Goal: Use online tool/utility: Utilize a website feature to perform a specific function

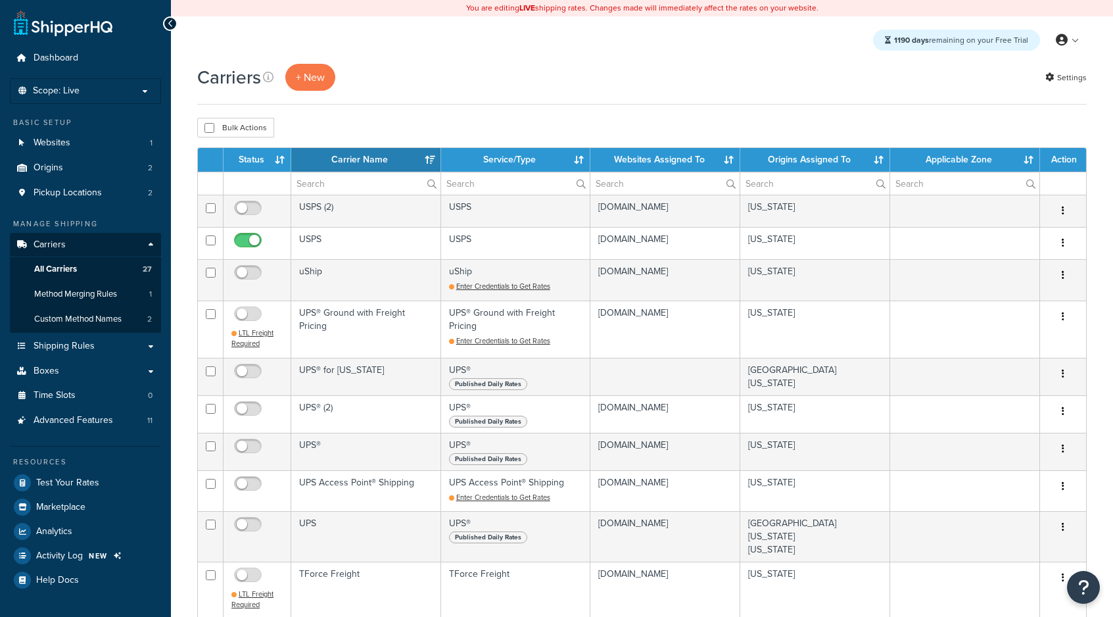
select select "15"
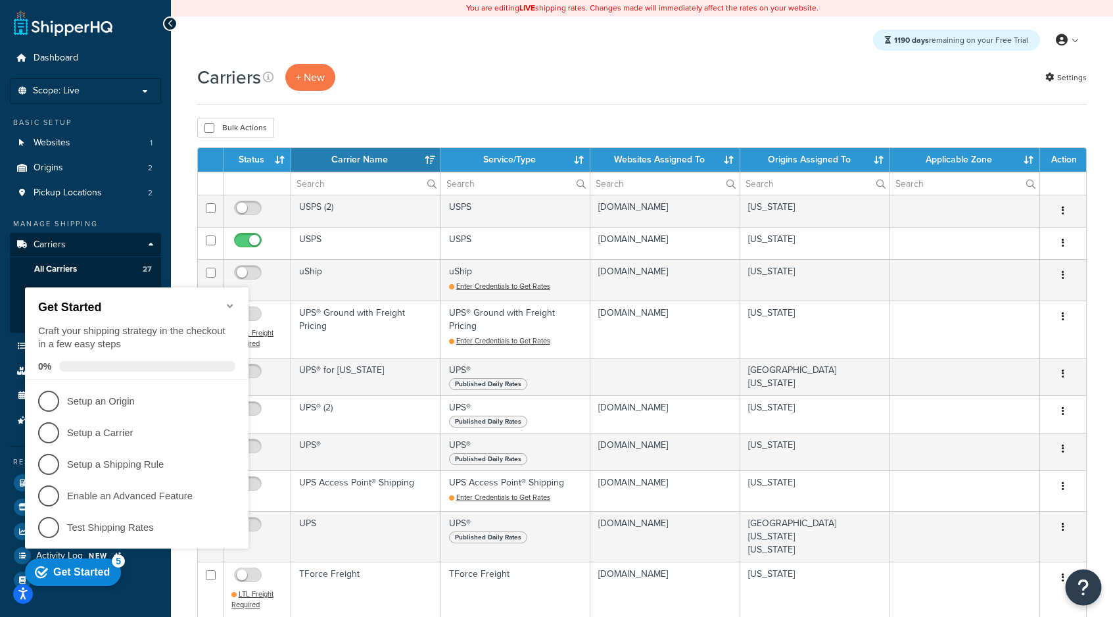
click at [1083, 584] on icon "Open Resource Center" at bounding box center [1084, 587] width 12 height 18
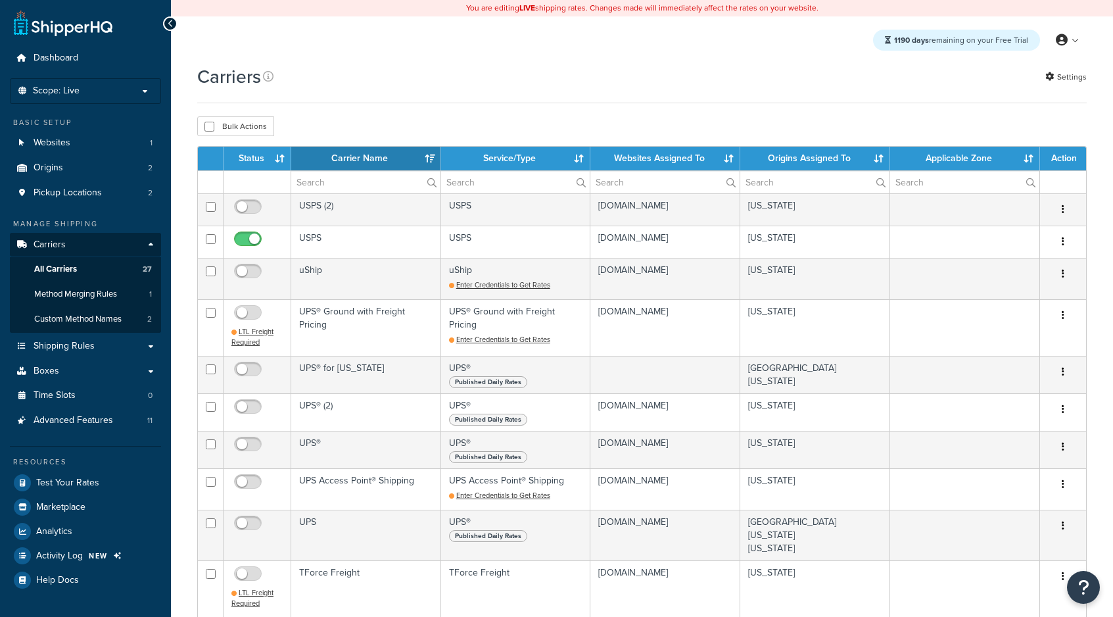
select select "15"
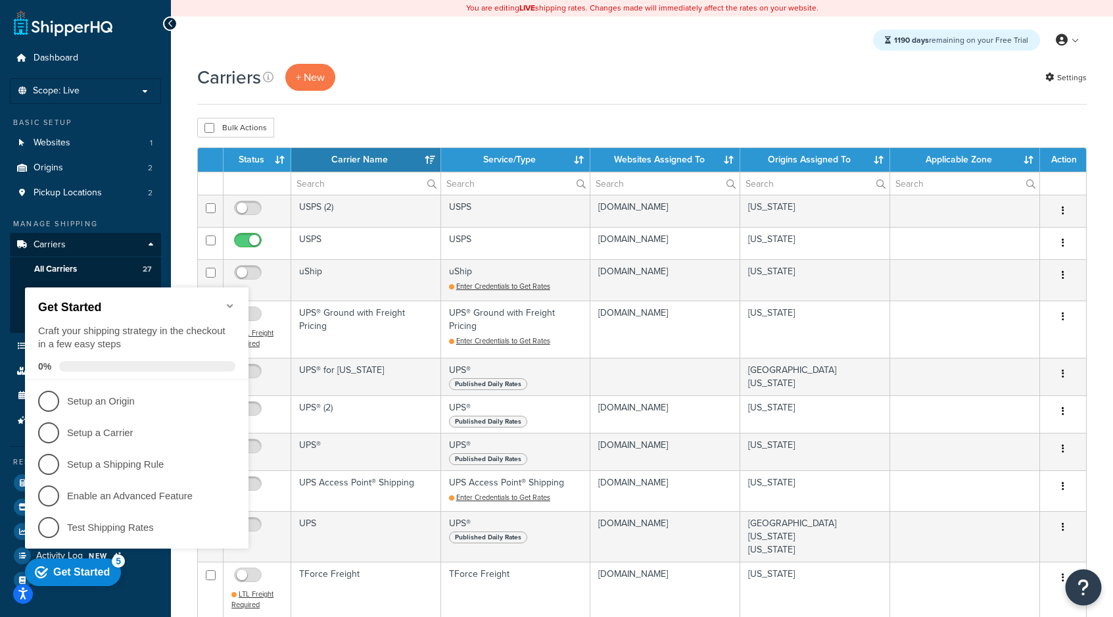
click at [1094, 590] on button "Open Resource Center" at bounding box center [1084, 587] width 36 height 36
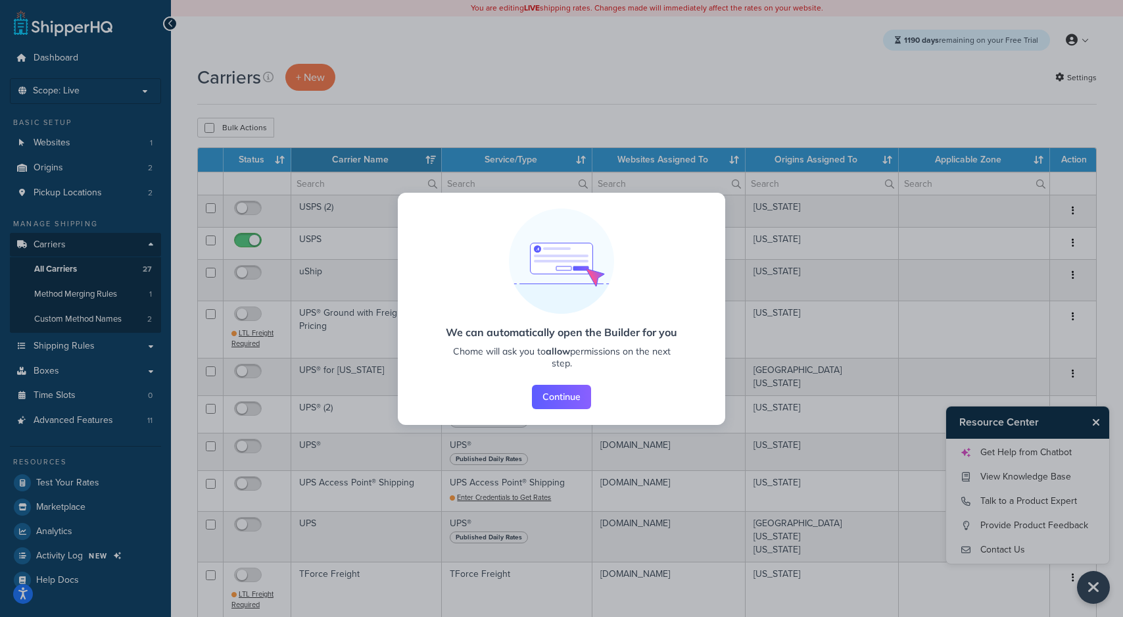
click at [572, 396] on button "Continue" at bounding box center [561, 397] width 59 height 24
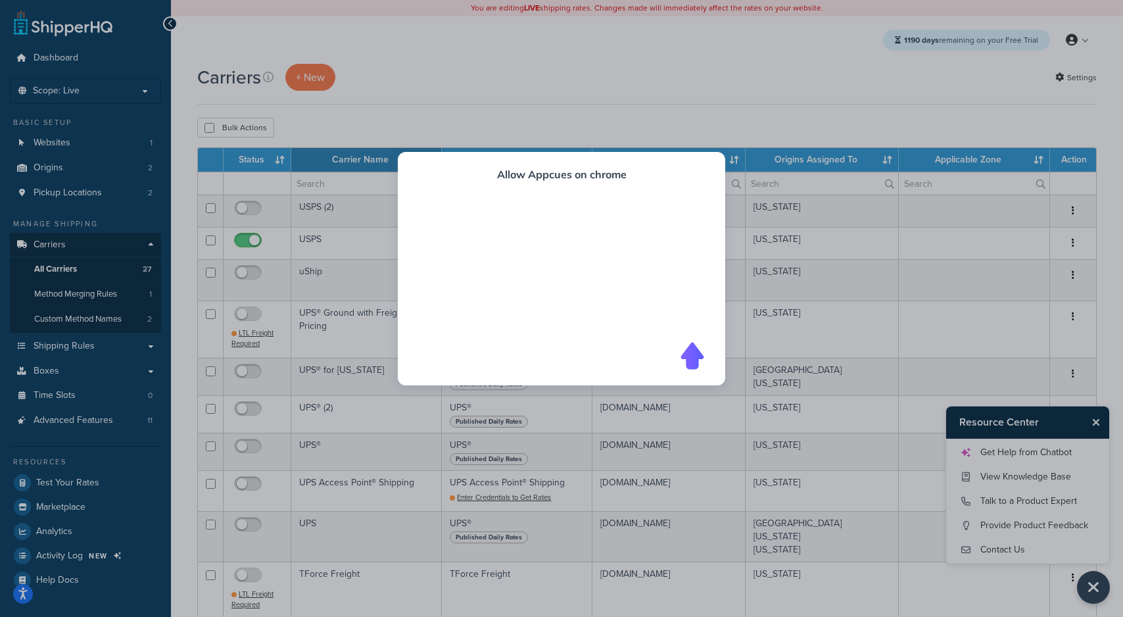
click at [626, 272] on div at bounding box center [561, 275] width 285 height 131
click at [681, 364] on icon at bounding box center [692, 356] width 24 height 28
click at [691, 348] on icon at bounding box center [692, 356] width 22 height 26
click at [504, 169] on h2 "Allow Appcues on chrome" at bounding box center [562, 174] width 130 height 13
click at [661, 78] on div "overlay" at bounding box center [561, 308] width 1123 height 617
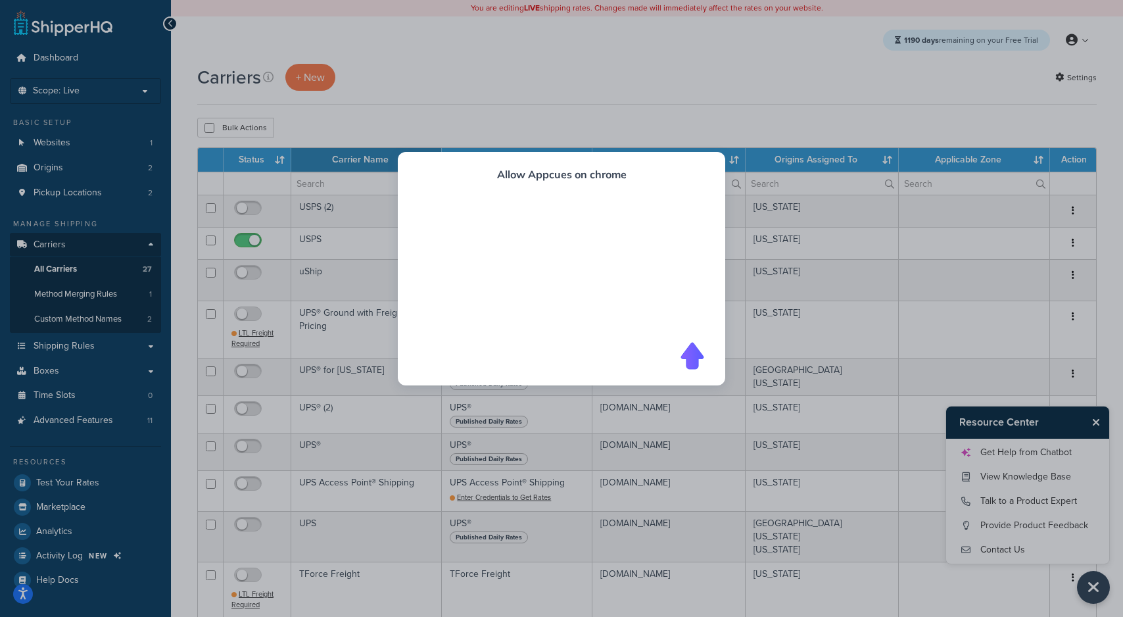
click at [629, 312] on div at bounding box center [561, 275] width 285 height 131
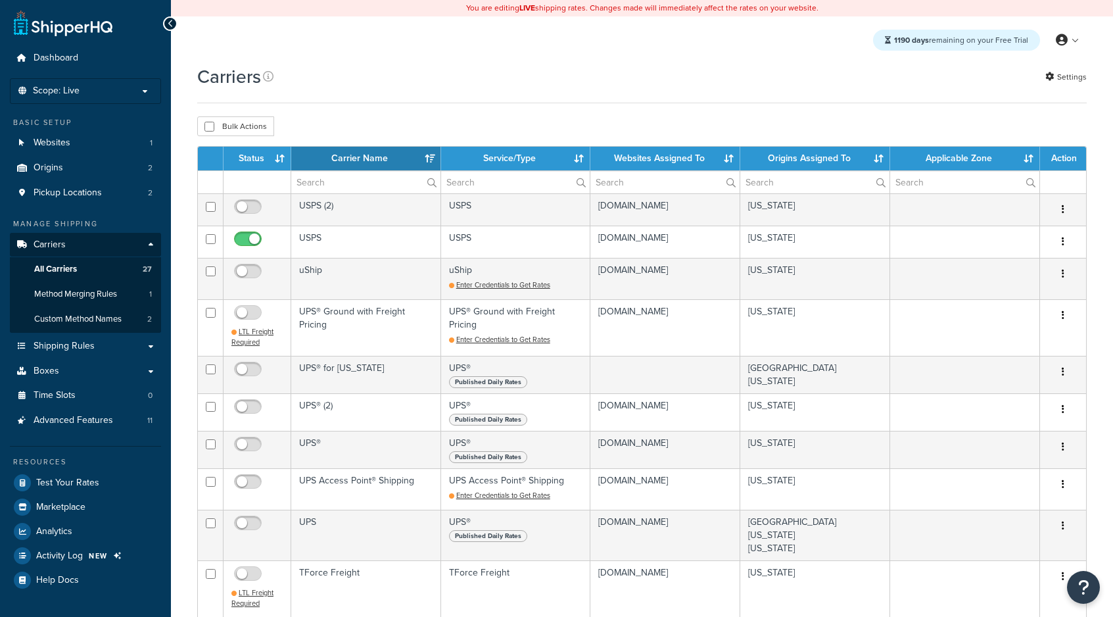
select select "15"
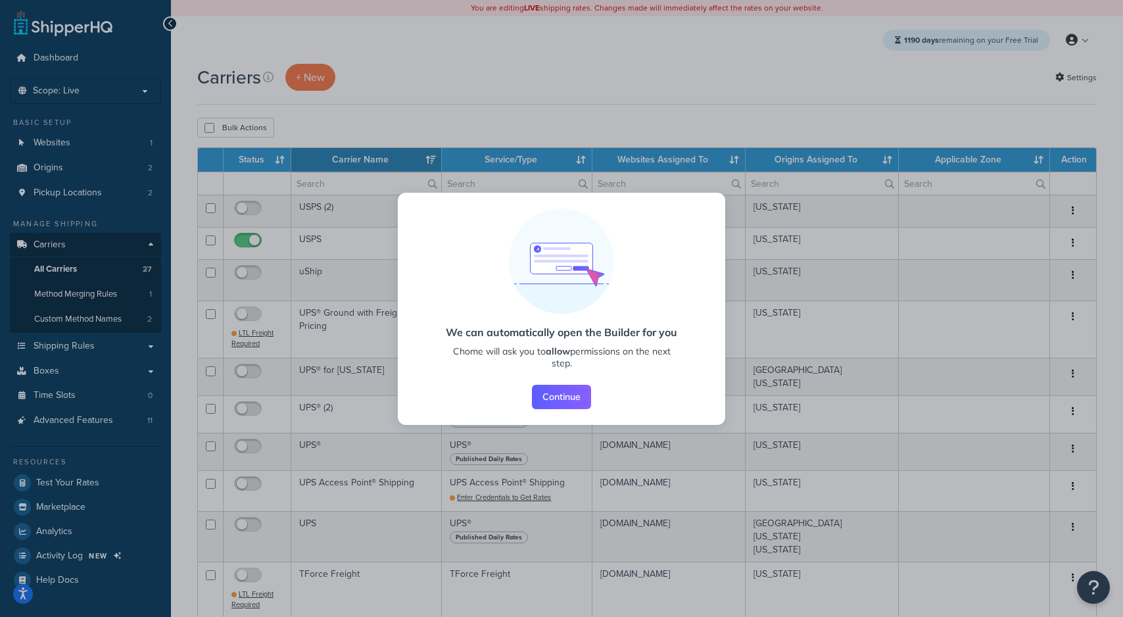
click at [568, 399] on button "Continue" at bounding box center [561, 397] width 59 height 24
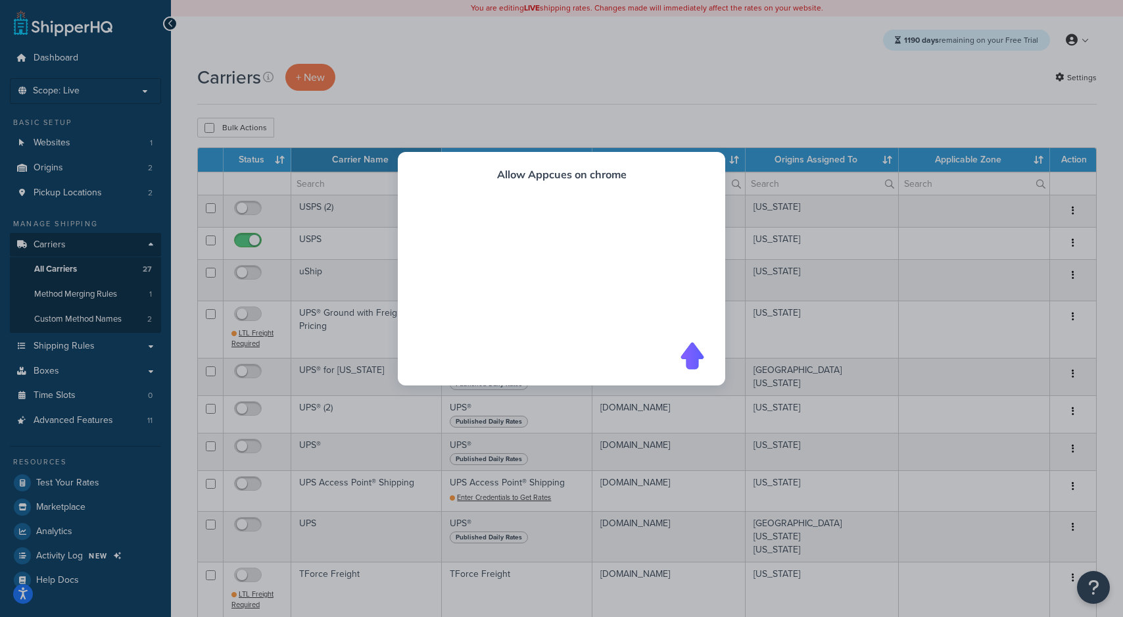
click at [658, 277] on div at bounding box center [561, 275] width 285 height 131
click at [582, 208] on div "Allow Appcues on chrome" at bounding box center [561, 268] width 327 height 233
click at [684, 343] on icon at bounding box center [692, 356] width 24 height 28
drag, startPoint x: 687, startPoint y: 298, endPoint x: 681, endPoint y: 285, distance: 13.8
click at [686, 297] on div at bounding box center [561, 275] width 285 height 131
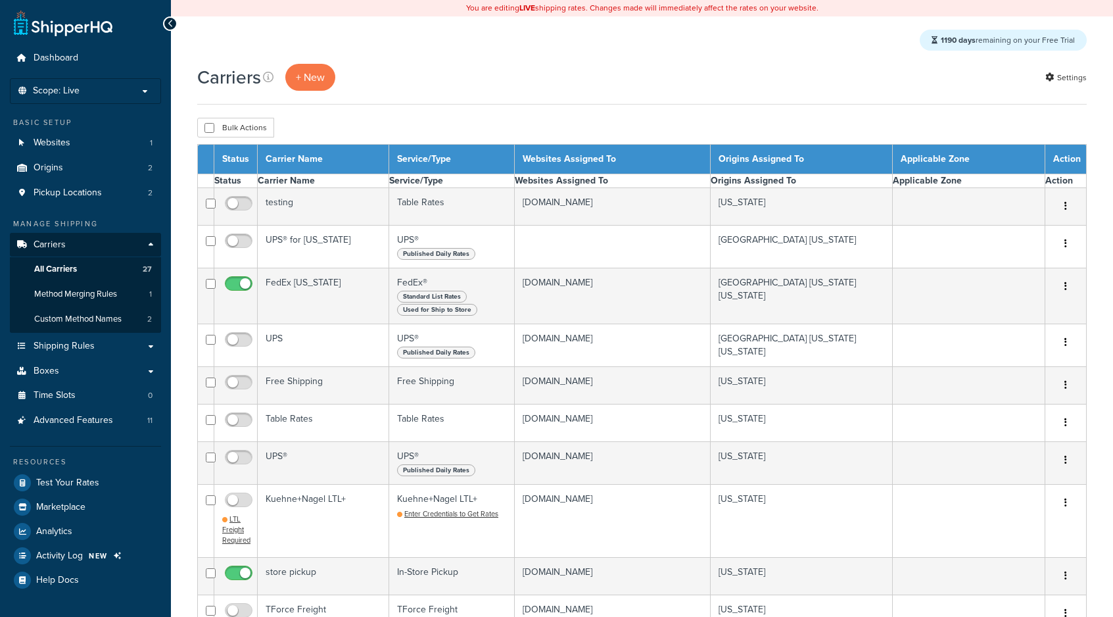
select select "15"
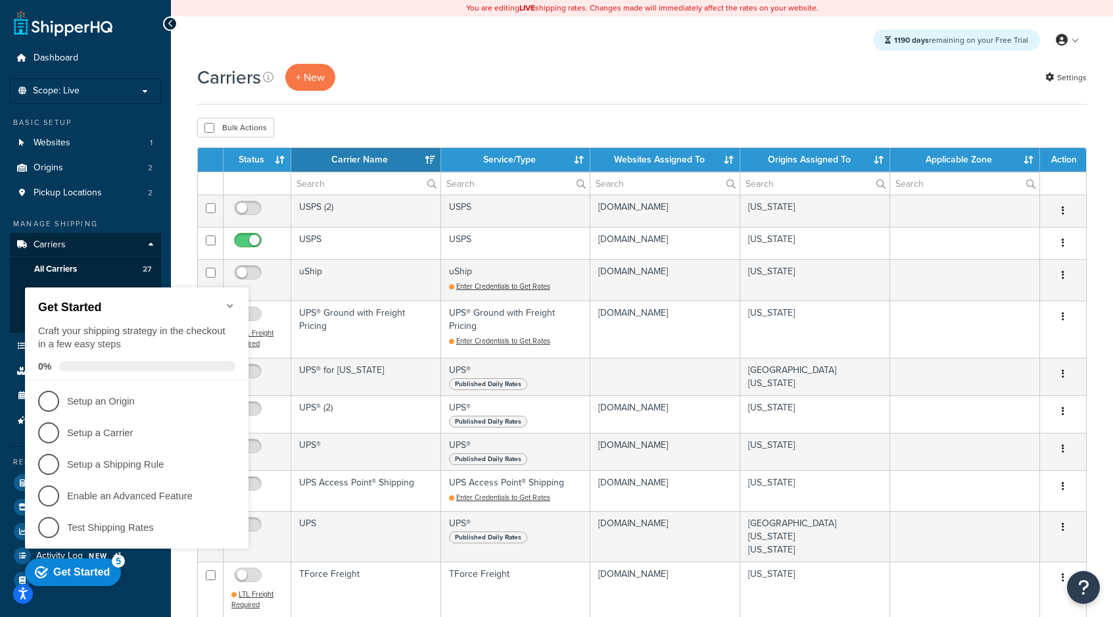
click at [231, 300] on icon "Minimize checklist" at bounding box center [230, 305] width 11 height 11
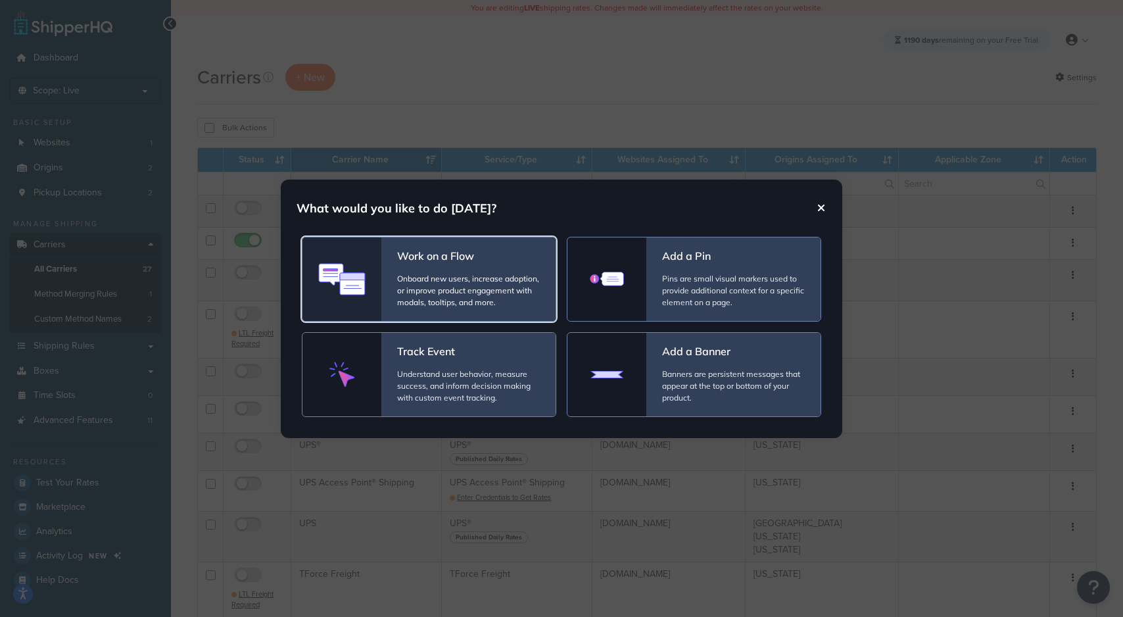
click at [464, 286] on span "Onboard new users, increase adoption, or improve product engagement with modals…" at bounding box center [468, 291] width 143 height 36
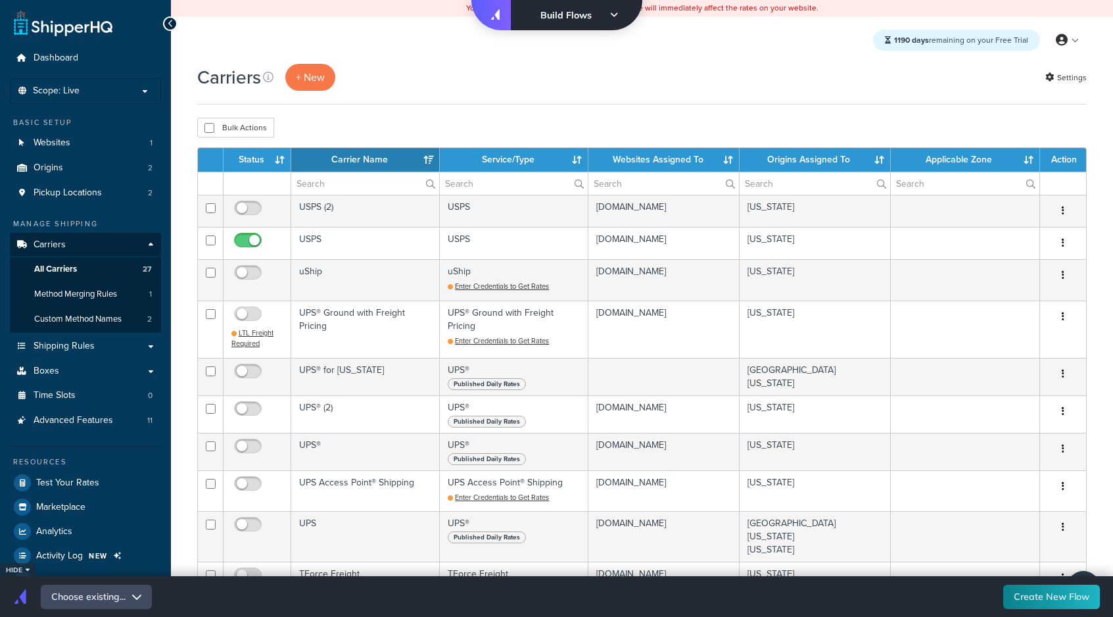
click at [620, 18] on div "Build Flows" at bounding box center [576, 15] width 131 height 30
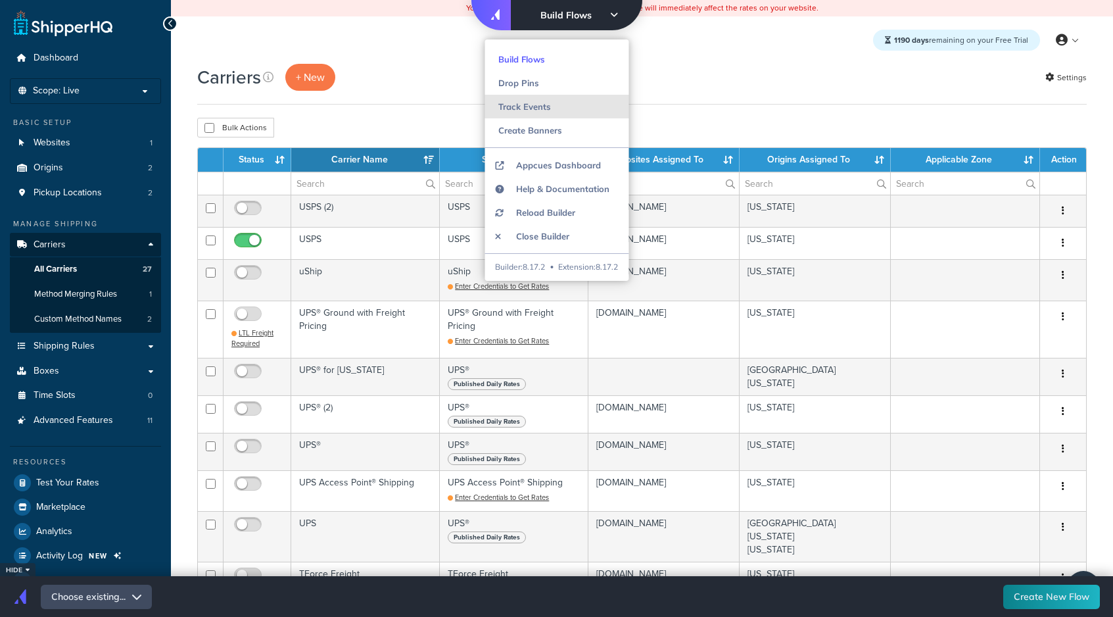
click at [540, 102] on span "Track Events" at bounding box center [524, 106] width 53 height 11
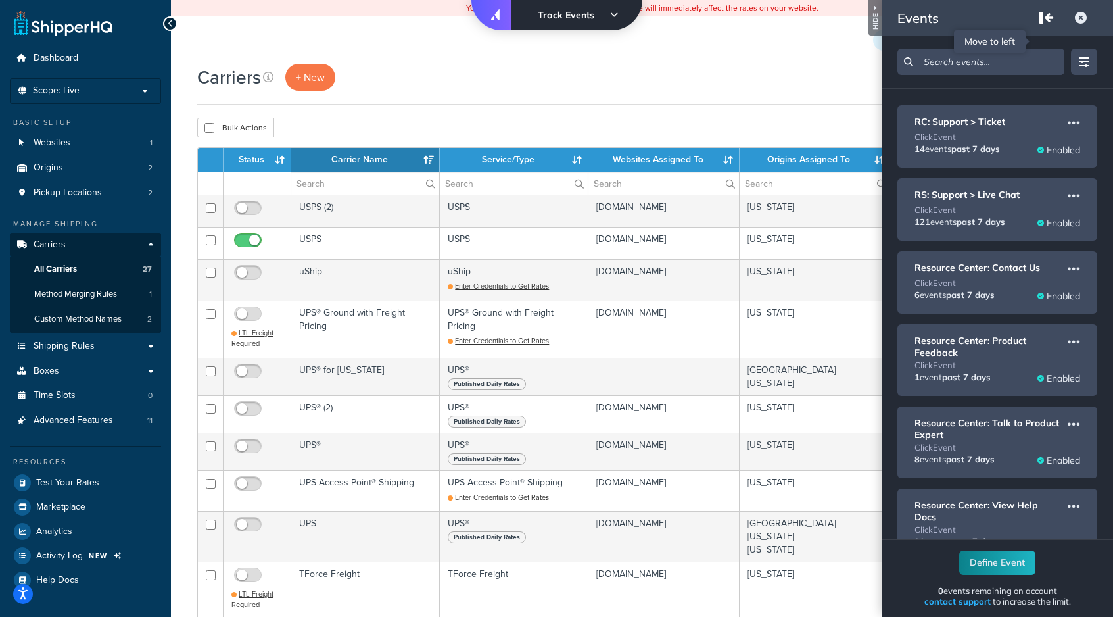
click at [1047, 20] on icon "Move to left" at bounding box center [1049, 17] width 9 height 9
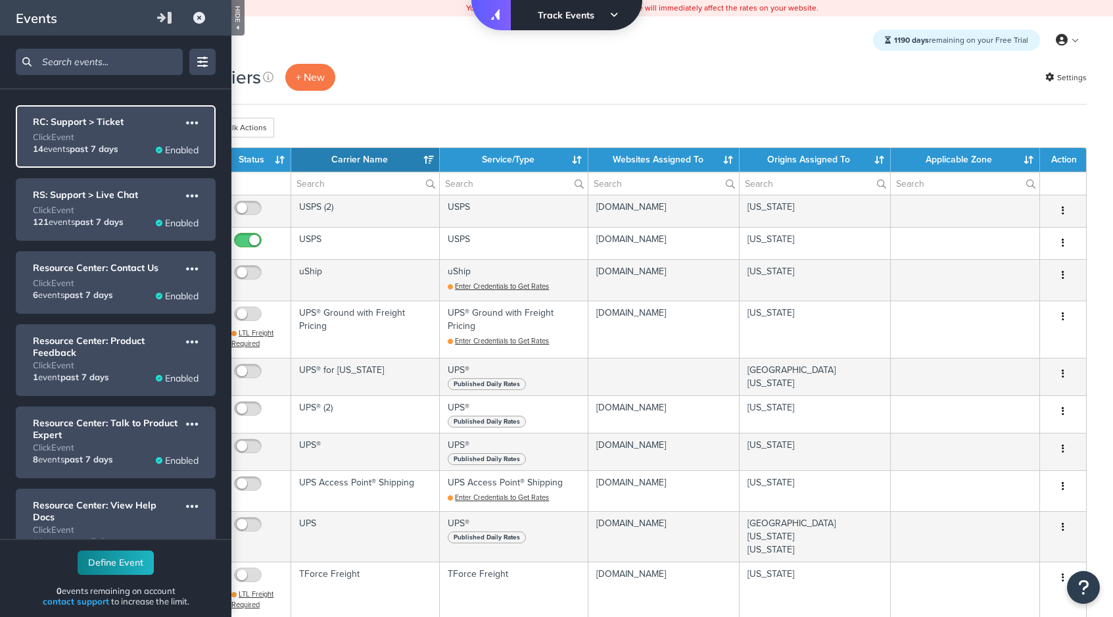
click at [145, 135] on div "click Event" at bounding box center [116, 136] width 166 height 11
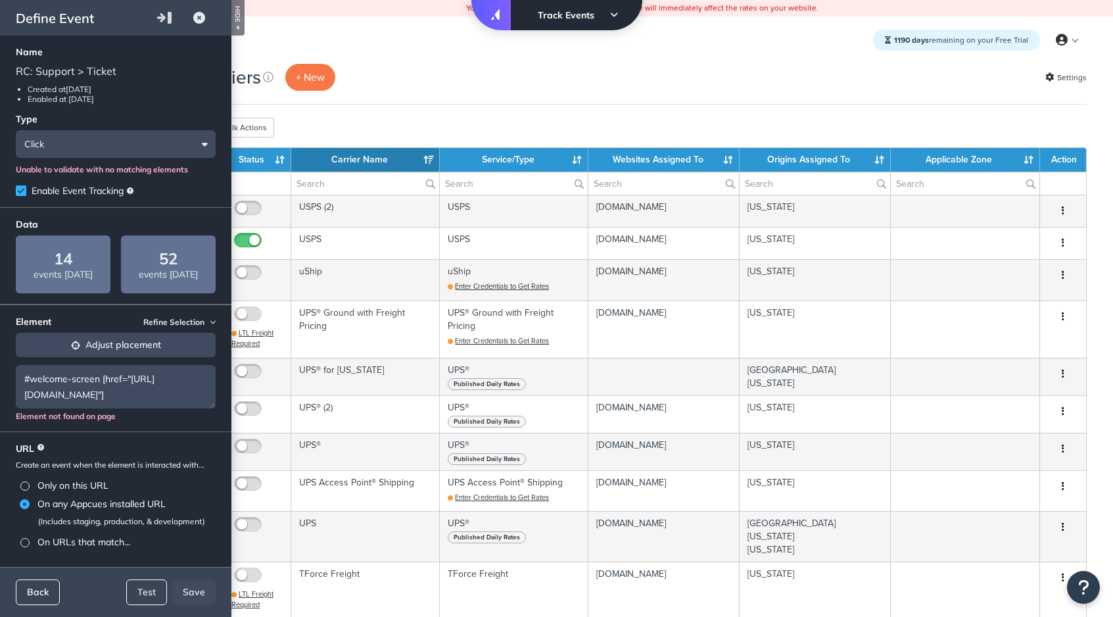
click at [36, 594] on button "Back" at bounding box center [38, 592] width 44 height 26
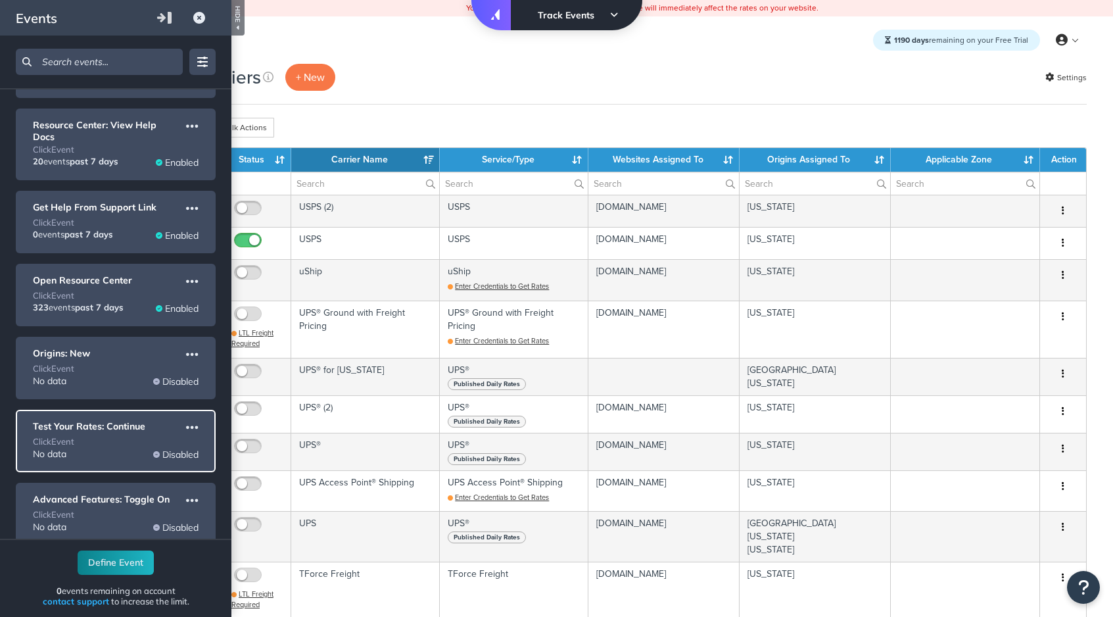
scroll to position [337, 0]
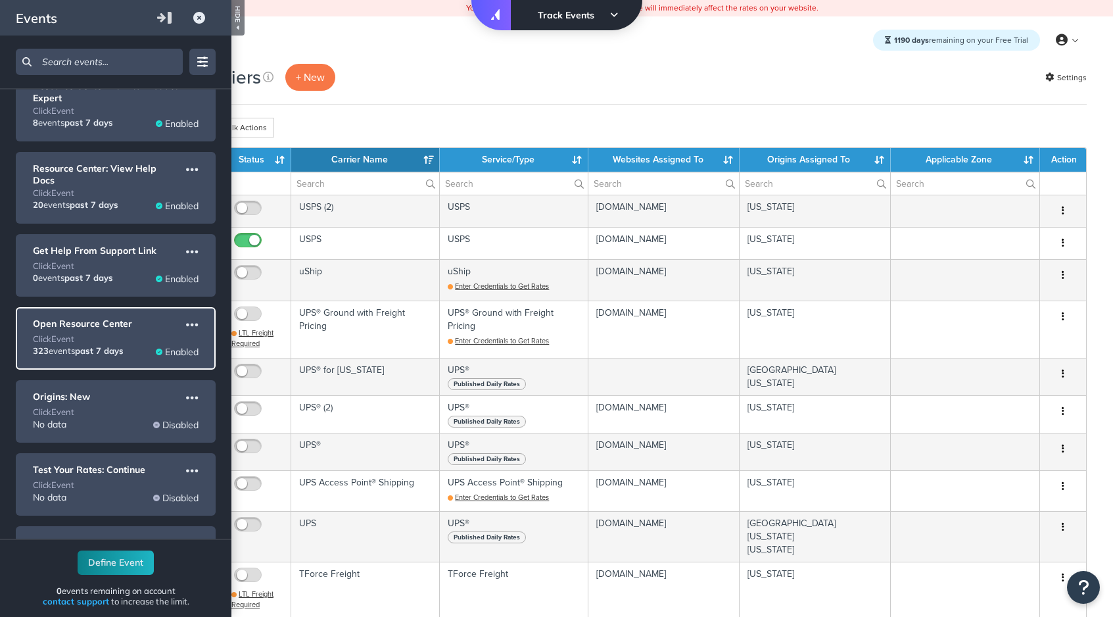
click at [105, 318] on span "Open Resource Center" at bounding box center [82, 324] width 99 height 12
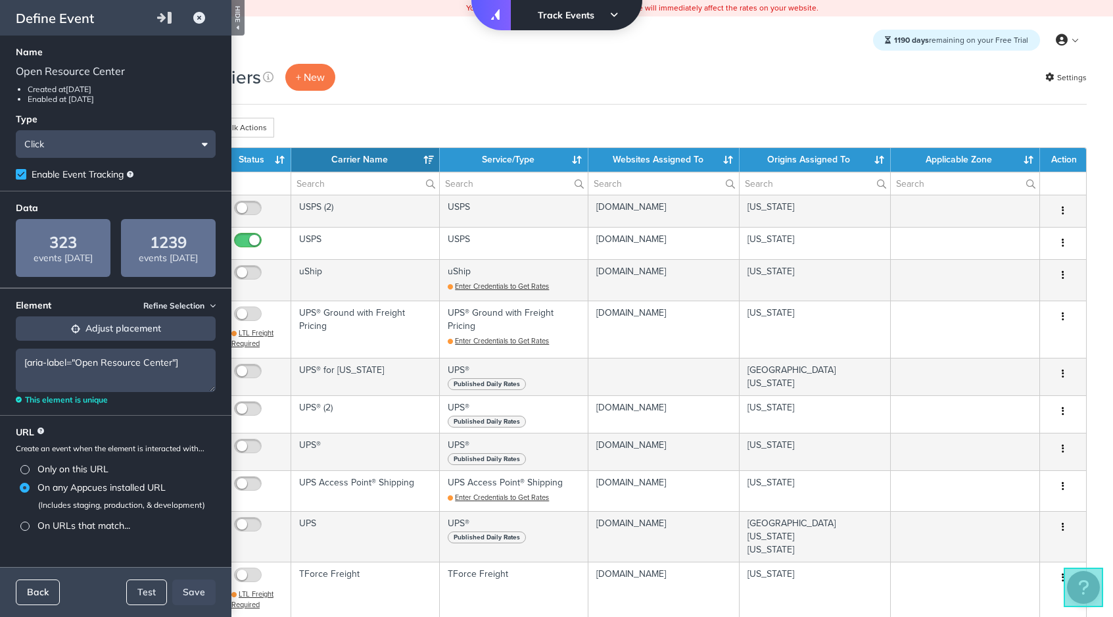
click at [41, 586] on button "Back" at bounding box center [38, 592] width 44 height 26
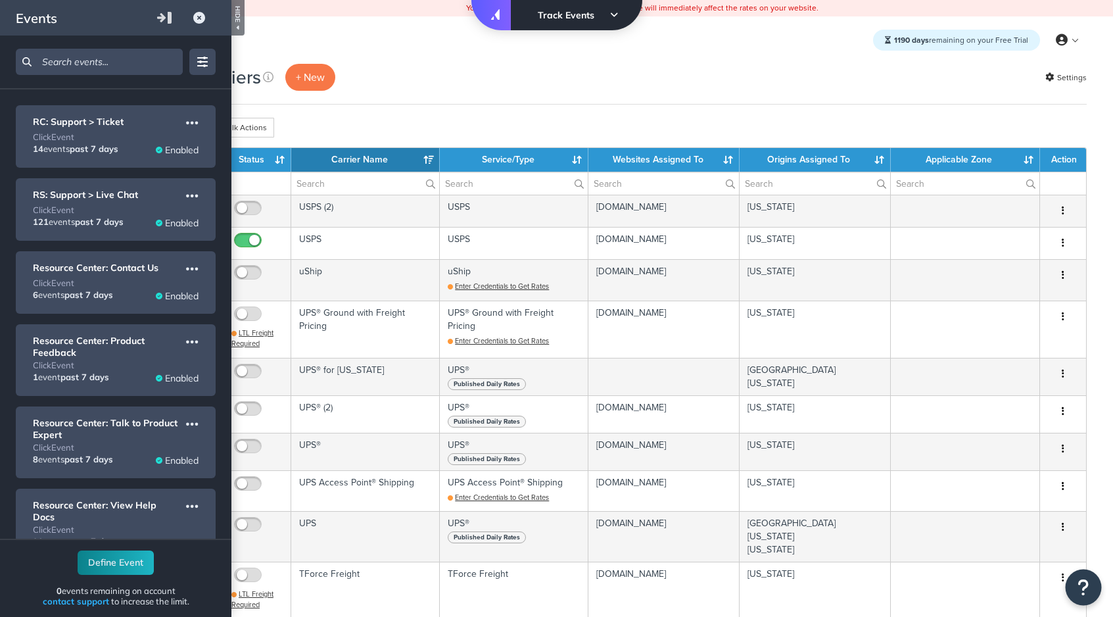
click at [1083, 586] on icon "Open Resource Center" at bounding box center [1084, 587] width 12 height 18
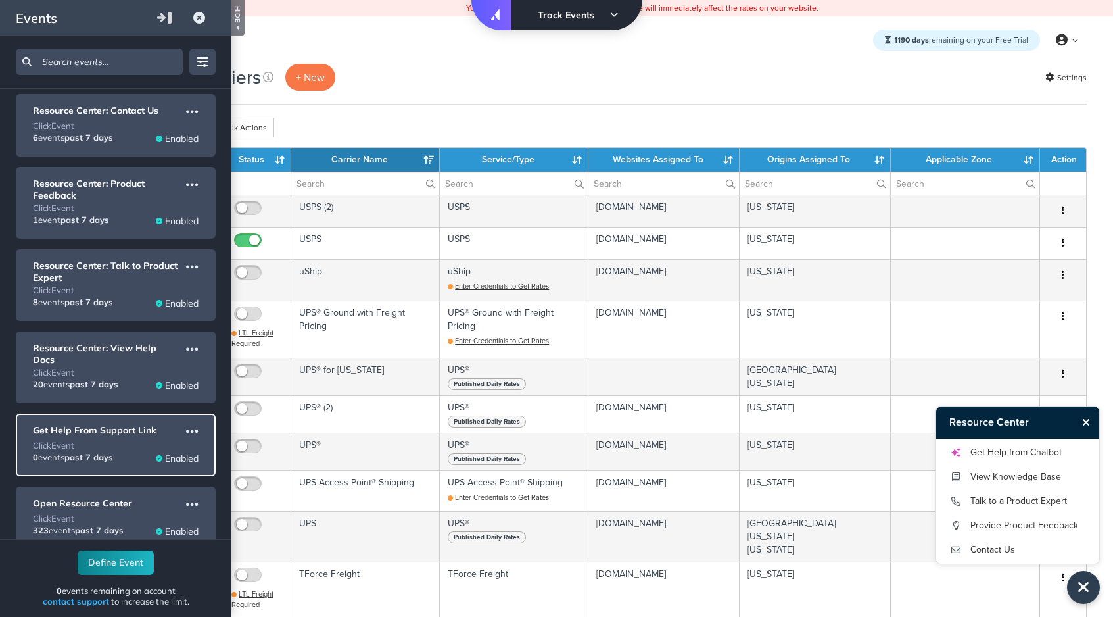
scroll to position [166, 0]
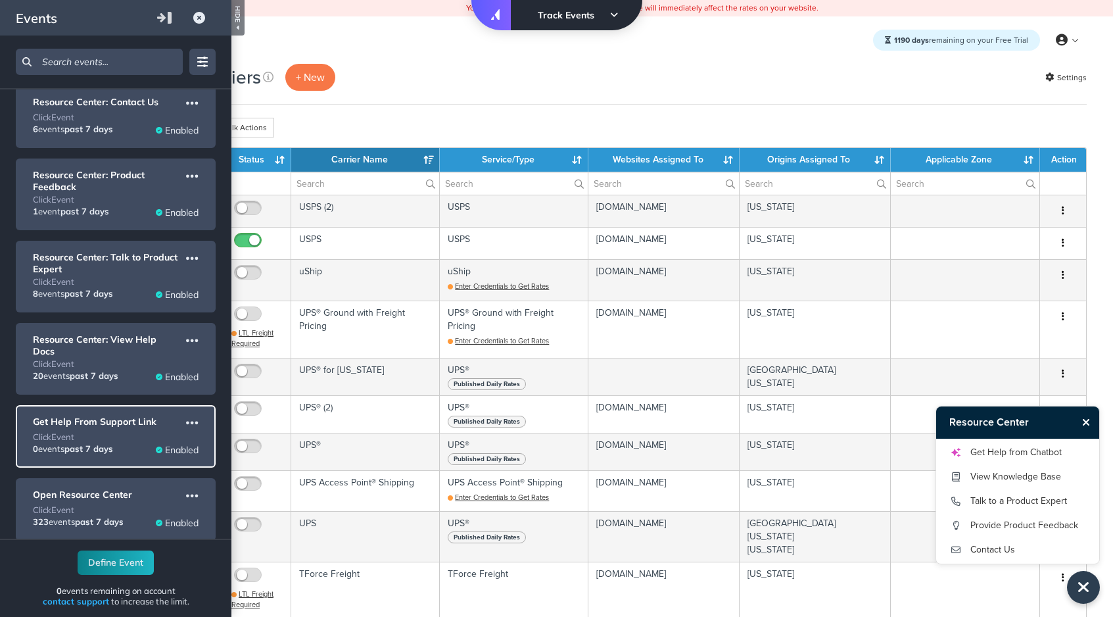
click at [118, 431] on div "click Event" at bounding box center [116, 436] width 166 height 11
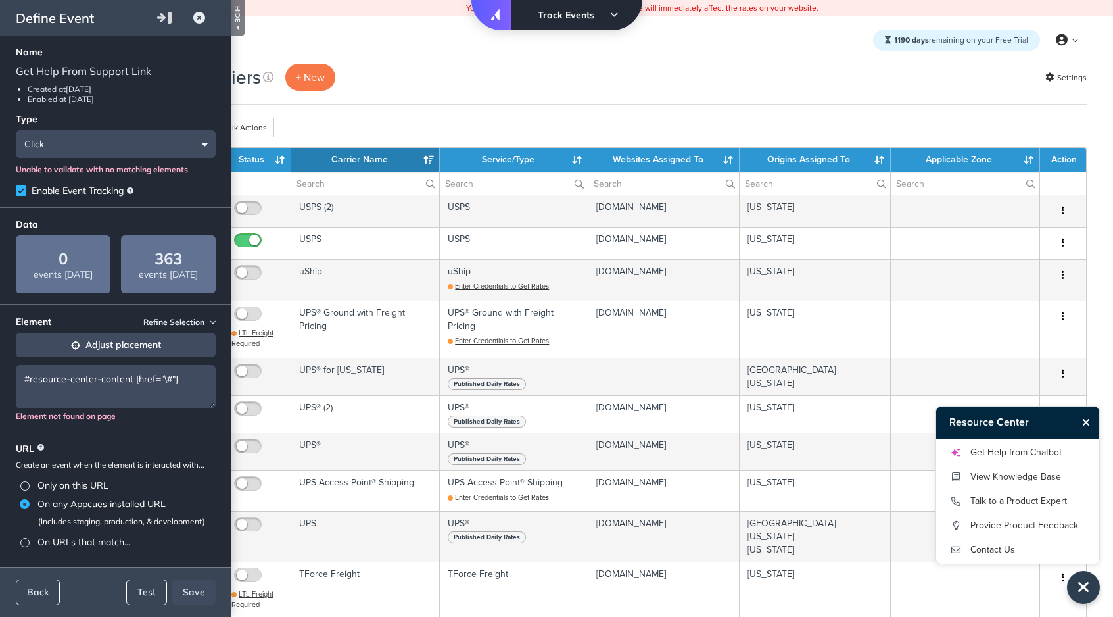
click at [126, 343] on button "Adjust placement" at bounding box center [116, 345] width 200 height 24
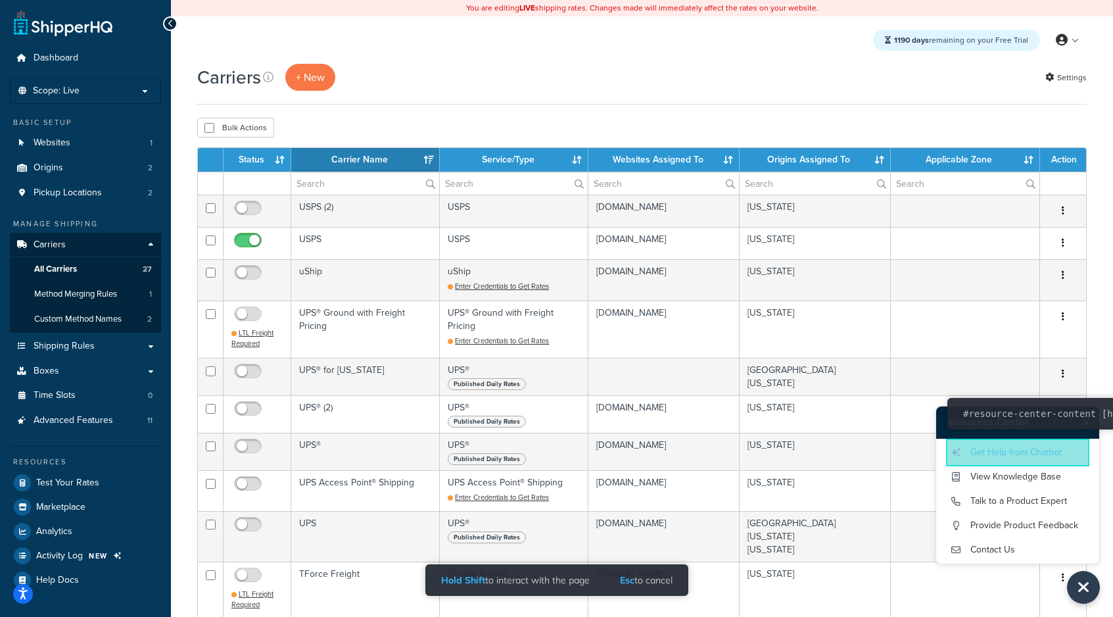
click at [1055, 454] on link "Get Help from Chatbot" at bounding box center [1017, 452] width 137 height 21
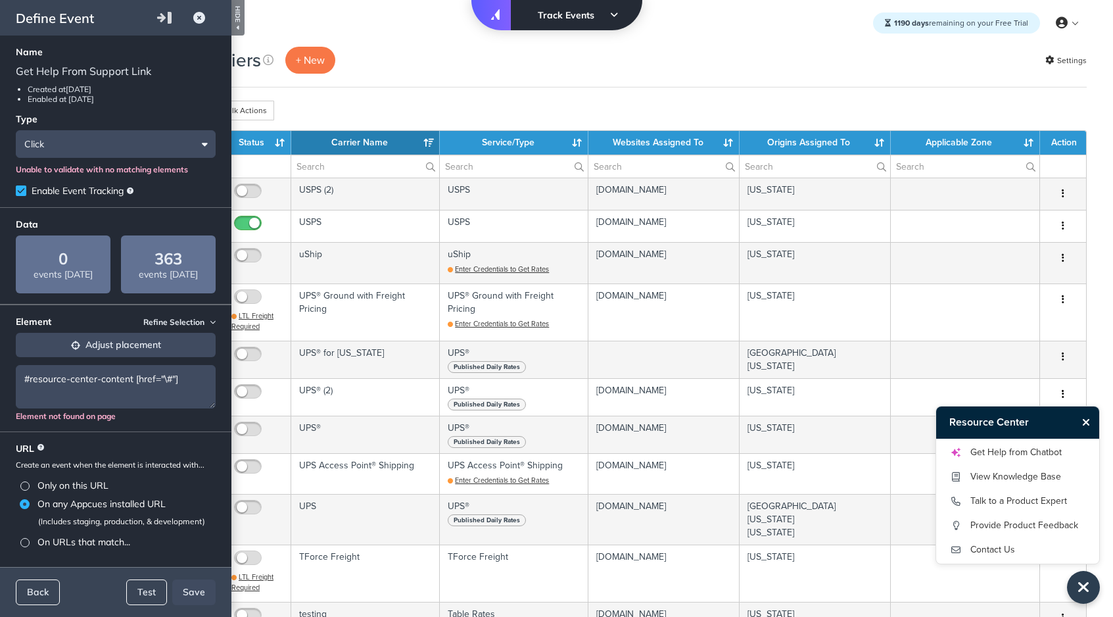
scroll to position [47, 0]
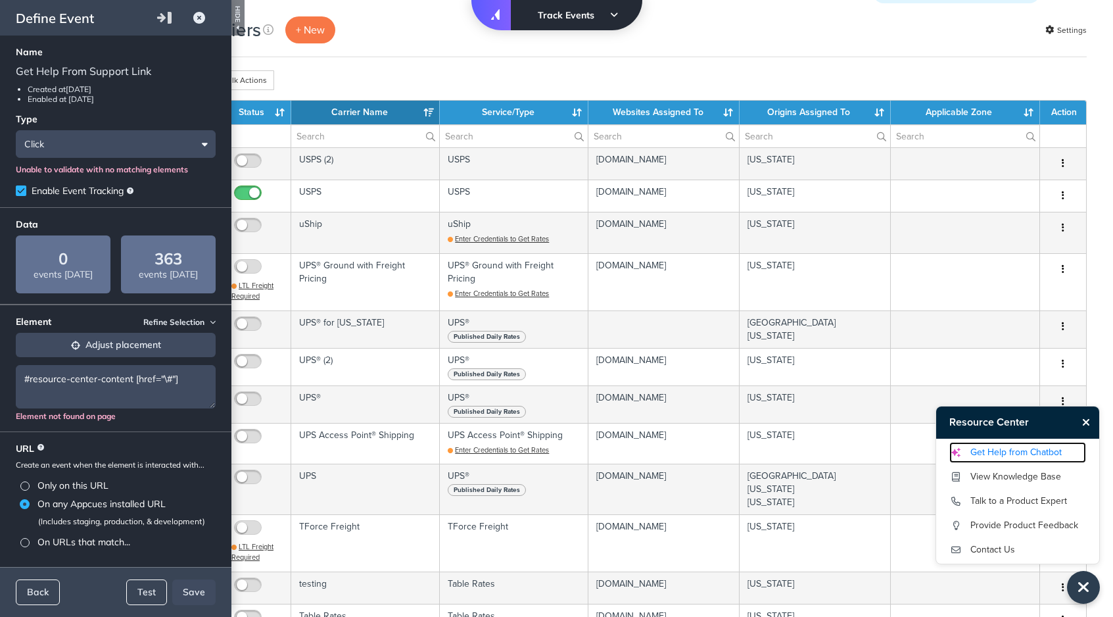
click at [1005, 446] on link "Get Help from Chatbot" at bounding box center [1017, 452] width 137 height 21
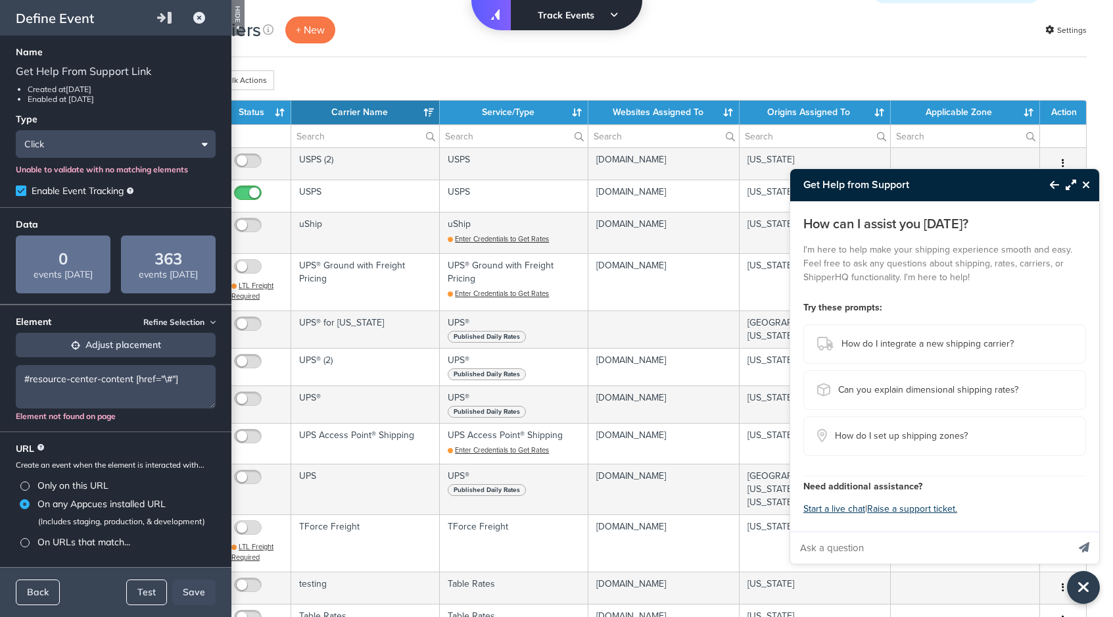
click at [1057, 186] on icon "Back to Resource Center" at bounding box center [1054, 184] width 9 height 11
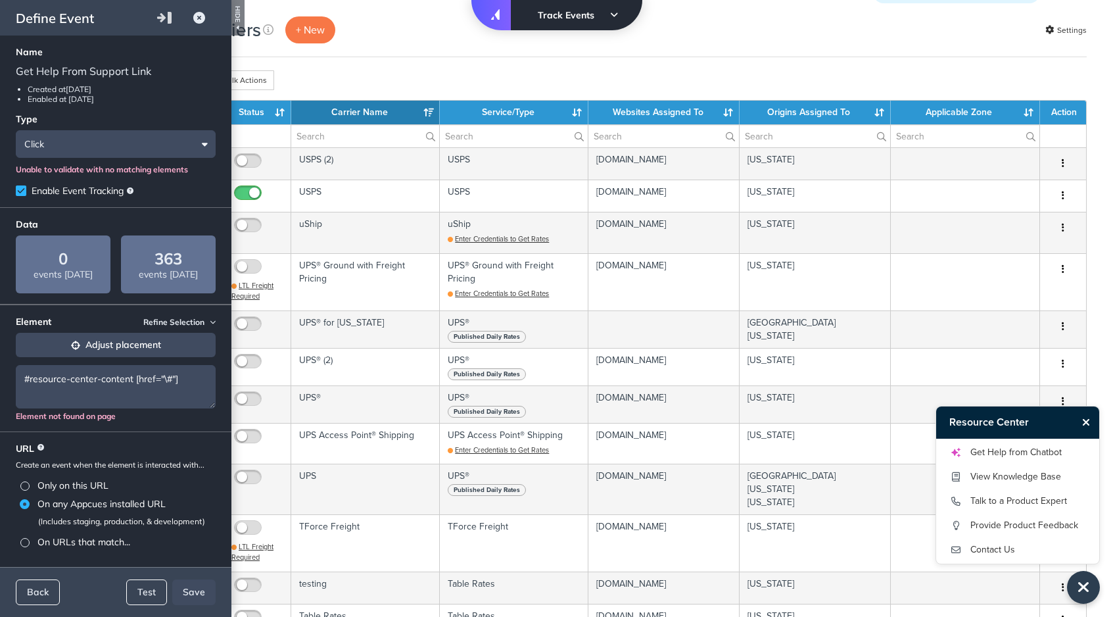
click at [120, 334] on button "Adjust placement" at bounding box center [116, 345] width 200 height 24
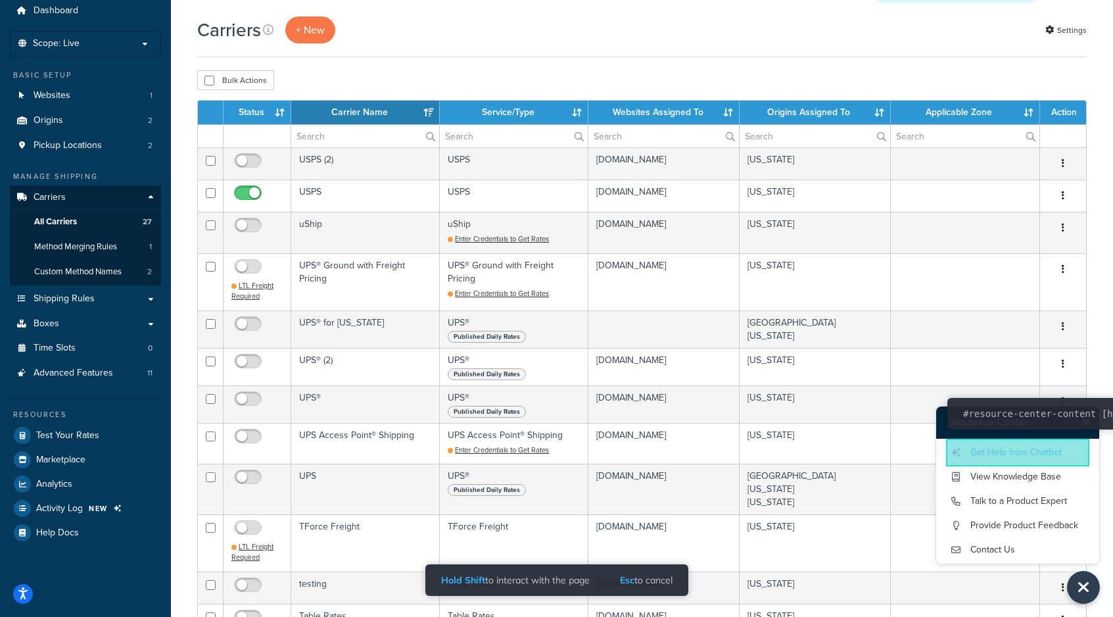
click at [987, 458] on link "Get Help from Chatbot" at bounding box center [1017, 452] width 137 height 21
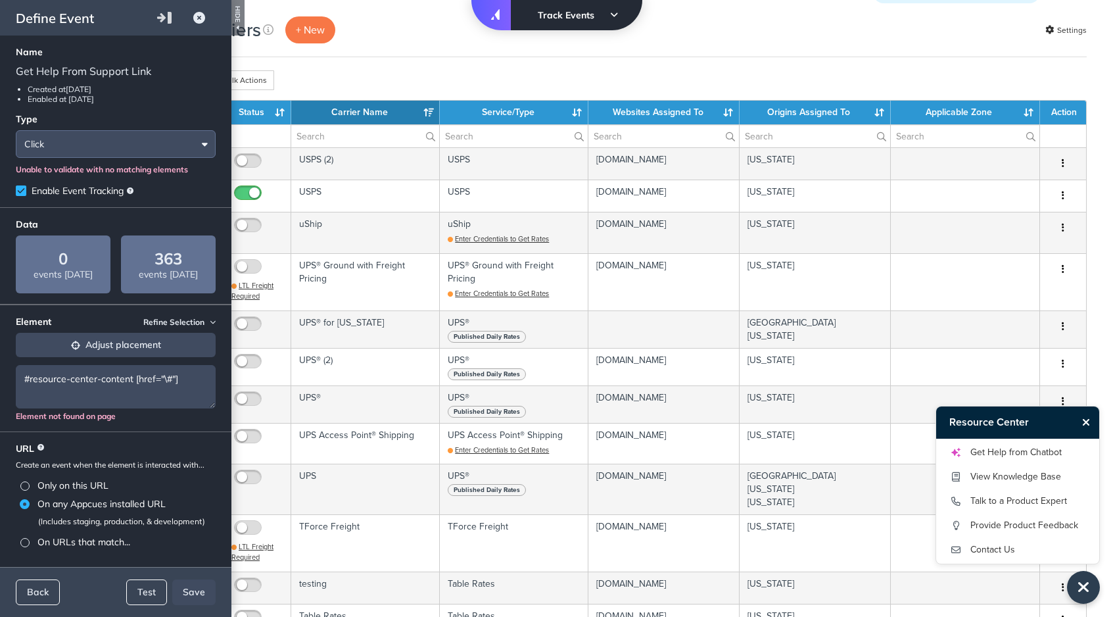
click at [145, 151] on input "Click" at bounding box center [116, 144] width 200 height 28
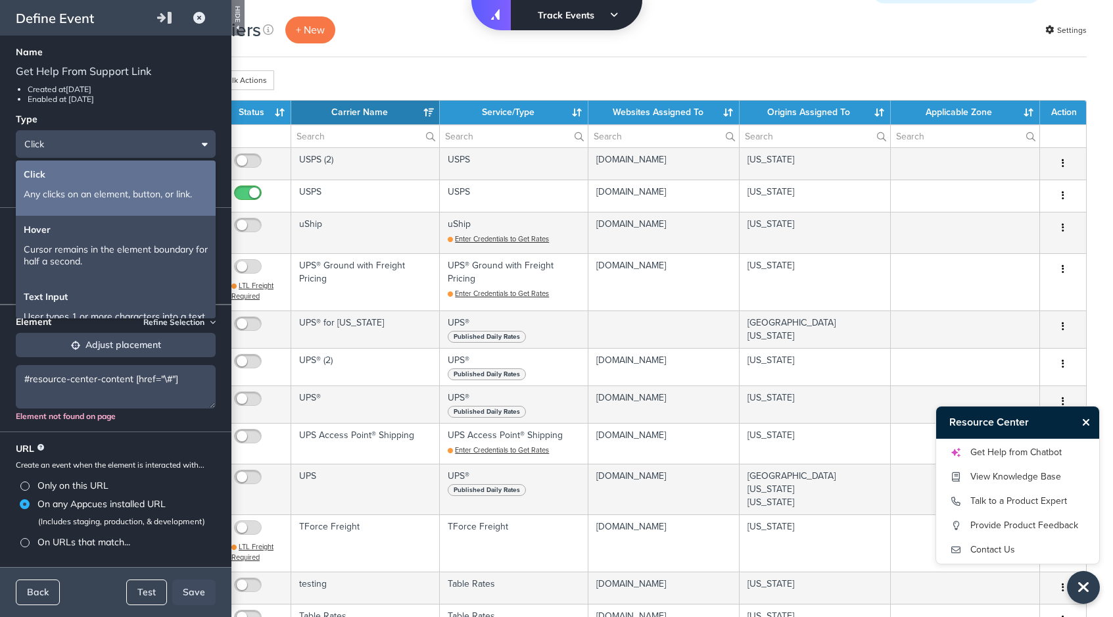
click at [131, 198] on p "Any clicks on an element, button, or link." at bounding box center [116, 194] width 184 height 12
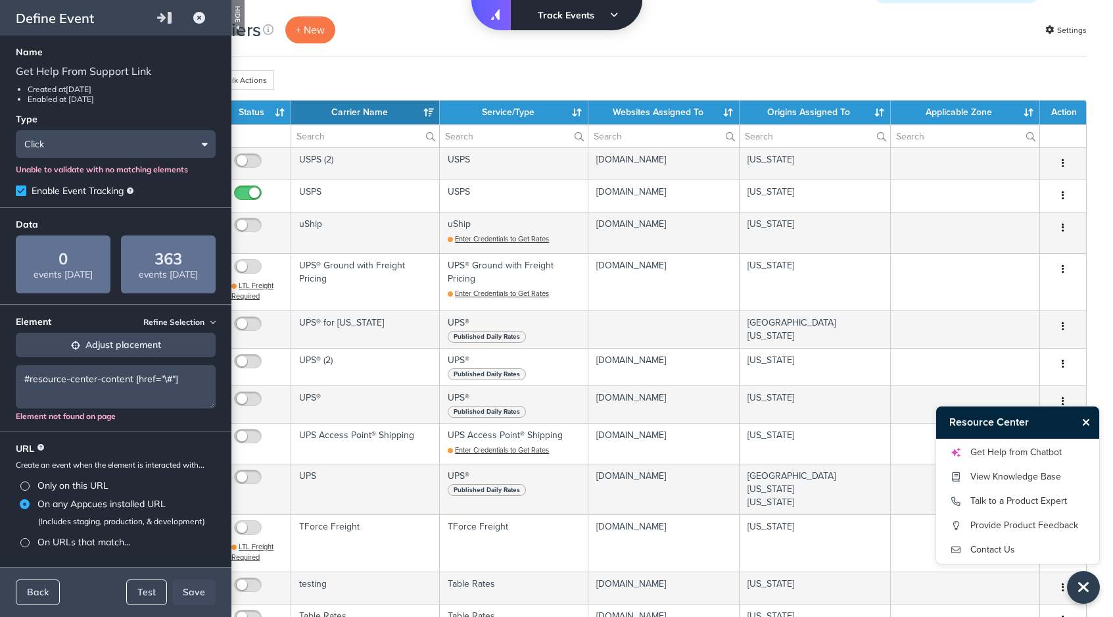
scroll to position [56, 0]
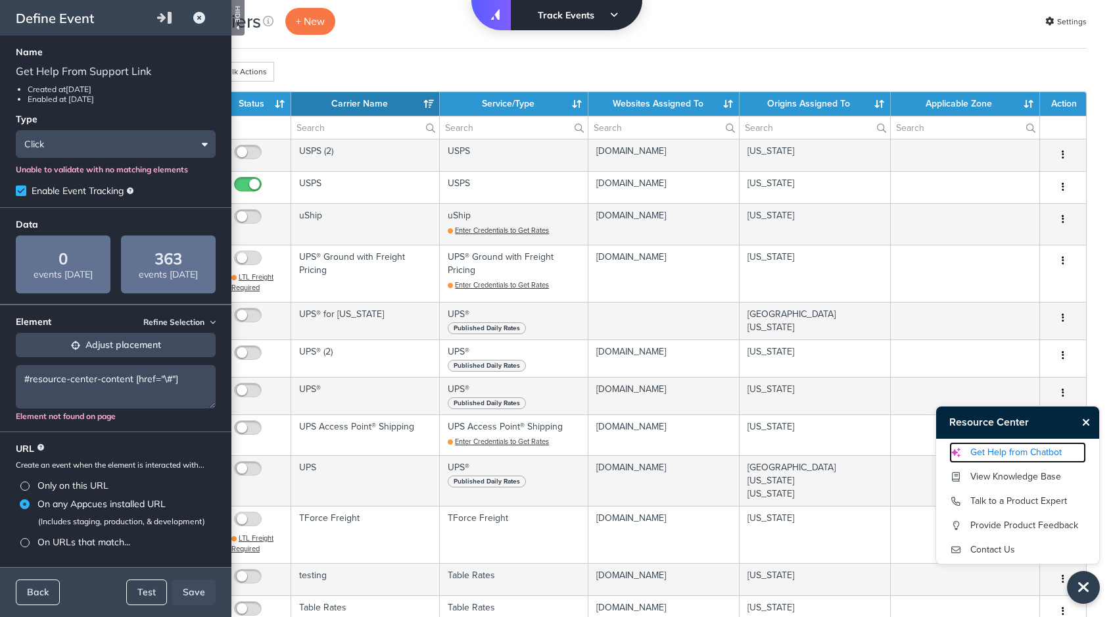
click at [1049, 442] on link "Get Help from Chatbot" at bounding box center [1017, 452] width 137 height 21
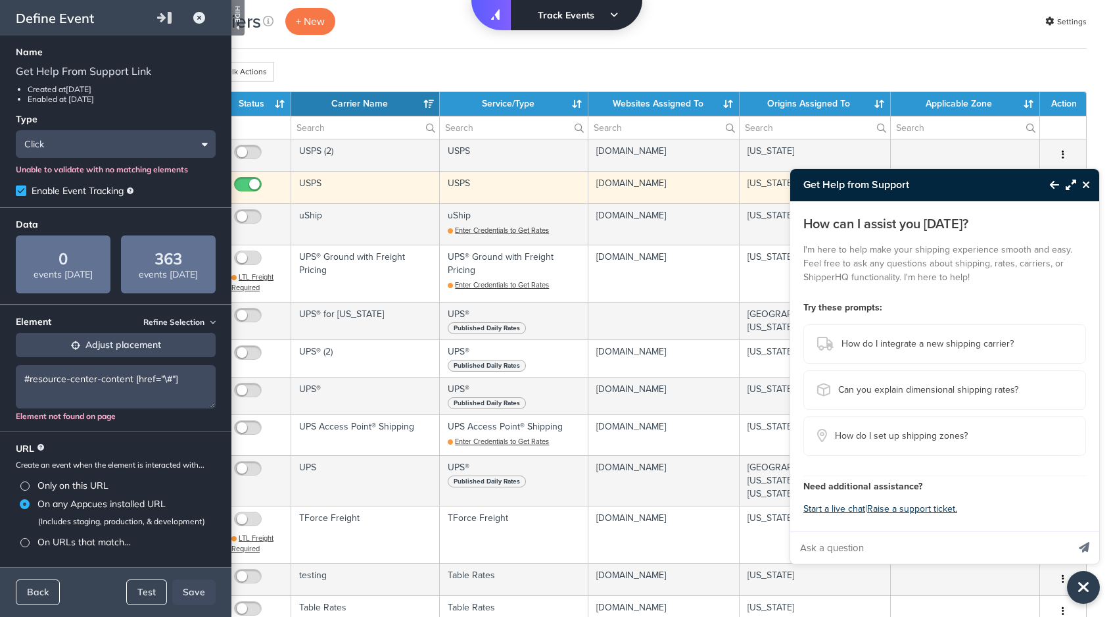
click at [1055, 183] on icon "Back to Resource Center" at bounding box center [1054, 184] width 9 height 11
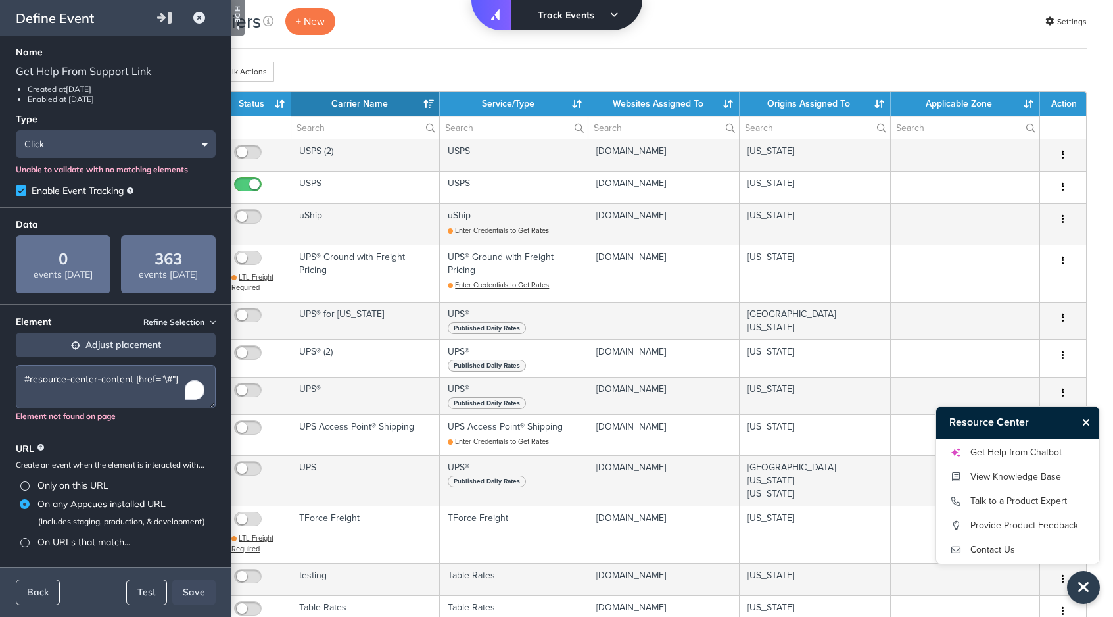
click at [161, 385] on textarea "#resource-center-content [href="\#"]" at bounding box center [116, 386] width 200 height 43
click at [167, 378] on textarea "#resource-center-content [href="\#"]" at bounding box center [116, 386] width 200 height 43
type textarea "#resource-center-content [href="#"]"
click at [151, 433] on fieldset "URL Create an event when the element is interacted with... Only on this URL On …" at bounding box center [115, 496] width 231 height 130
click at [193, 323] on span "Refine Selection" at bounding box center [179, 321] width 72 height 11
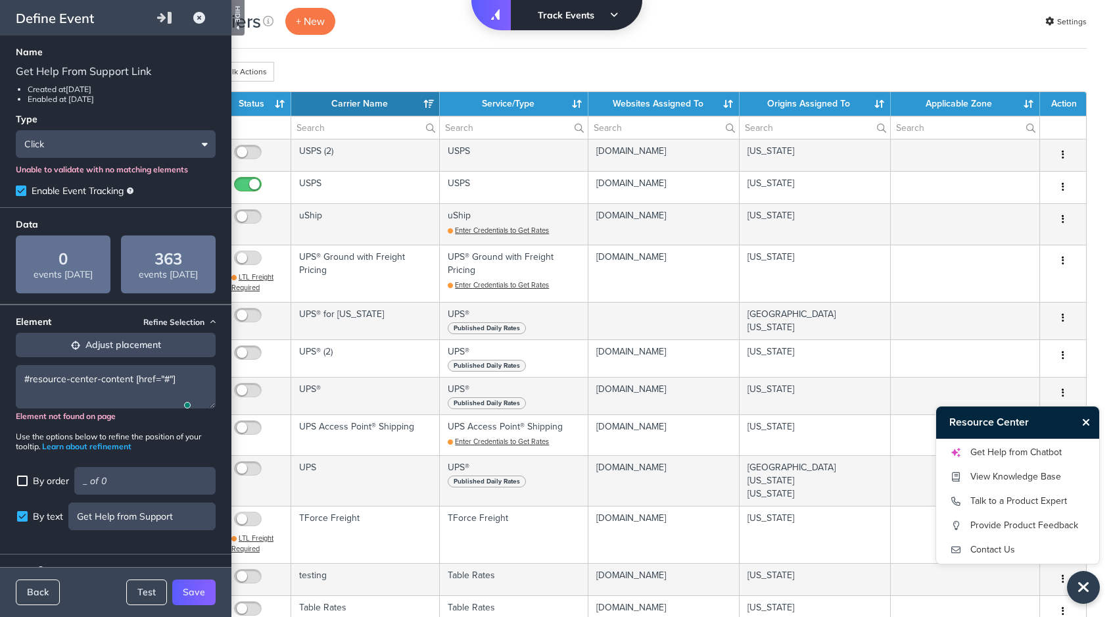
click at [200, 326] on fieldset "Element Refine Selection Adjust placement #resource-center-content [href="#"] E…" at bounding box center [115, 428] width 231 height 249
click at [198, 327] on span "Refine Selection" at bounding box center [179, 321] width 72 height 11
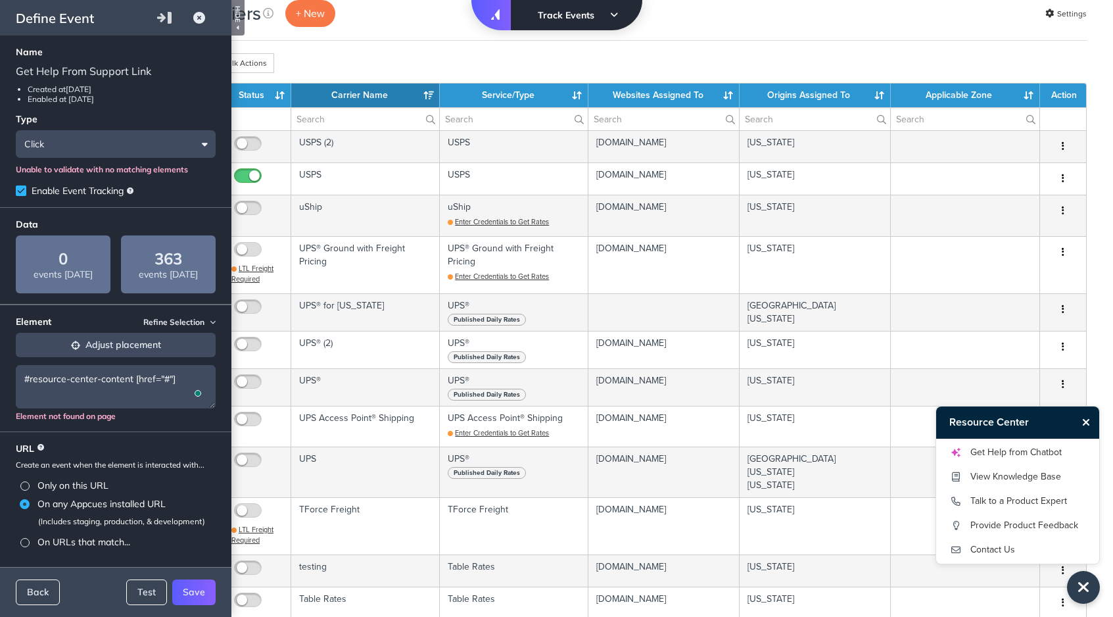
scroll to position [82, 0]
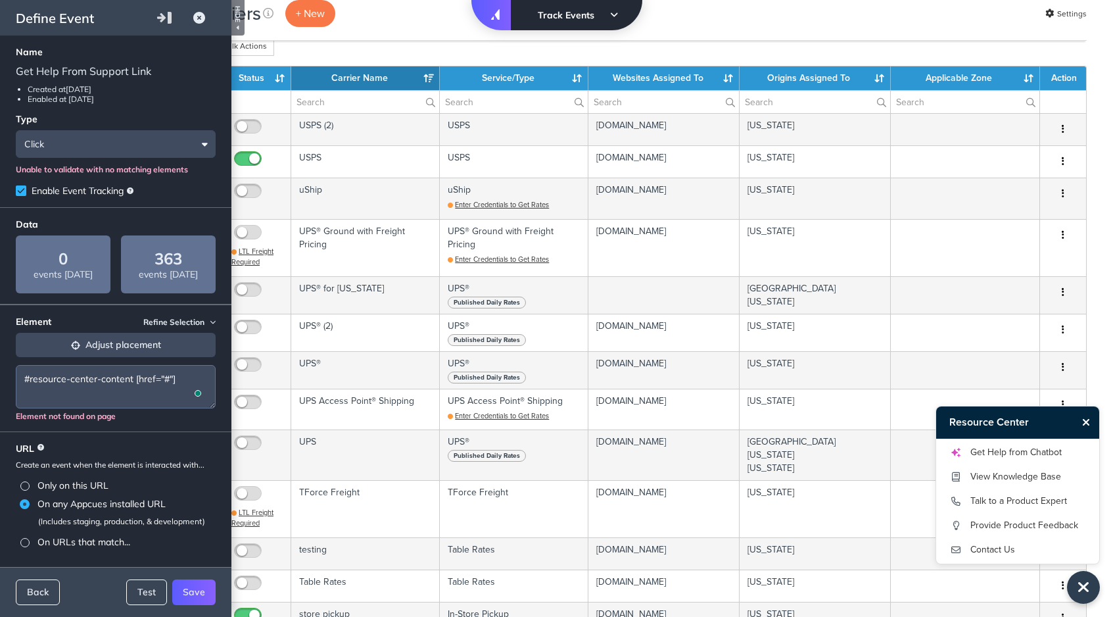
click at [210, 407] on textarea "#resource-center-content [href="#"]" at bounding box center [116, 386] width 200 height 43
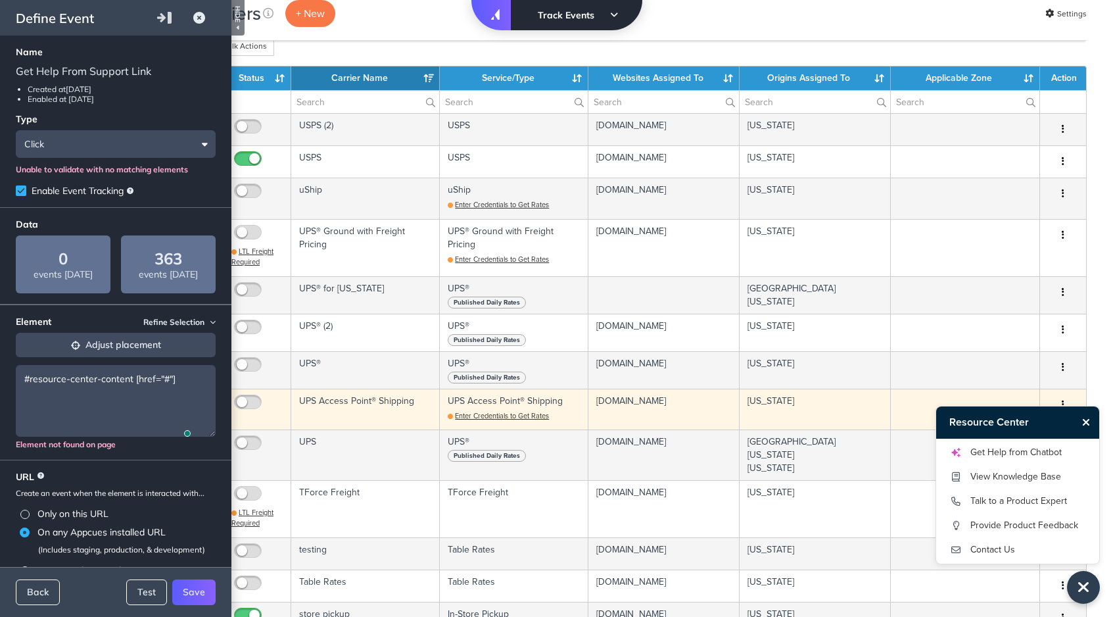
drag, startPoint x: 210, startPoint y: 404, endPoint x: 235, endPoint y: 429, distance: 34.4
click at [207, 432] on fieldset "Element Refine Selection Adjust placement #resource-center-content [href="#"] E…" at bounding box center [115, 381] width 231 height 155
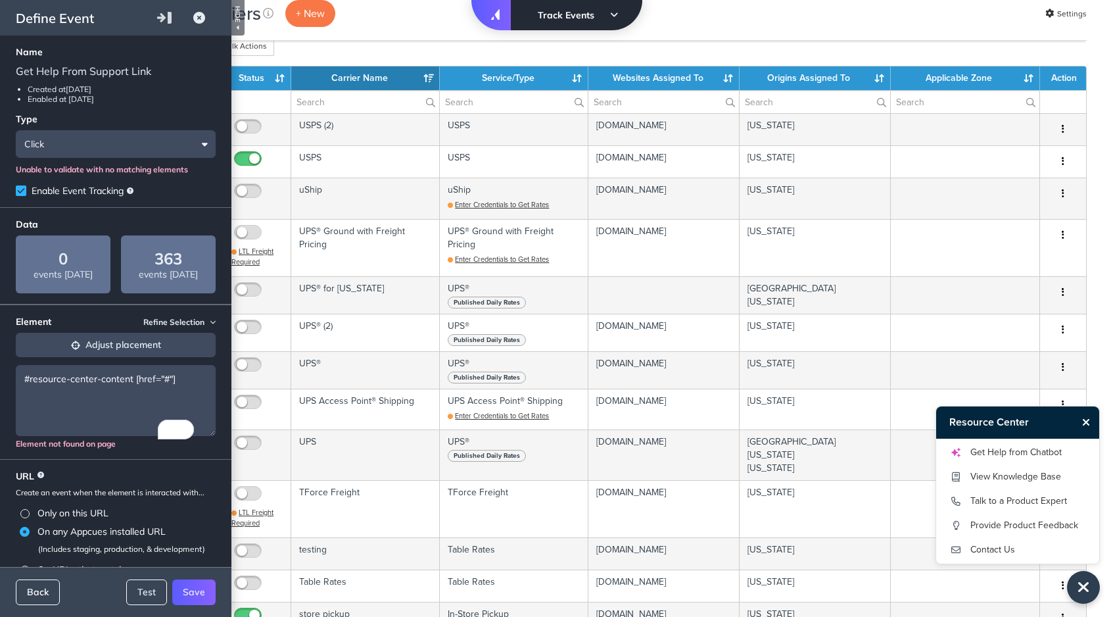
click at [36, 594] on button "Back" at bounding box center [38, 592] width 44 height 26
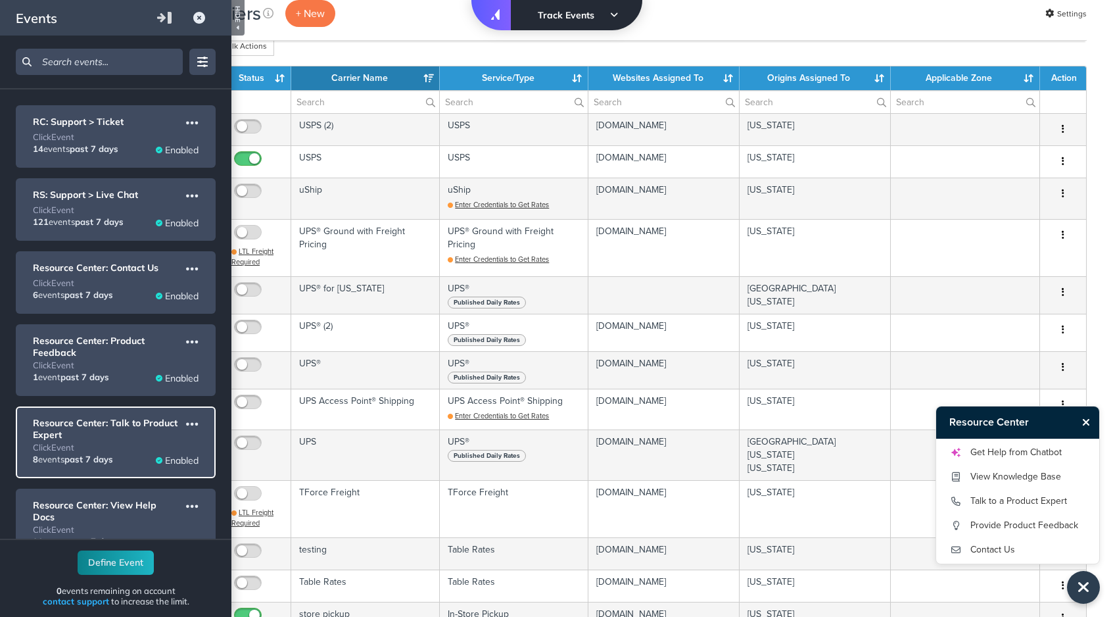
click at [118, 448] on div "click Event" at bounding box center [116, 447] width 166 height 11
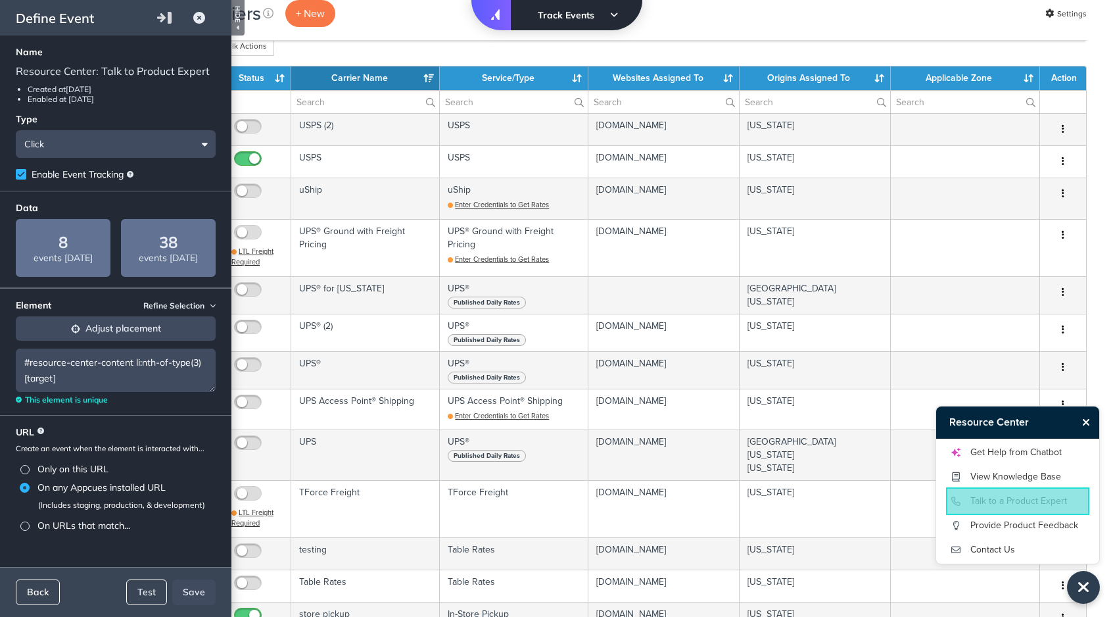
click at [41, 593] on button "Back" at bounding box center [38, 592] width 44 height 26
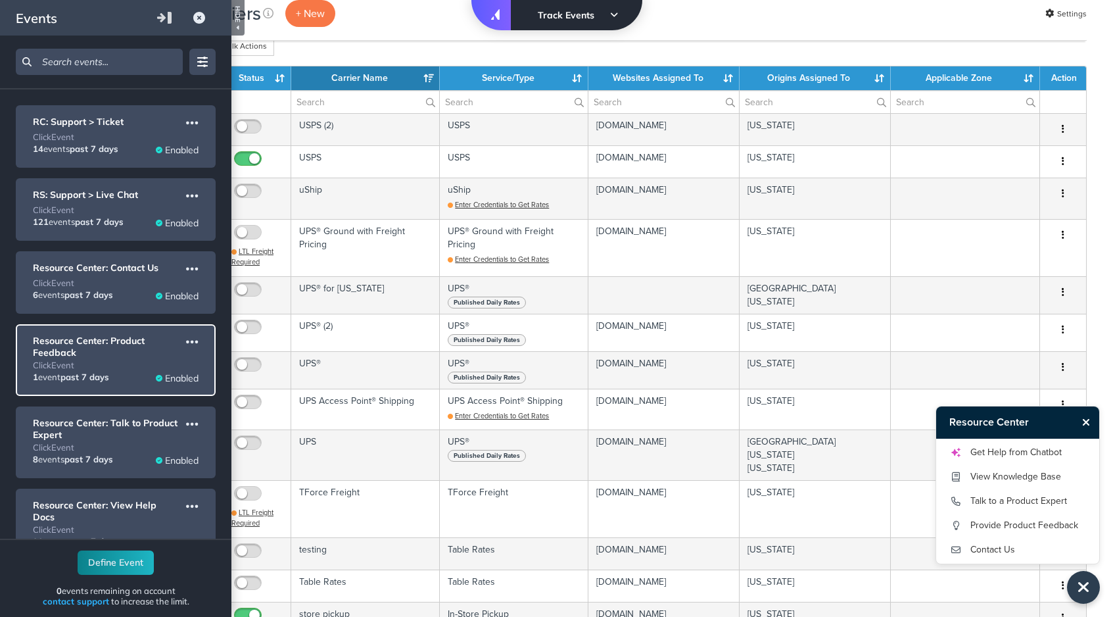
click at [143, 360] on div "click Event" at bounding box center [116, 365] width 166 height 11
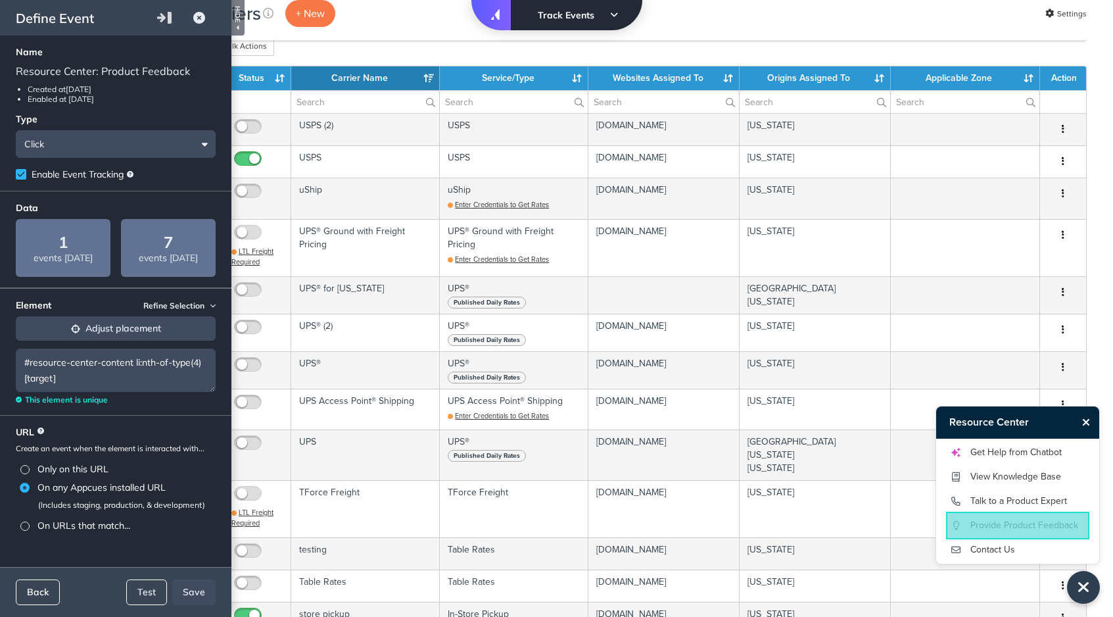
click at [30, 599] on button "Back" at bounding box center [38, 592] width 44 height 26
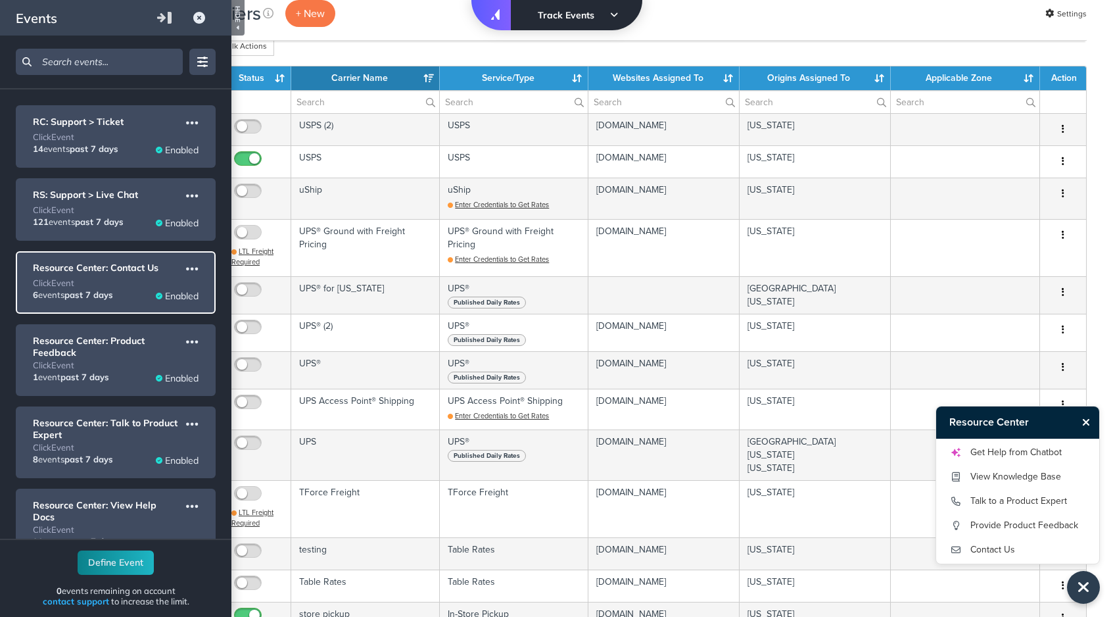
click at [124, 289] on div "6 events past 7 days Enabled" at bounding box center [116, 296] width 166 height 14
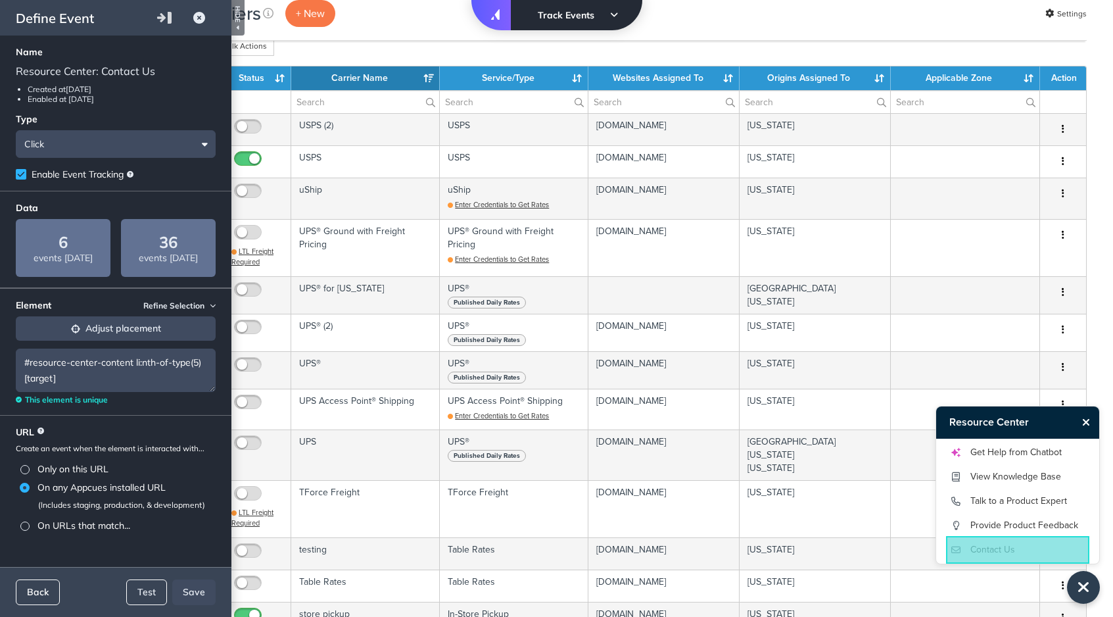
click at [34, 603] on button "Back" at bounding box center [38, 592] width 44 height 26
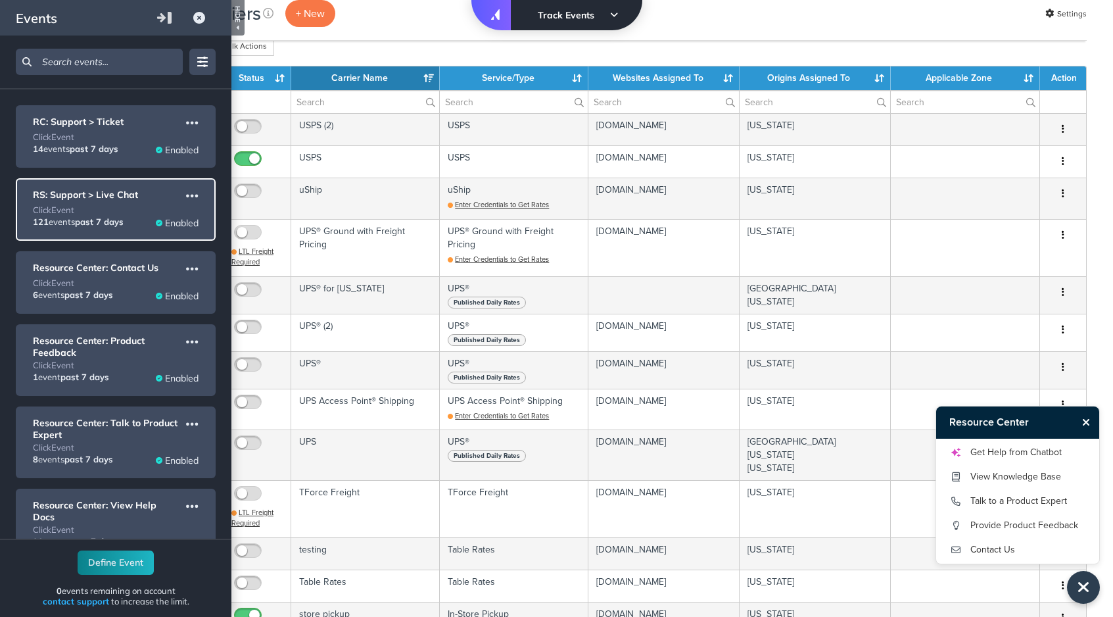
click at [135, 207] on div "click Event" at bounding box center [116, 209] width 166 height 11
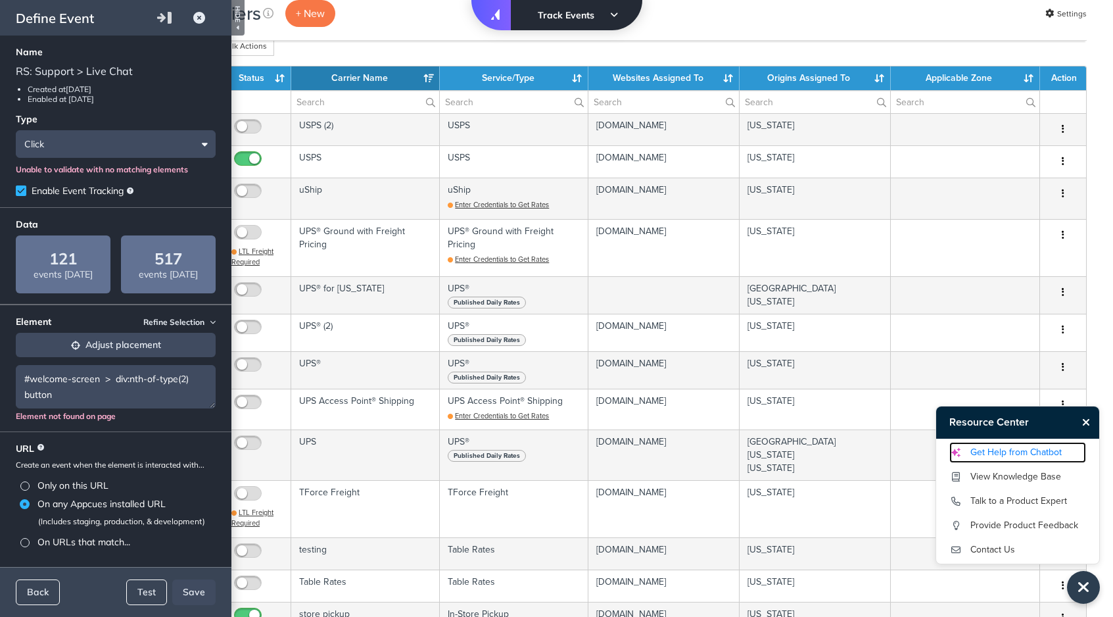
click at [1033, 460] on link "Get Help from Chatbot" at bounding box center [1017, 452] width 137 height 21
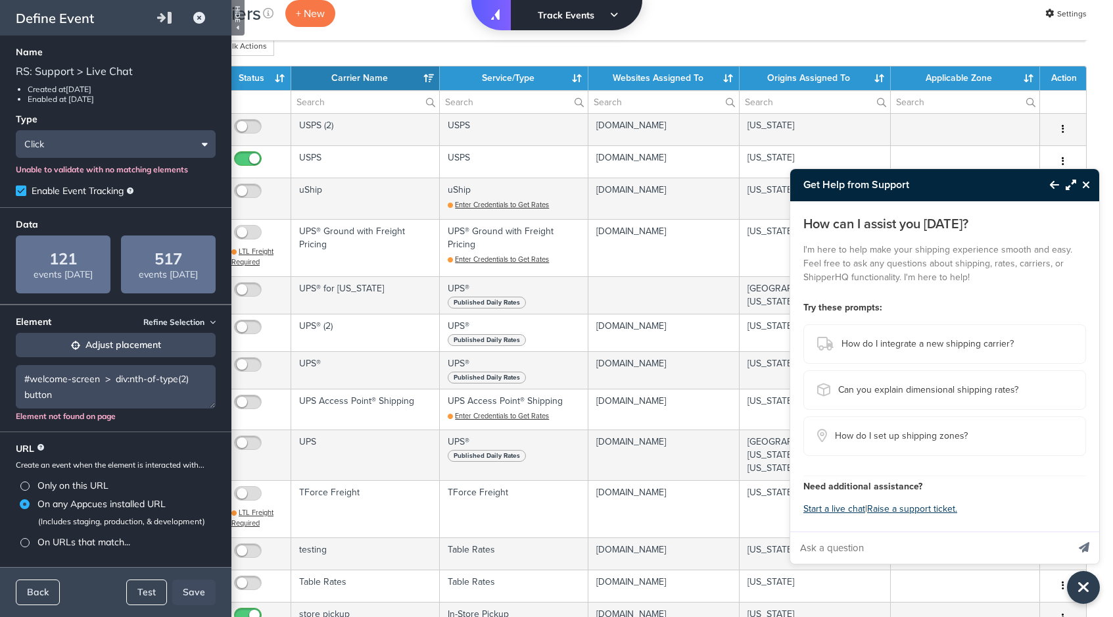
click at [87, 343] on button "Adjust placement" at bounding box center [116, 345] width 200 height 24
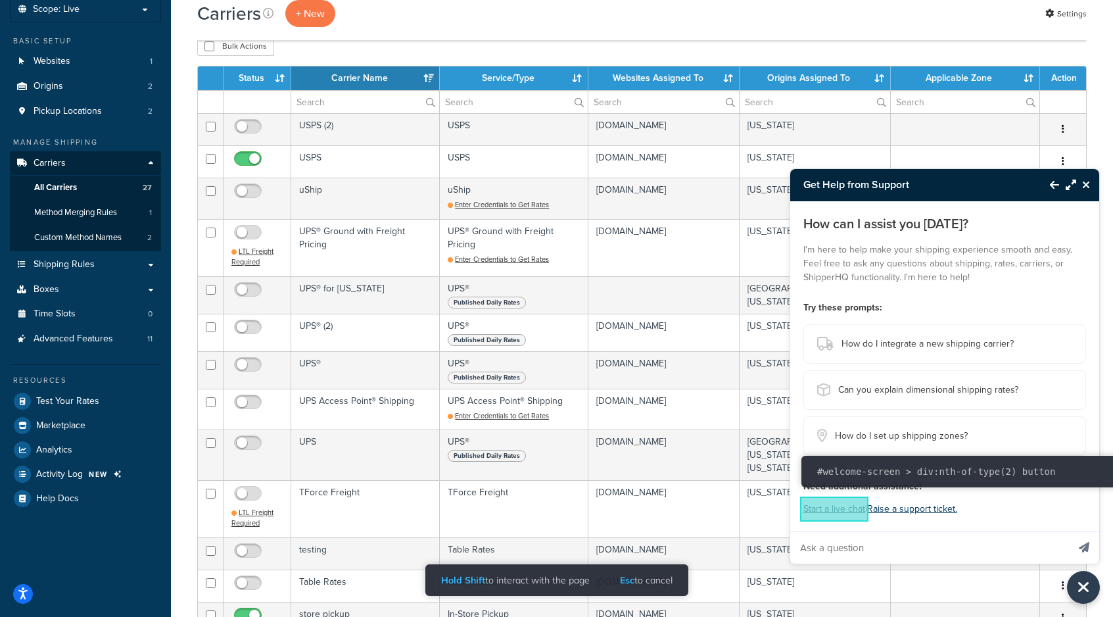
click at [824, 512] on button "Start a live chat" at bounding box center [834, 509] width 62 height 18
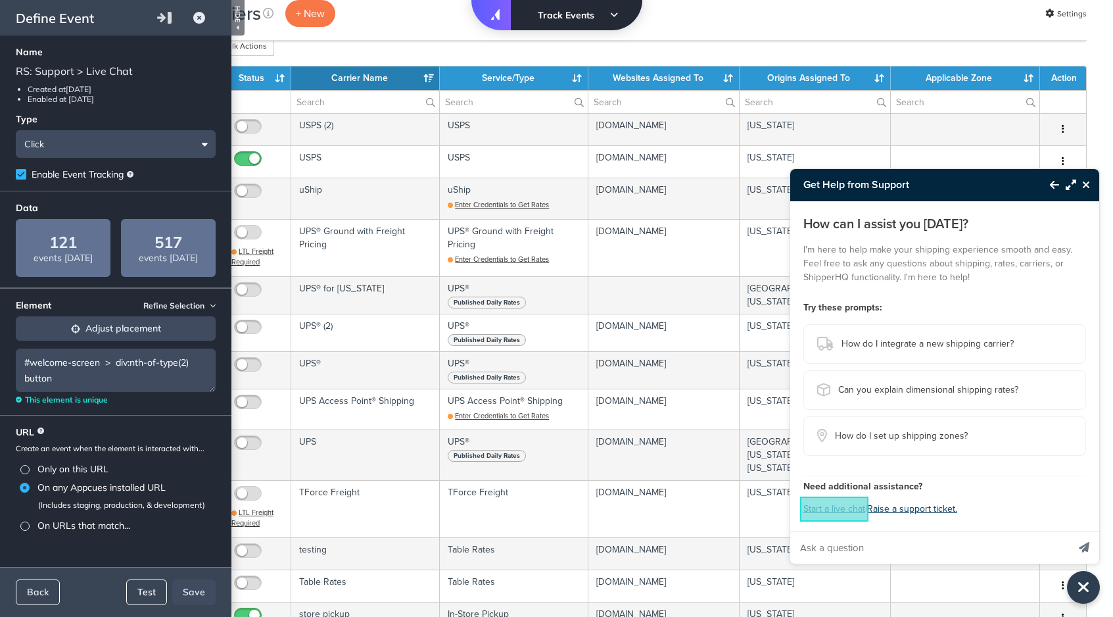
click at [133, 594] on button "Test" at bounding box center [146, 592] width 41 height 26
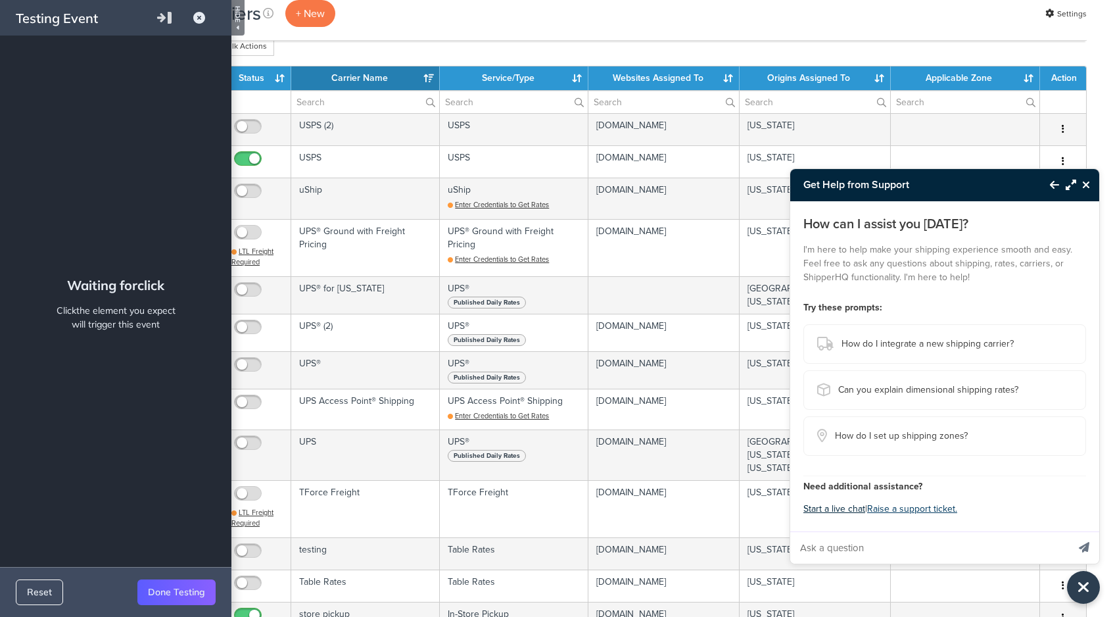
click at [847, 513] on button "Start a live chat" at bounding box center [834, 509] width 62 height 18
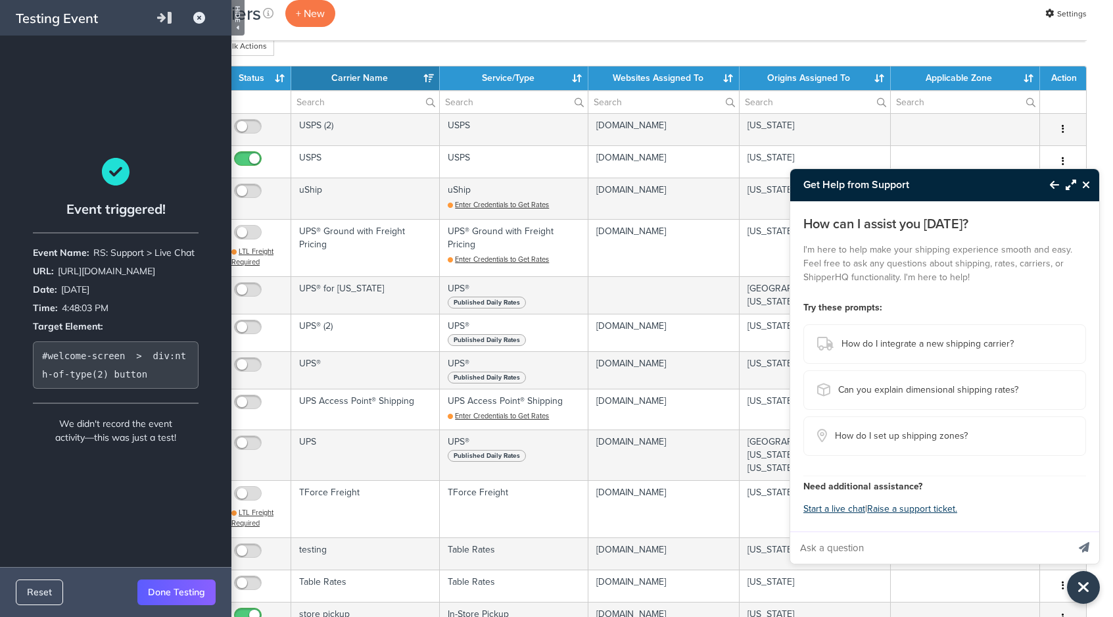
click at [162, 598] on button "Done Testing" at bounding box center [176, 592] width 78 height 26
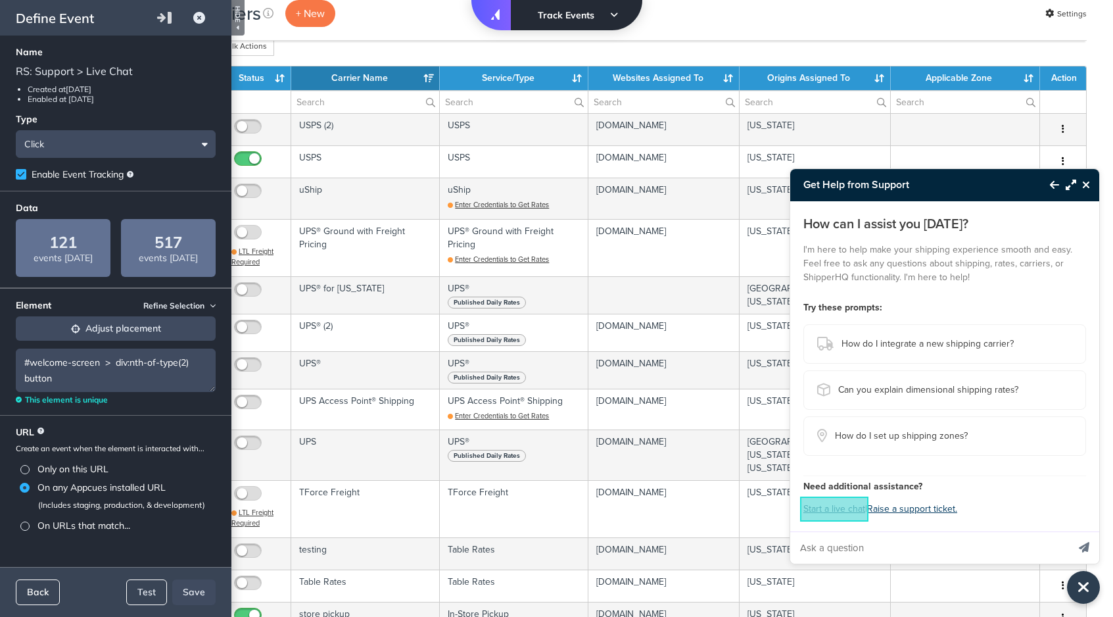
click at [21, 596] on button "Back" at bounding box center [38, 592] width 44 height 26
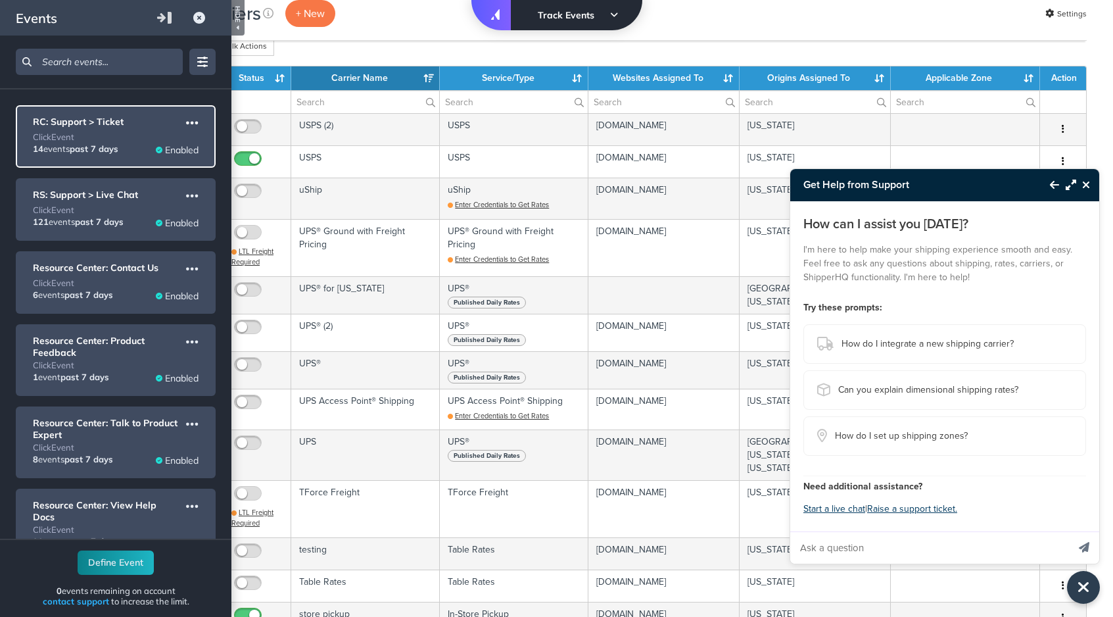
click at [192, 120] on icon "Event options for RC: Support > Ticket" at bounding box center [192, 123] width 12 height 14
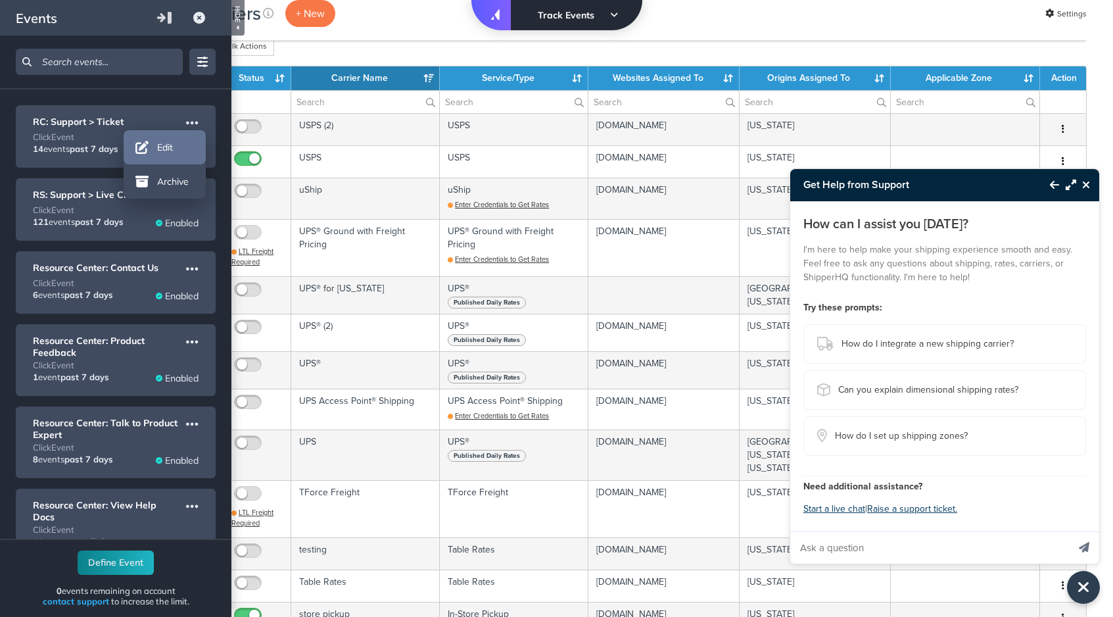
click at [178, 142] on li "Edit" at bounding box center [165, 147] width 82 height 34
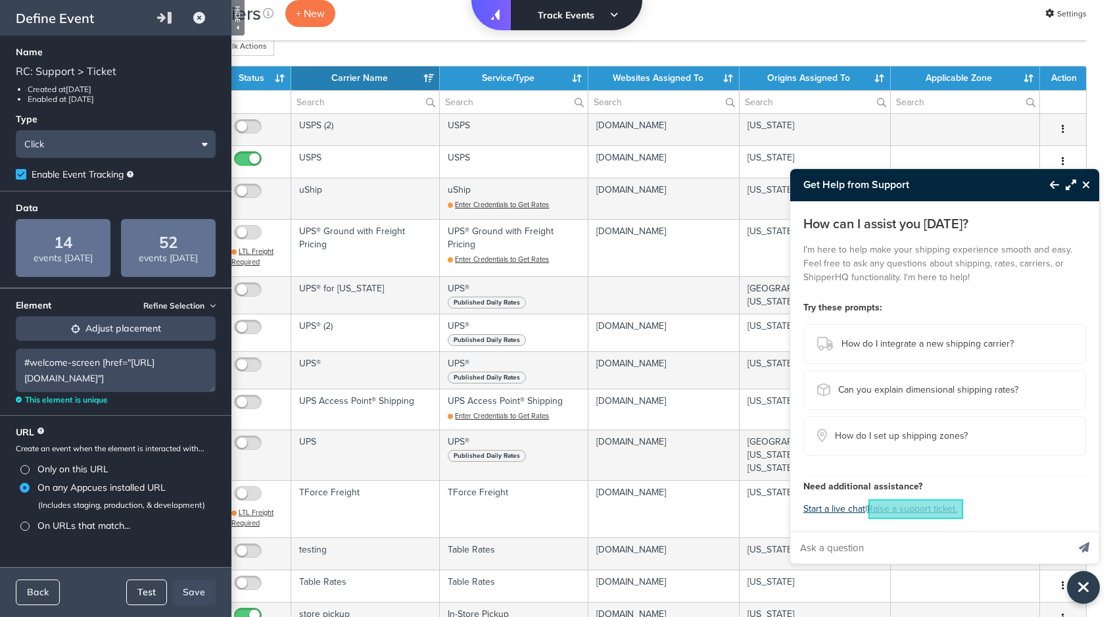
click at [139, 594] on button "Test" at bounding box center [146, 592] width 41 height 26
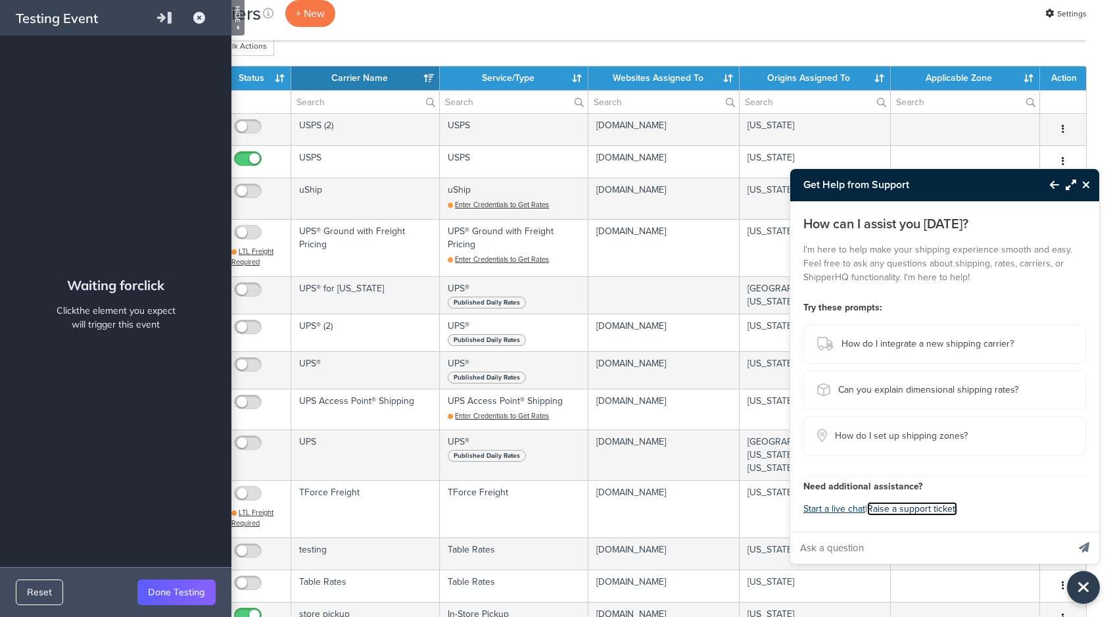
click at [925, 508] on link "Raise a support ticket." at bounding box center [912, 509] width 90 height 14
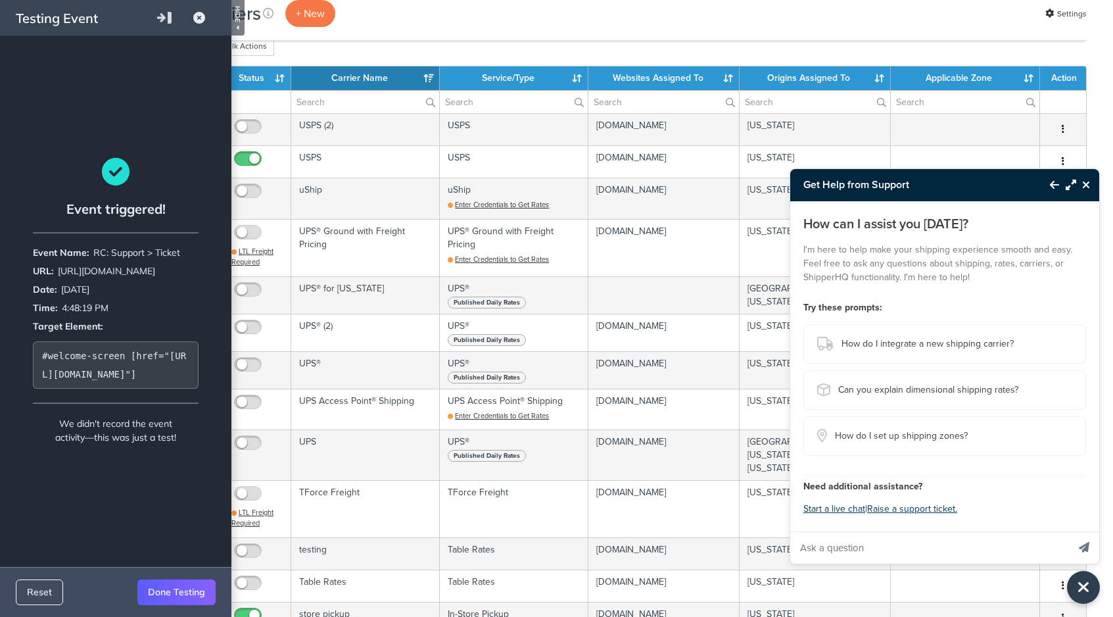
click at [159, 594] on button "Done Testing" at bounding box center [176, 592] width 78 height 26
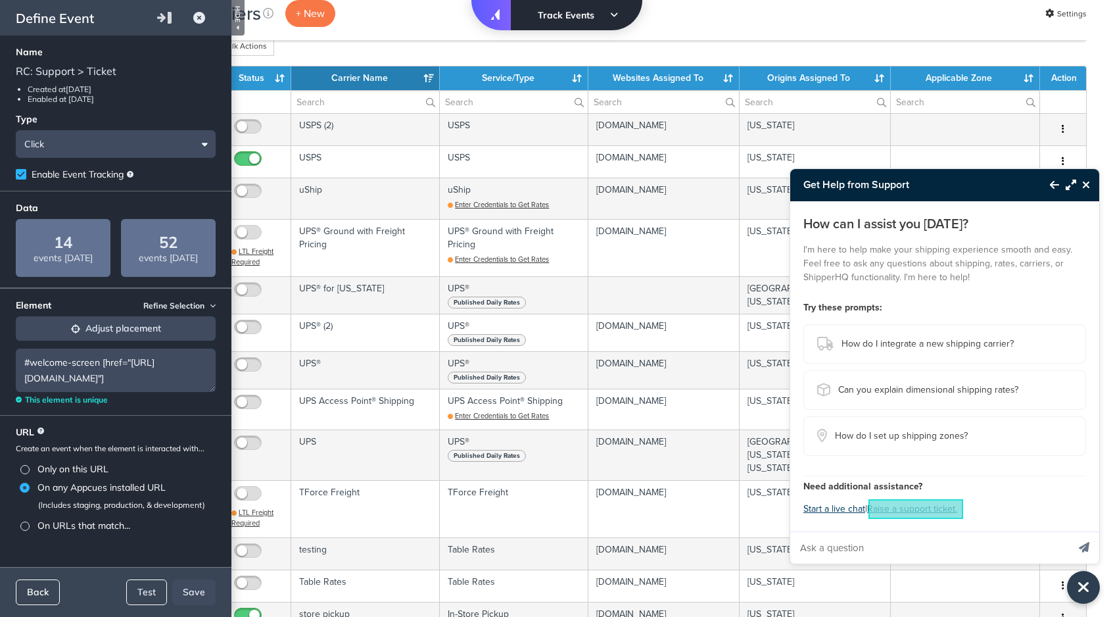
click at [36, 587] on button "Back" at bounding box center [38, 592] width 44 height 26
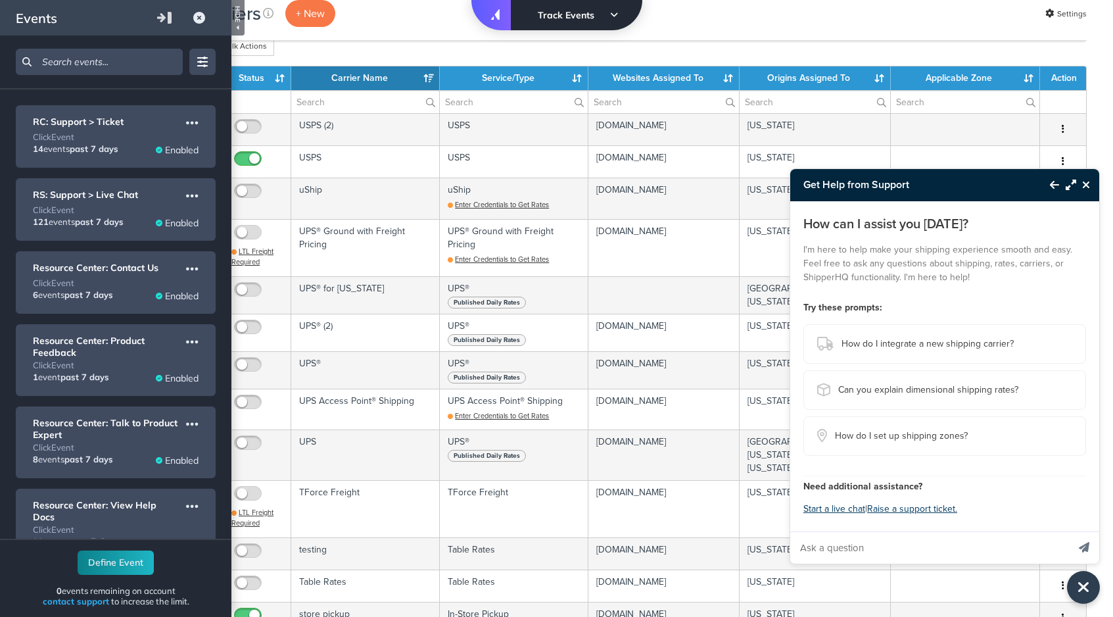
click at [1051, 178] on button "Back to Resource Center" at bounding box center [1048, 185] width 22 height 30
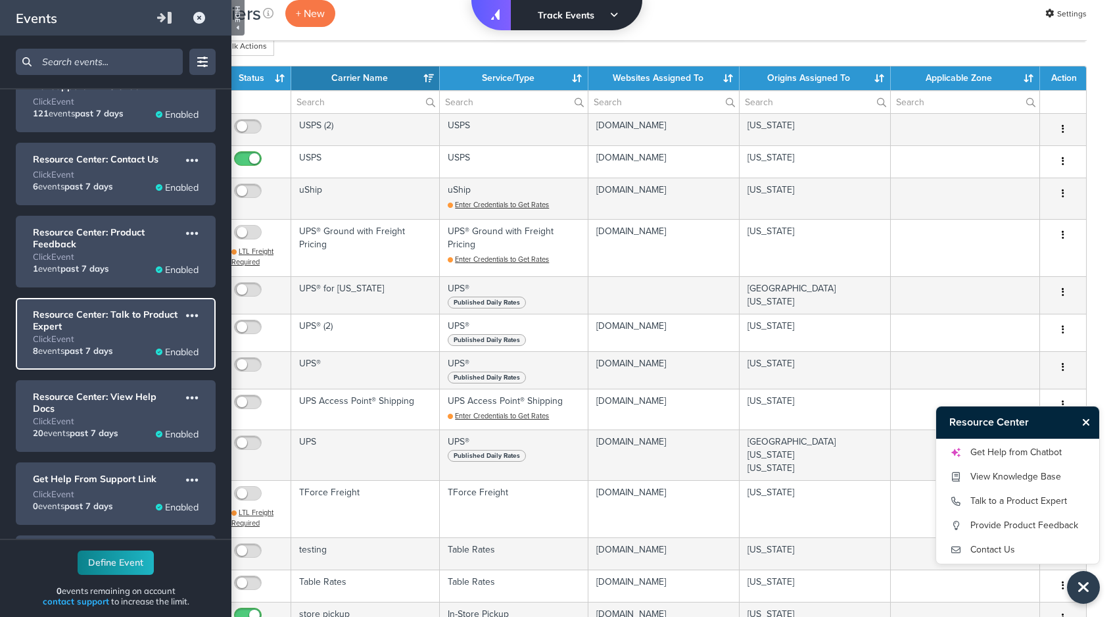
scroll to position [139, 0]
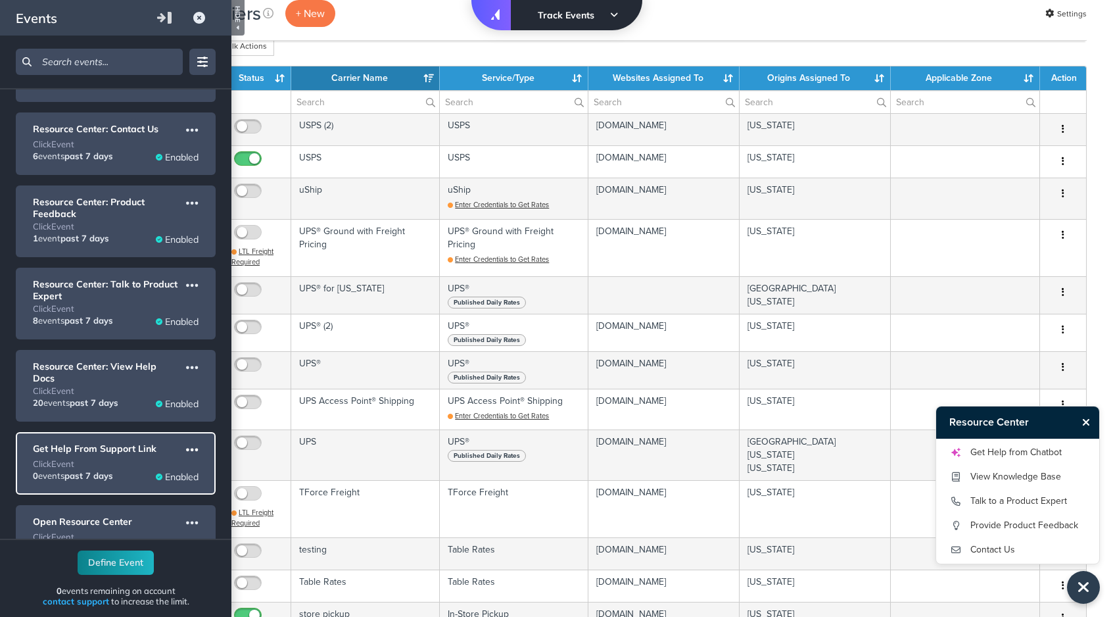
click at [190, 442] on icon "Event options for Get Help From Support Link" at bounding box center [192, 449] width 12 height 14
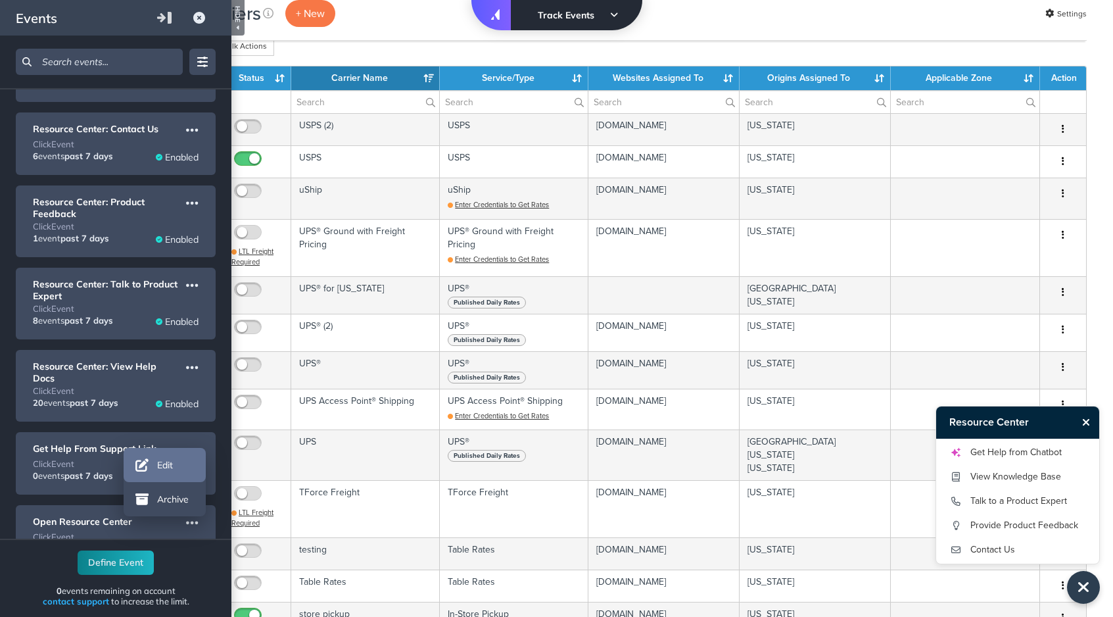
click at [155, 473] on icon "Event options menu for Get Help From Support Link" at bounding box center [144, 464] width 25 height 17
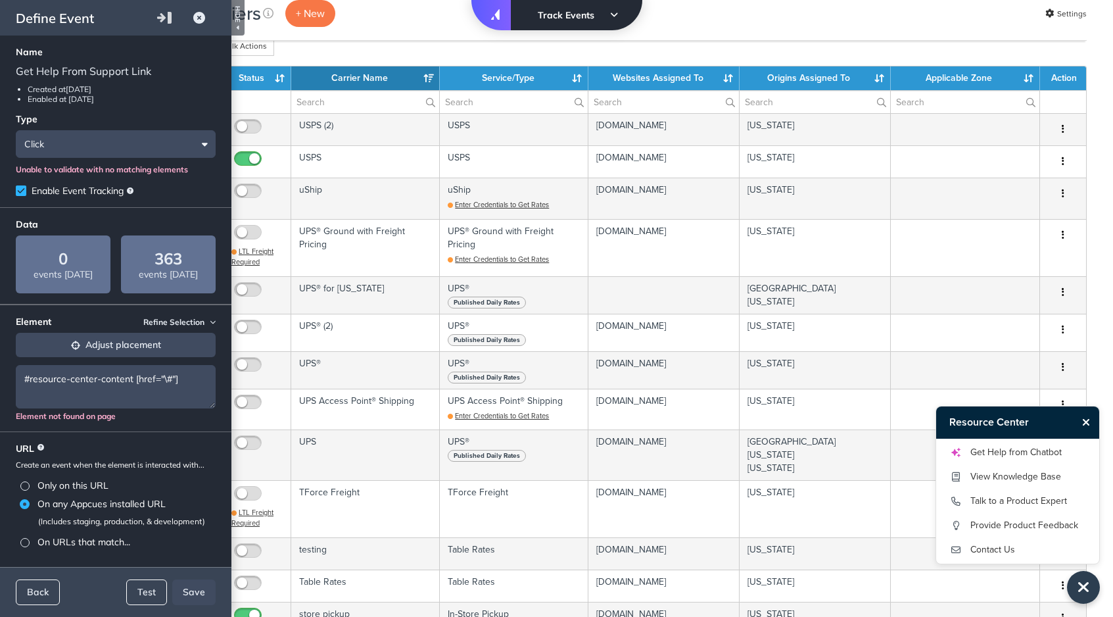
click at [168, 321] on span "Refine Selection" at bounding box center [179, 321] width 72 height 11
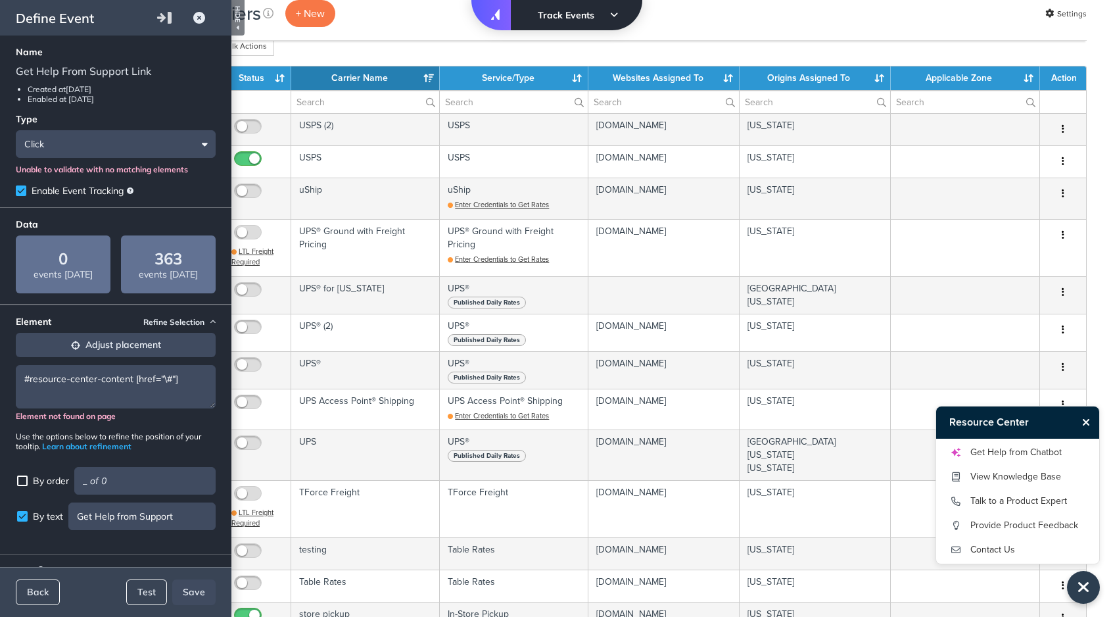
click at [168, 327] on span "Refine Selection" at bounding box center [179, 321] width 72 height 11
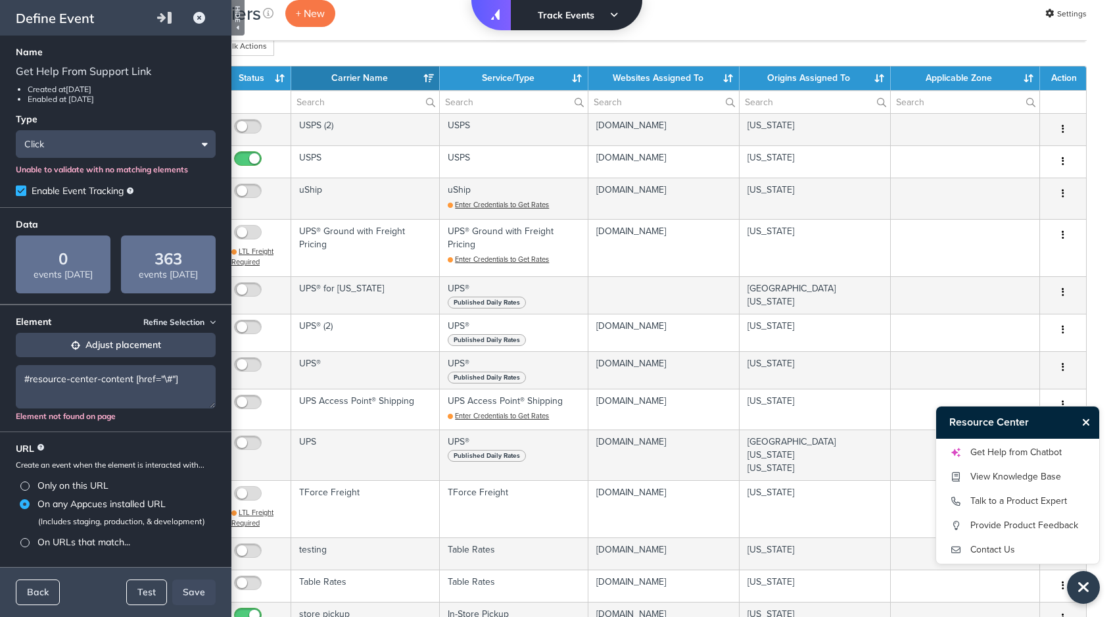
click at [71, 343] on icon "button" at bounding box center [75, 345] width 9 height 9
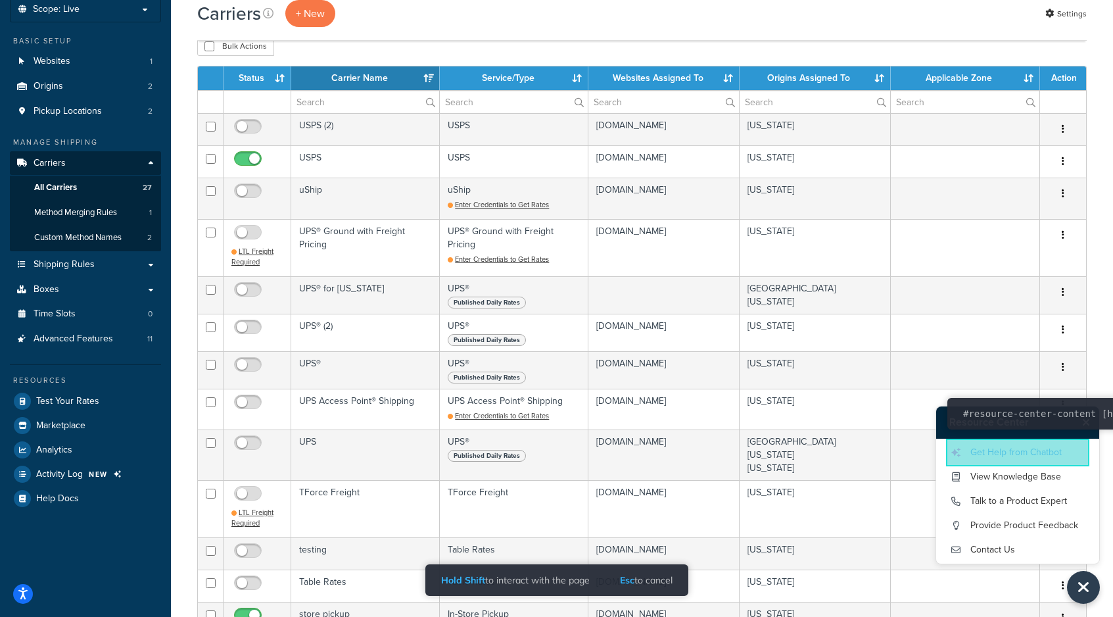
click at [1051, 458] on link "Get Help from Chatbot" at bounding box center [1017, 452] width 137 height 21
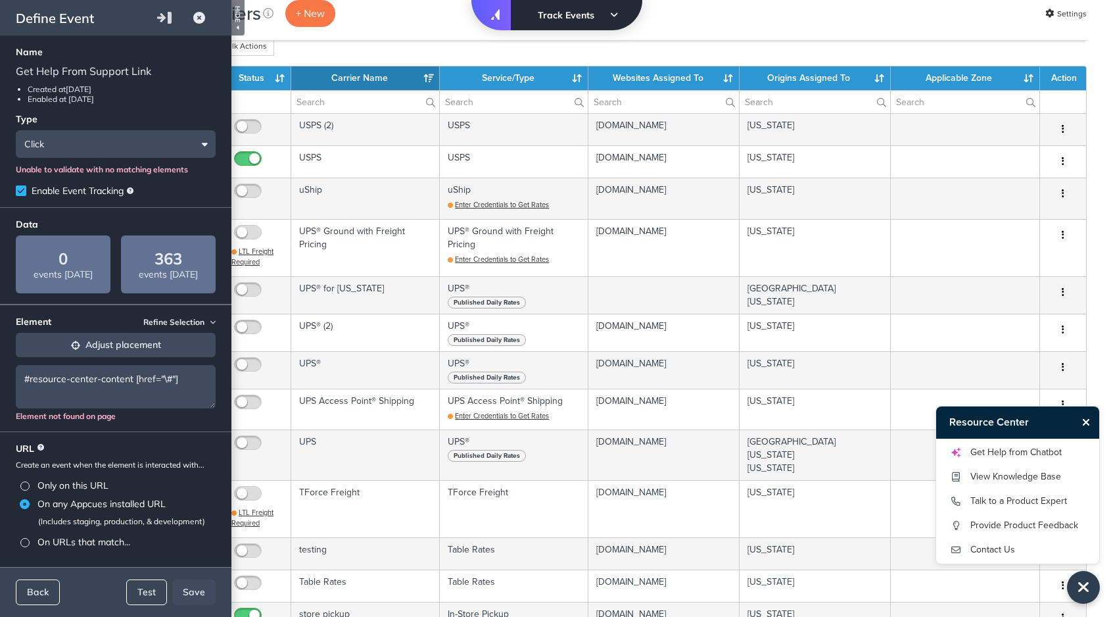
click at [78, 482] on label "Only on this URL" at bounding box center [118, 485] width 196 height 18
click at [0, 0] on input "Only on this URL" at bounding box center [0, 0] width 0 height 0
click at [76, 519] on label "On any Appcues installed URL" at bounding box center [118, 523] width 196 height 18
click at [0, 0] on input "On any Appcues installed URL" at bounding box center [0, 0] width 0 height 0
click at [77, 537] on label "On URLs that match..." at bounding box center [118, 542] width 196 height 18
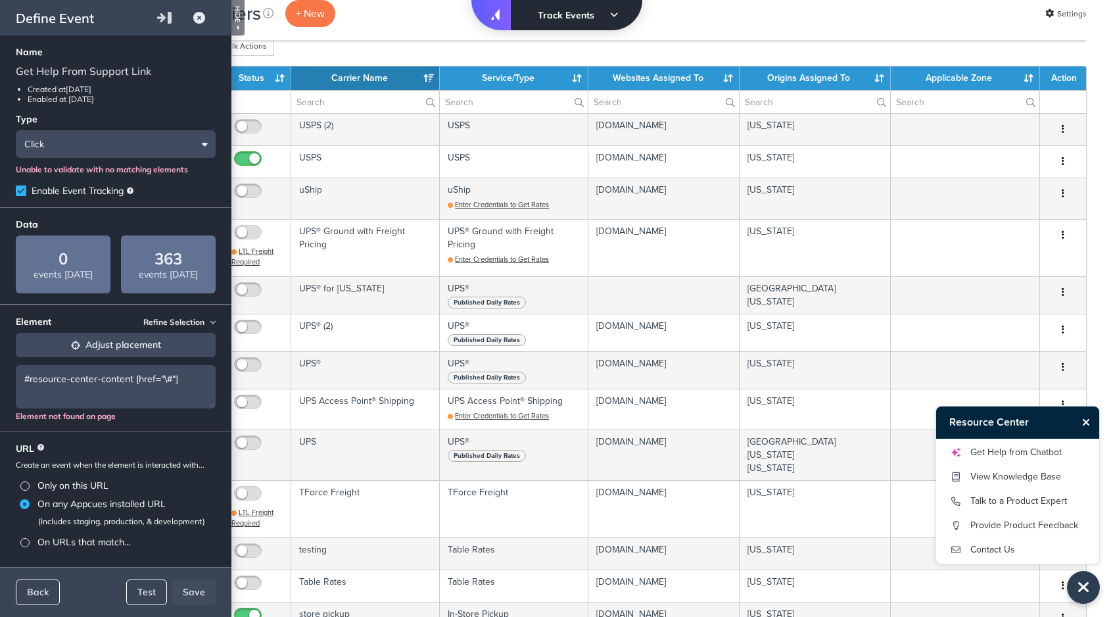
click at [0, 0] on input "On URLs that match..." at bounding box center [0, 0] width 0 height 0
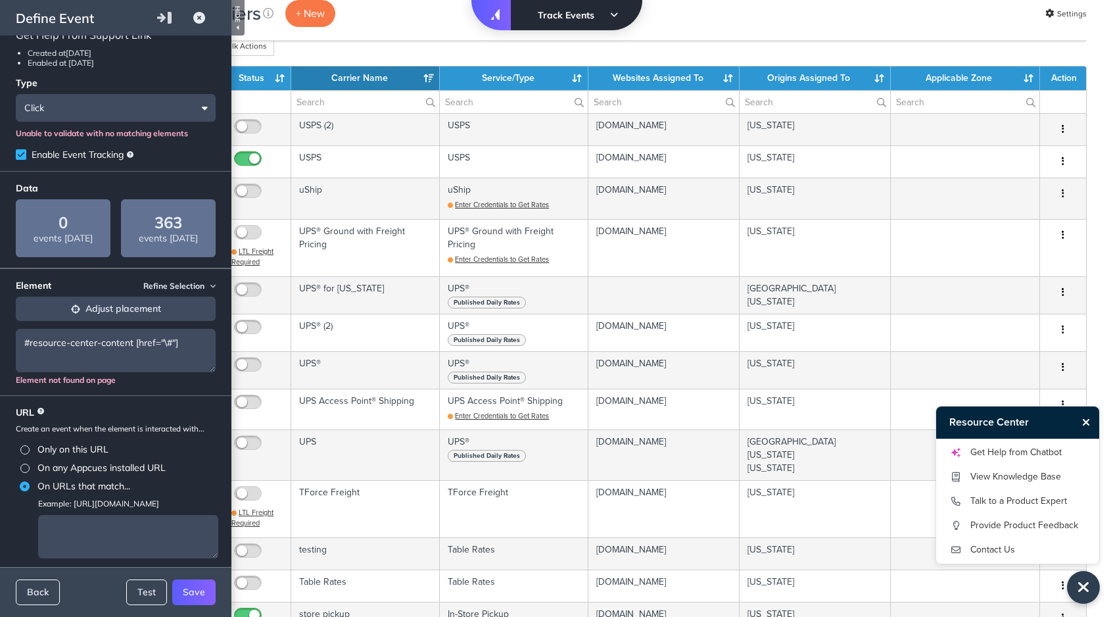
scroll to position [76, 0]
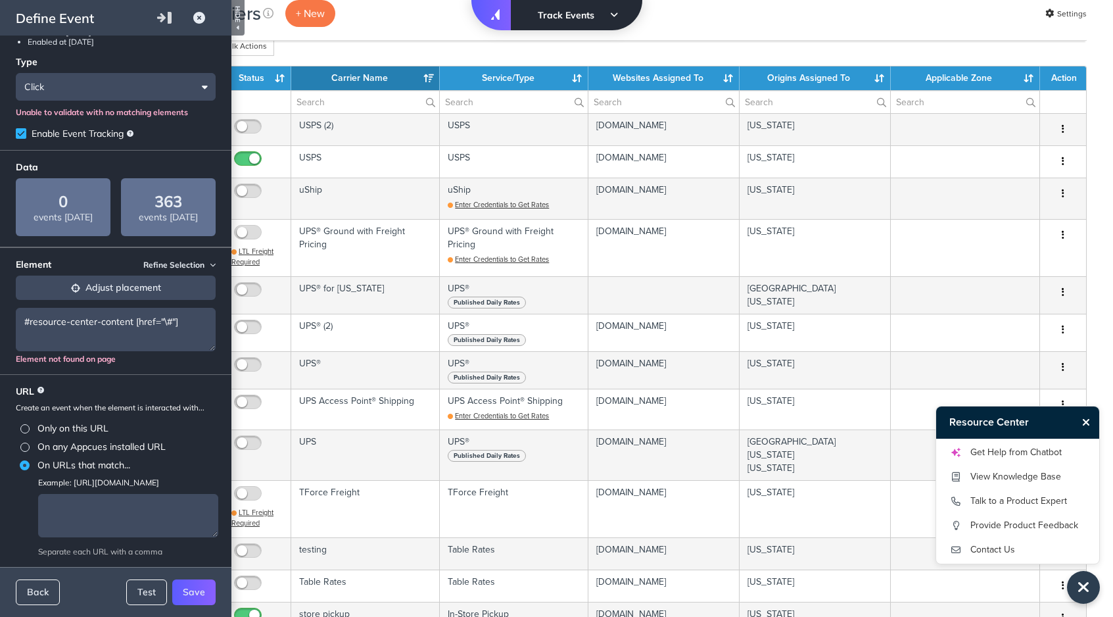
click at [66, 426] on label "Only on this URL" at bounding box center [118, 428] width 196 height 18
click at [0, 0] on input "Only on this URL" at bounding box center [0, 0] width 0 height 0
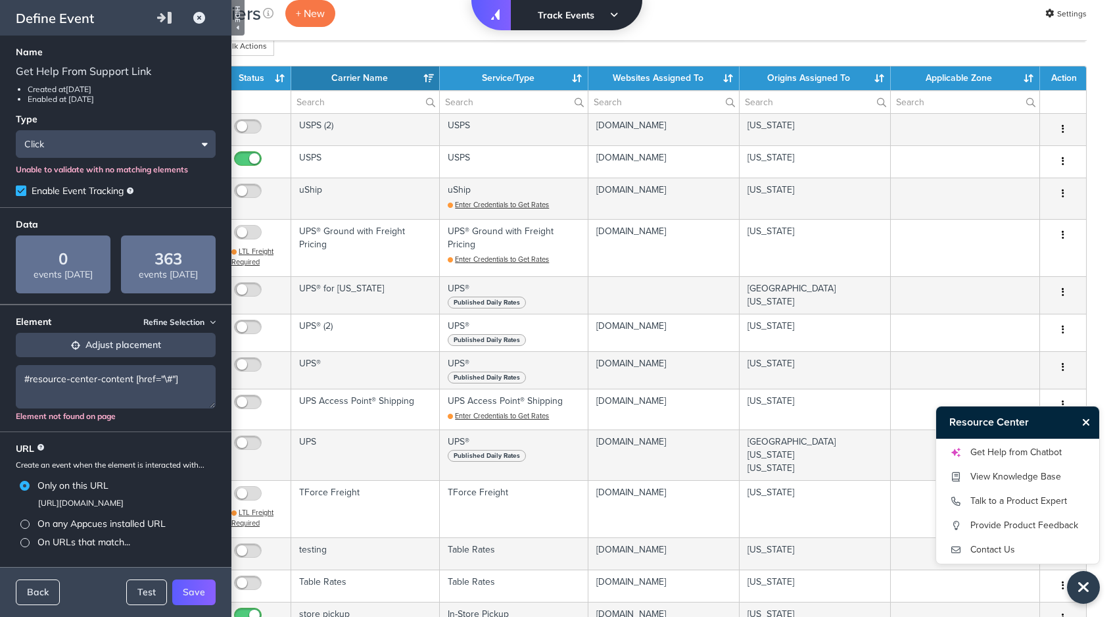
scroll to position [0, 0]
click at [64, 524] on label "On any Appcues installed URL" at bounding box center [118, 523] width 196 height 18
click at [0, 0] on input "On any Appcues installed URL" at bounding box center [0, 0] width 0 height 0
click at [110, 383] on textarea "#resource-center-content [href="\#"]" at bounding box center [116, 386] width 200 height 43
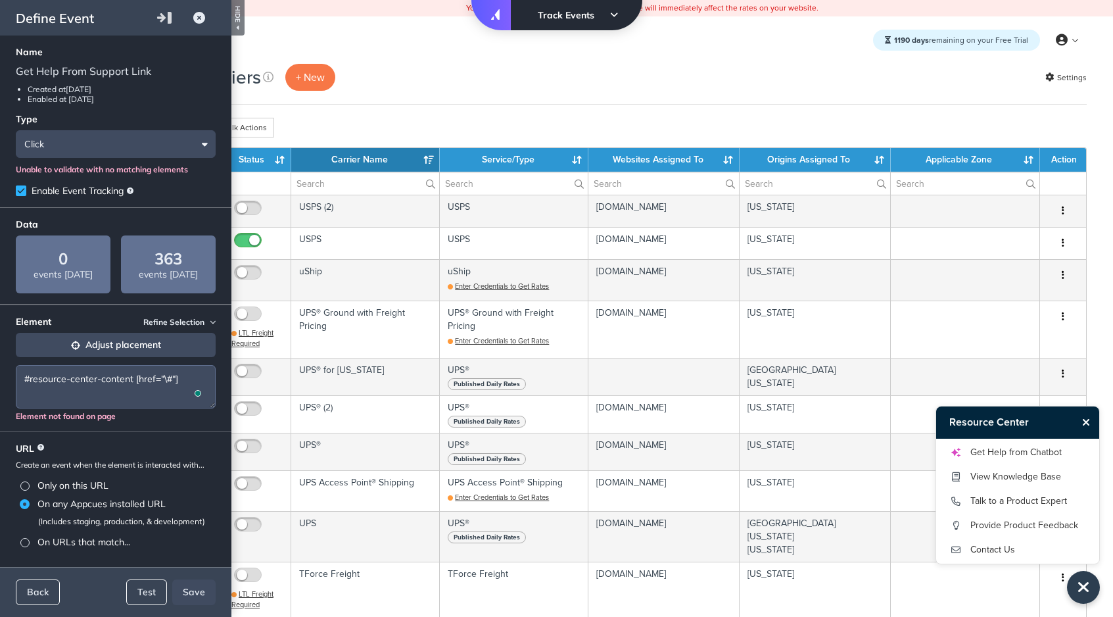
click at [96, 346] on button "Adjust placement" at bounding box center [116, 345] width 200 height 24
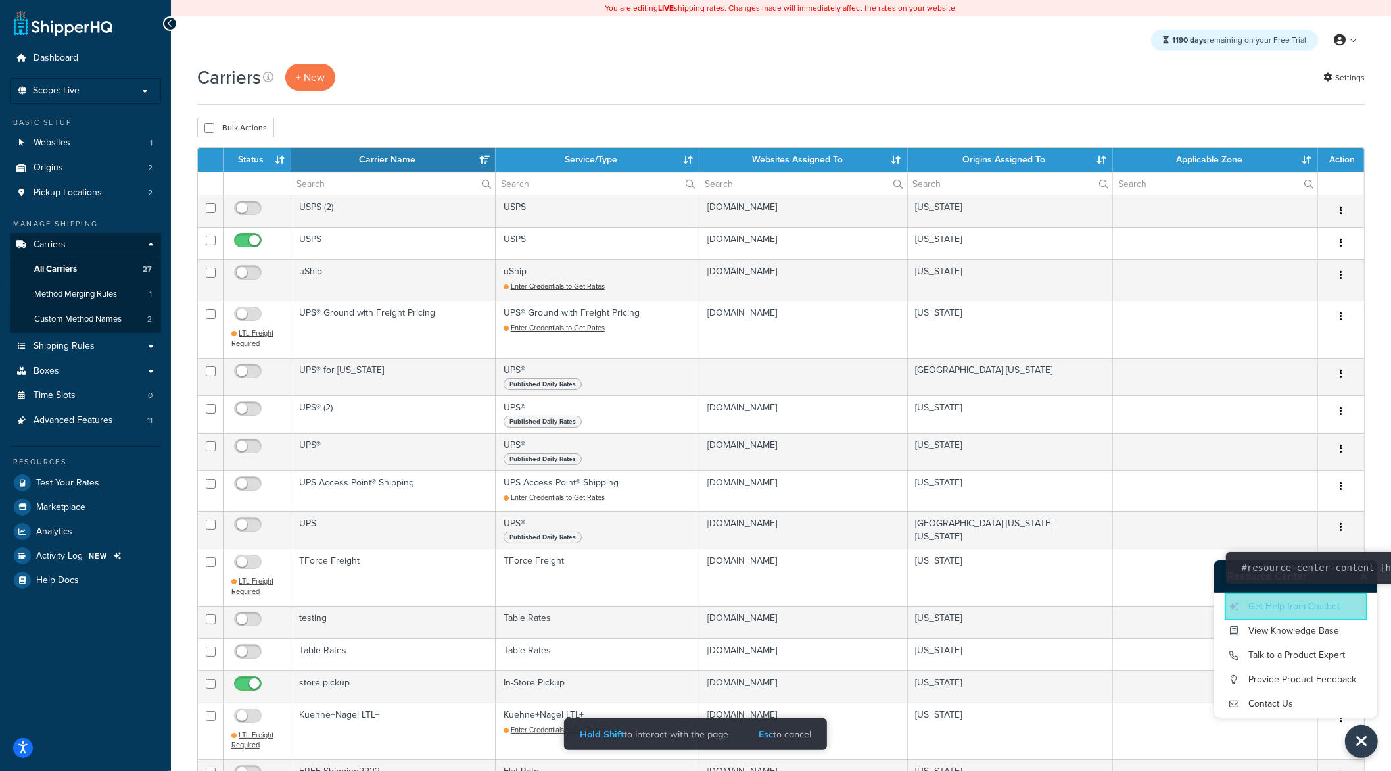
click at [1112, 610] on link "Get Help from Chatbot" at bounding box center [1295, 606] width 137 height 21
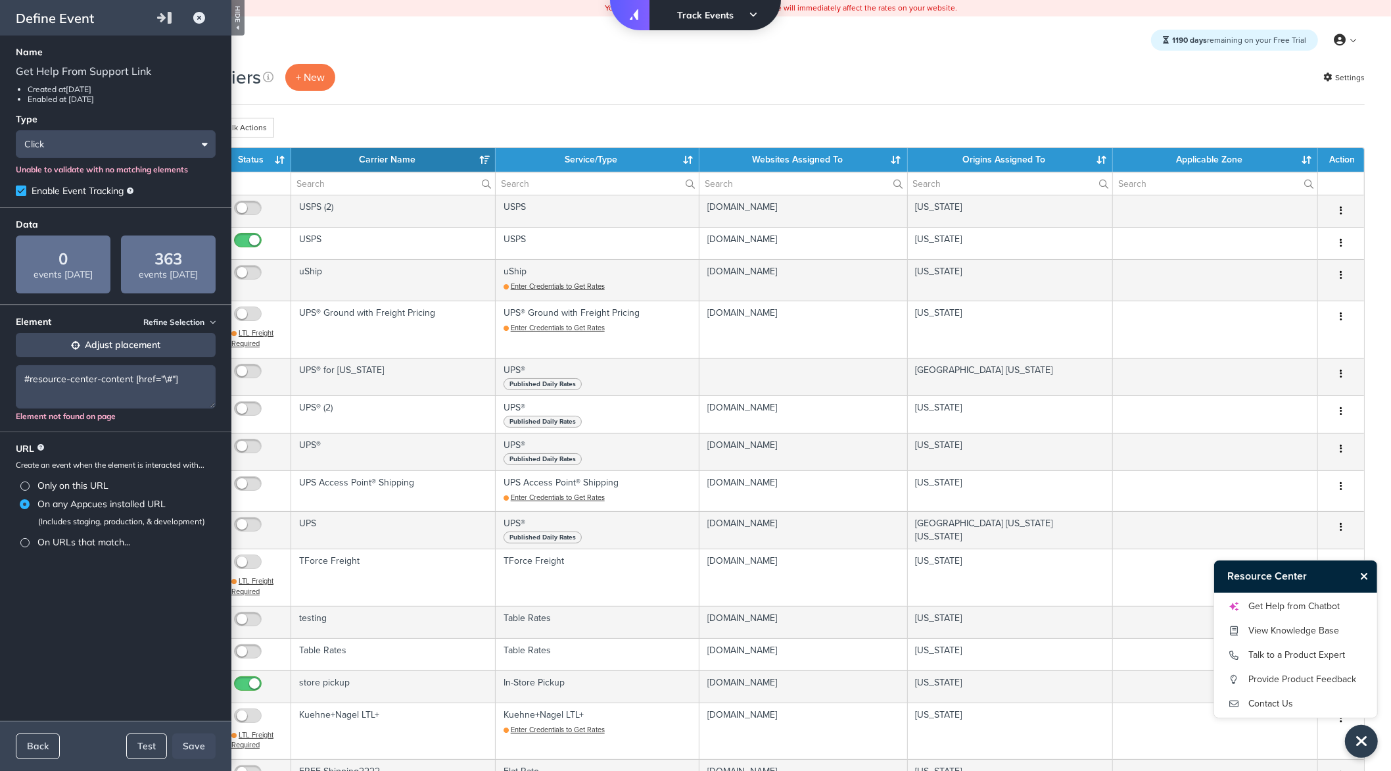
click at [183, 347] on button "Adjust placement" at bounding box center [116, 345] width 200 height 24
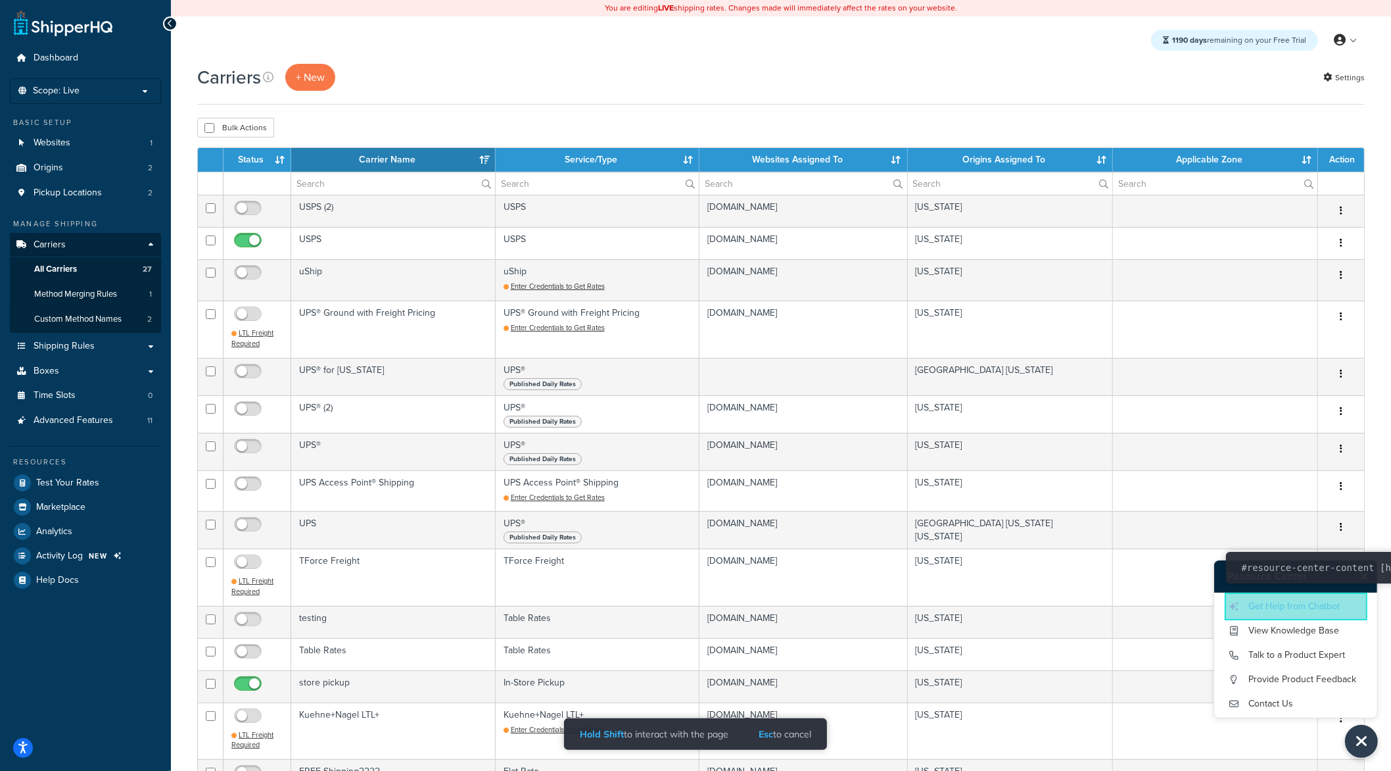
click at [1112, 606] on link "Get Help from Chatbot" at bounding box center [1295, 606] width 137 height 21
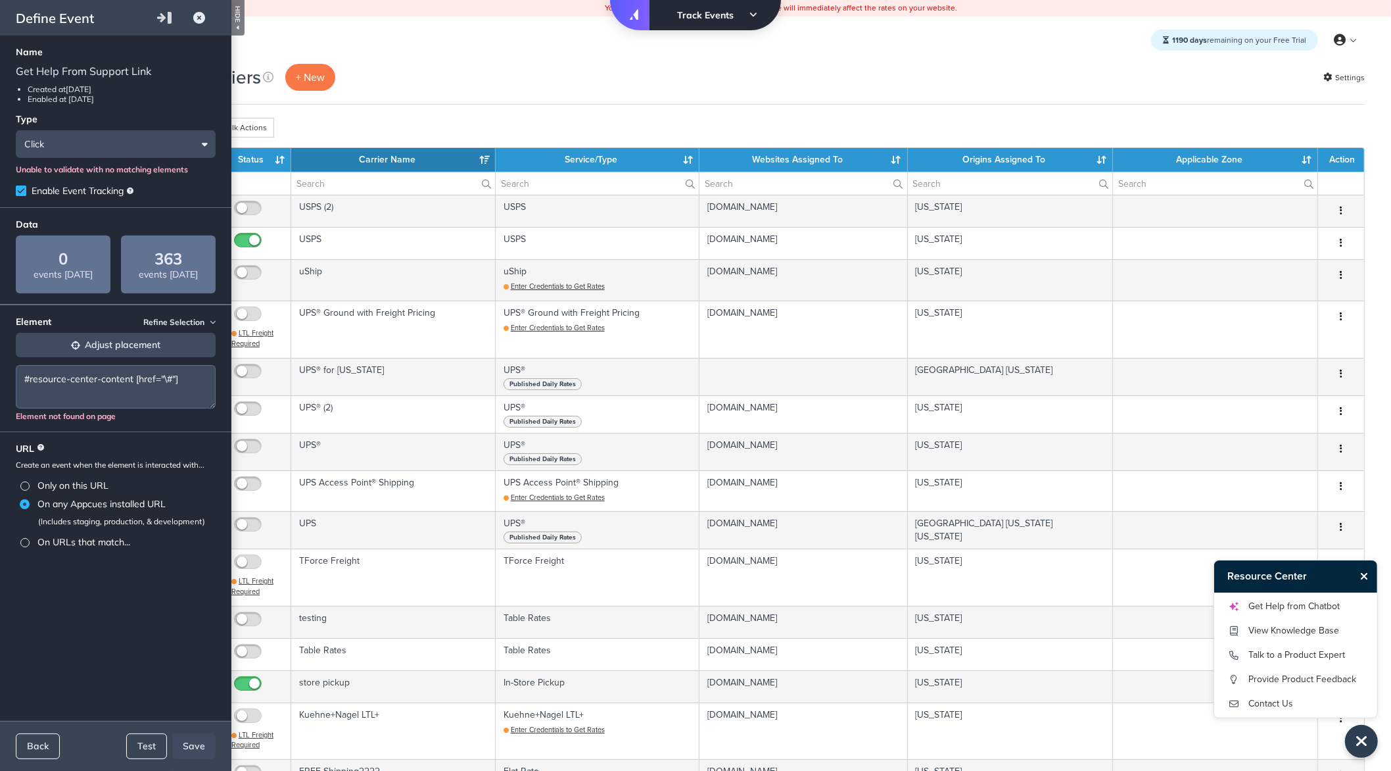
click at [147, 382] on textarea "#resource-center-content [href="\#"]" at bounding box center [116, 386] width 200 height 43
click at [128, 381] on textarea "#resource-center-content [href="\#"]" at bounding box center [116, 386] width 200 height 43
paste textarea "href="#""
type textarea "href="#""
click at [143, 616] on button "Test" at bounding box center [146, 746] width 41 height 26
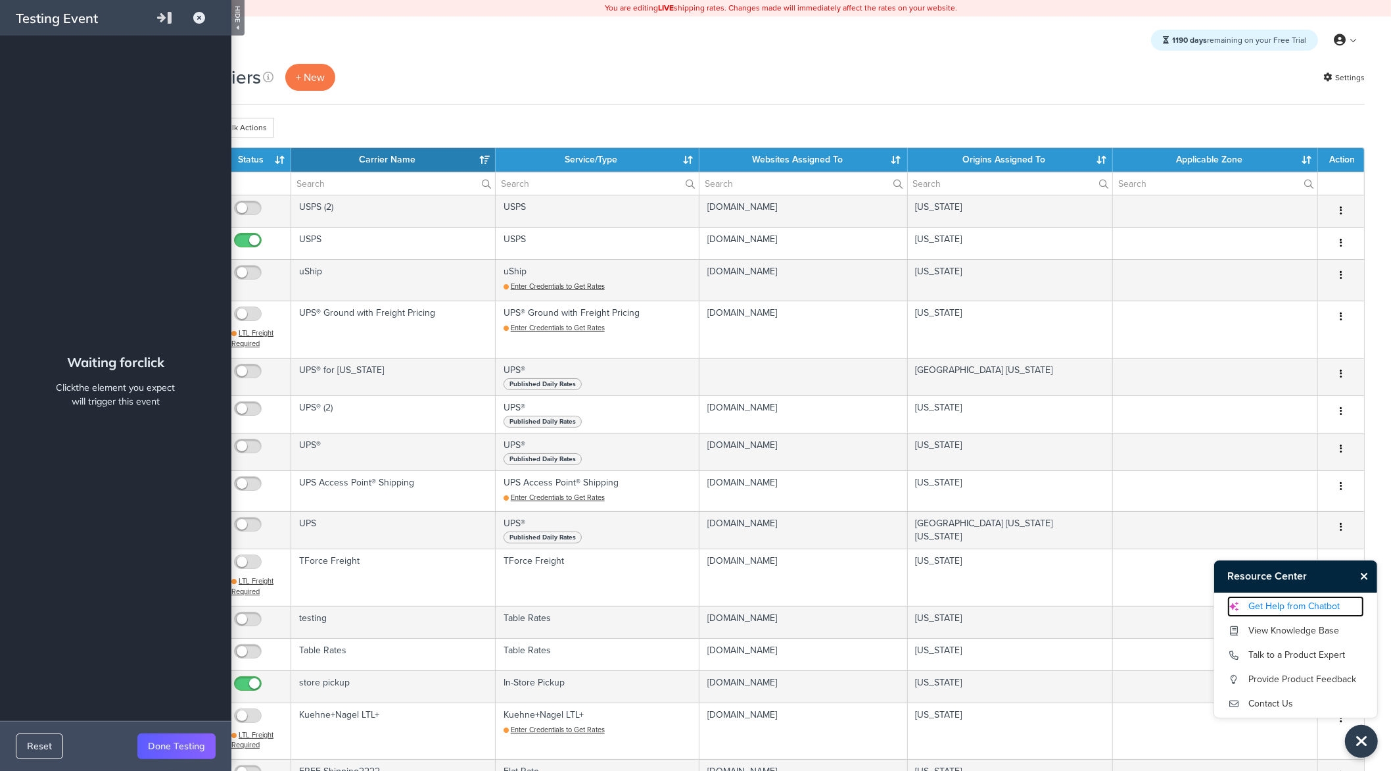
click at [1112, 611] on link "Get Help from Chatbot" at bounding box center [1295, 606] width 137 height 21
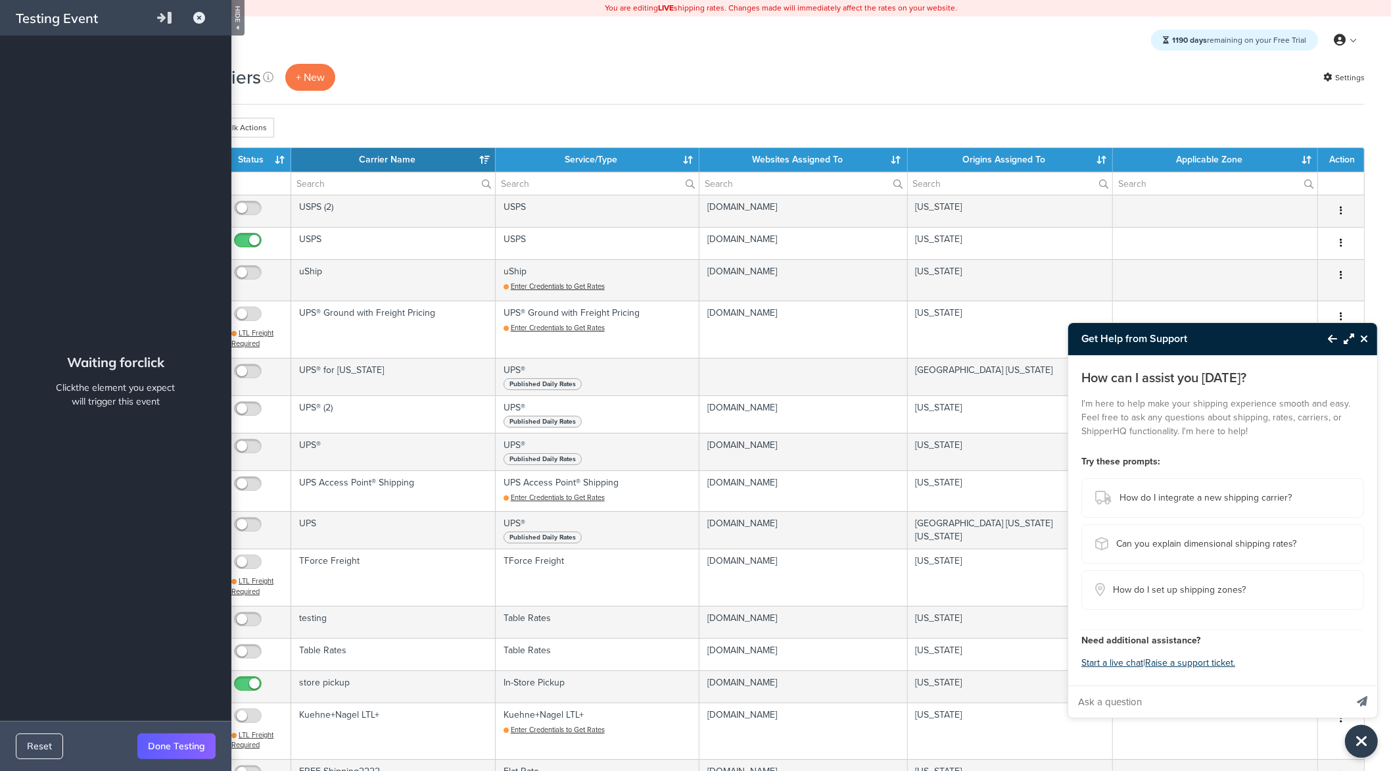
click at [168, 616] on button "Done Testing" at bounding box center [176, 746] width 78 height 26
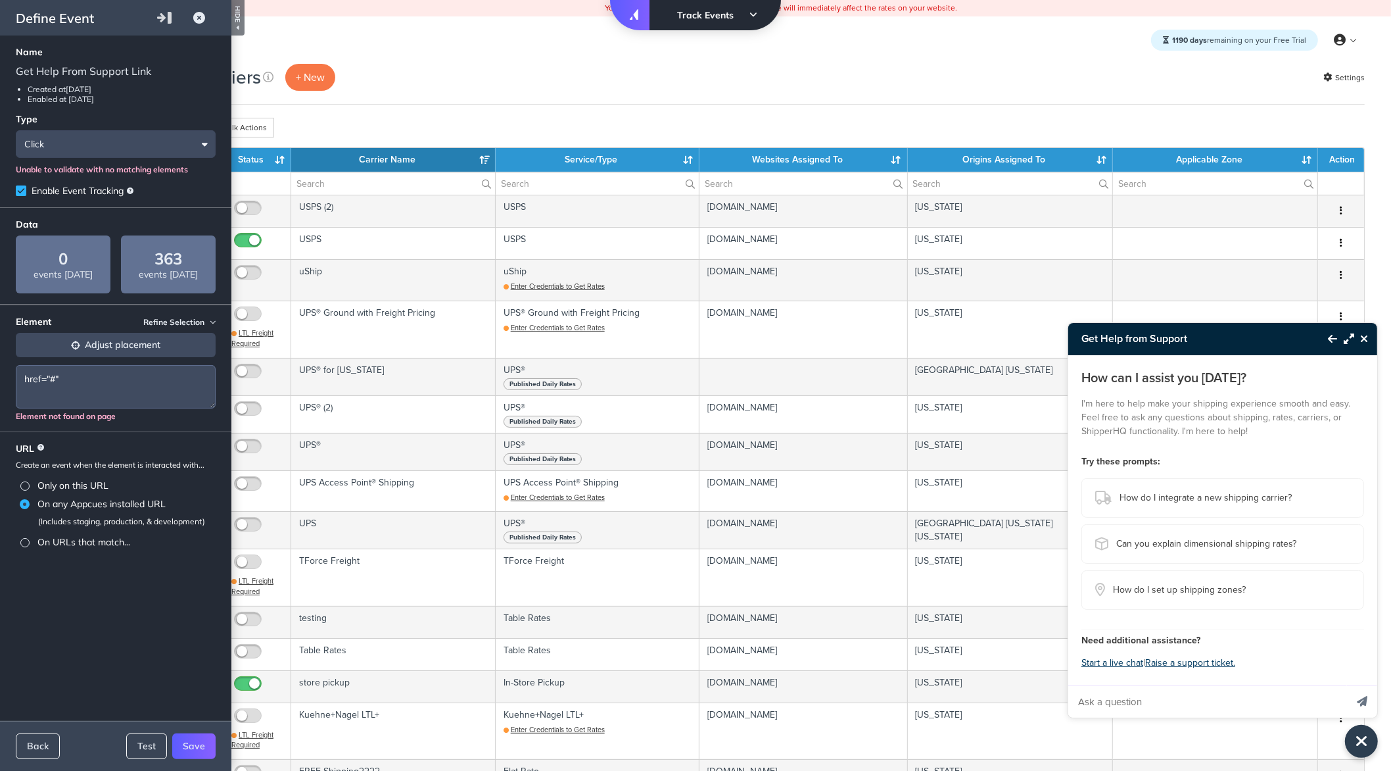
click at [94, 390] on textarea "href="#"" at bounding box center [116, 386] width 200 height 43
click at [1112, 333] on icon "Back to Resource Center" at bounding box center [1332, 338] width 9 height 11
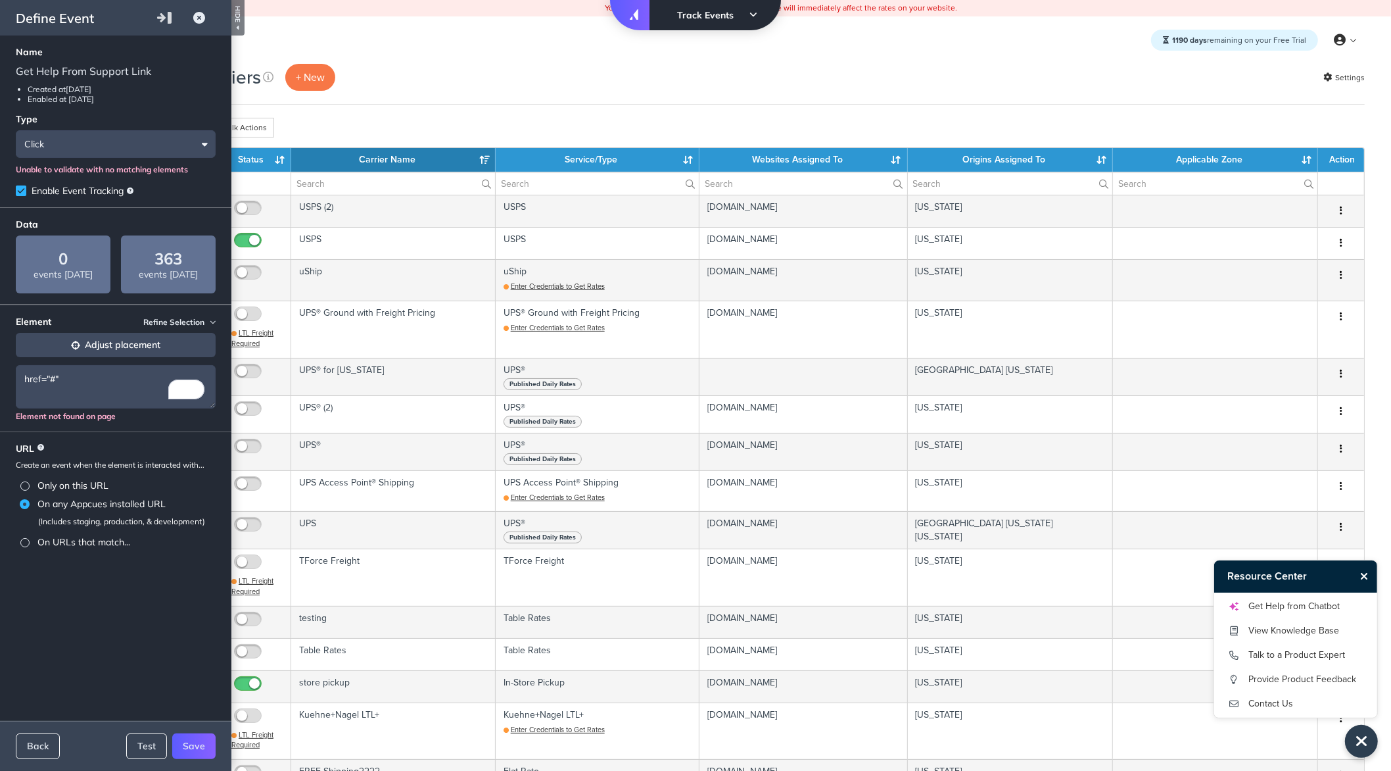
click at [98, 348] on button "Adjust placement" at bounding box center [116, 345] width 200 height 24
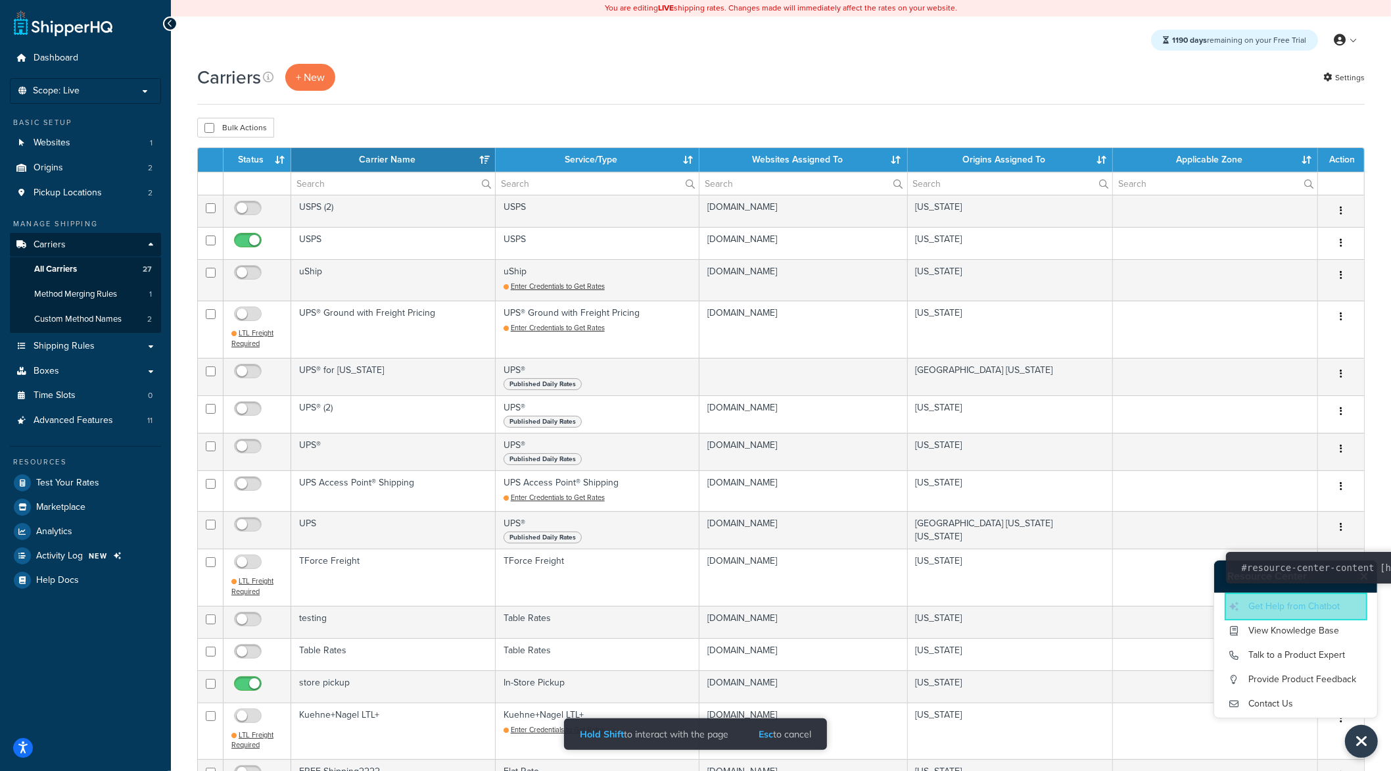
drag, startPoint x: 1228, startPoint y: 602, endPoint x: 1360, endPoint y: 609, distance: 131.7
click at [1112, 609] on div "Get Help from Chatbot View Knowledge Base Talk to a Product Expert Provide Prod…" at bounding box center [1295, 654] width 163 height 125
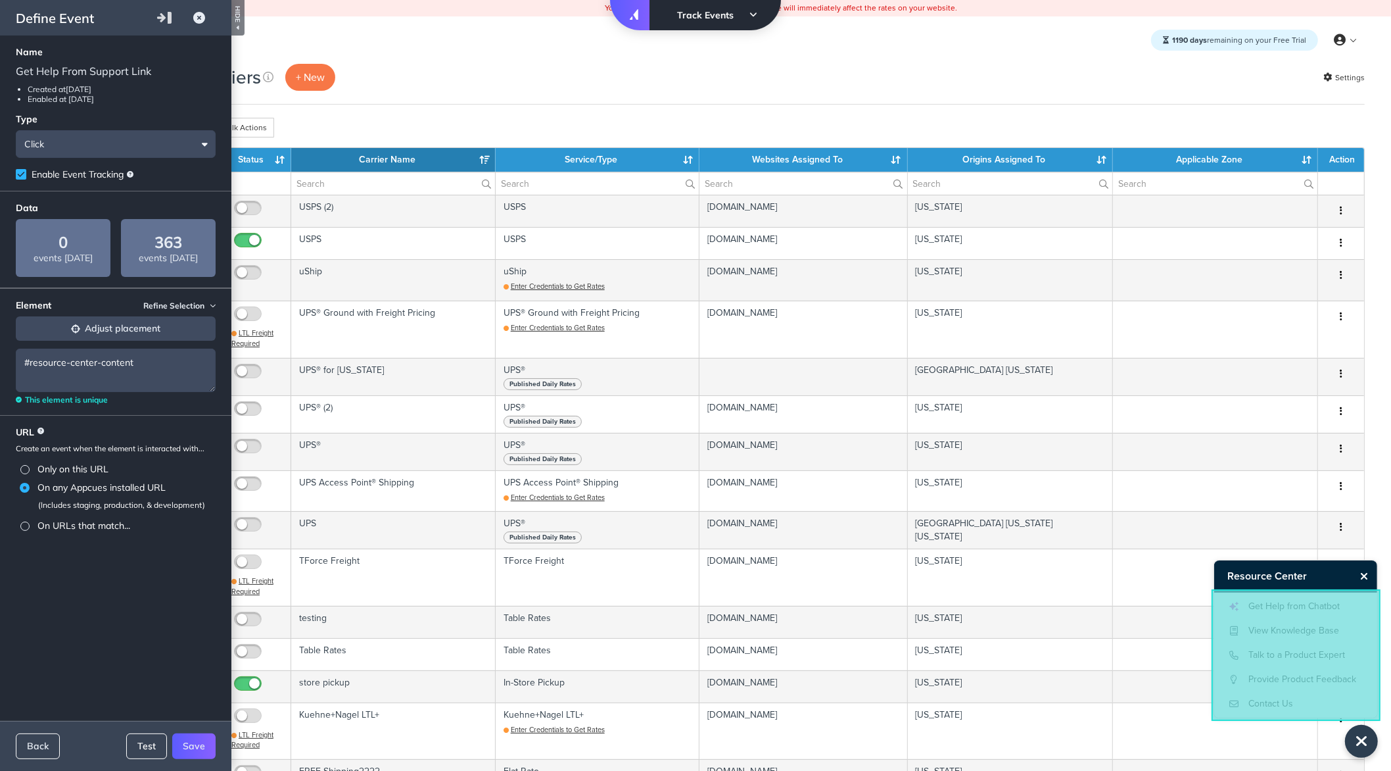
click at [153, 616] on button "Test" at bounding box center [146, 746] width 41 height 26
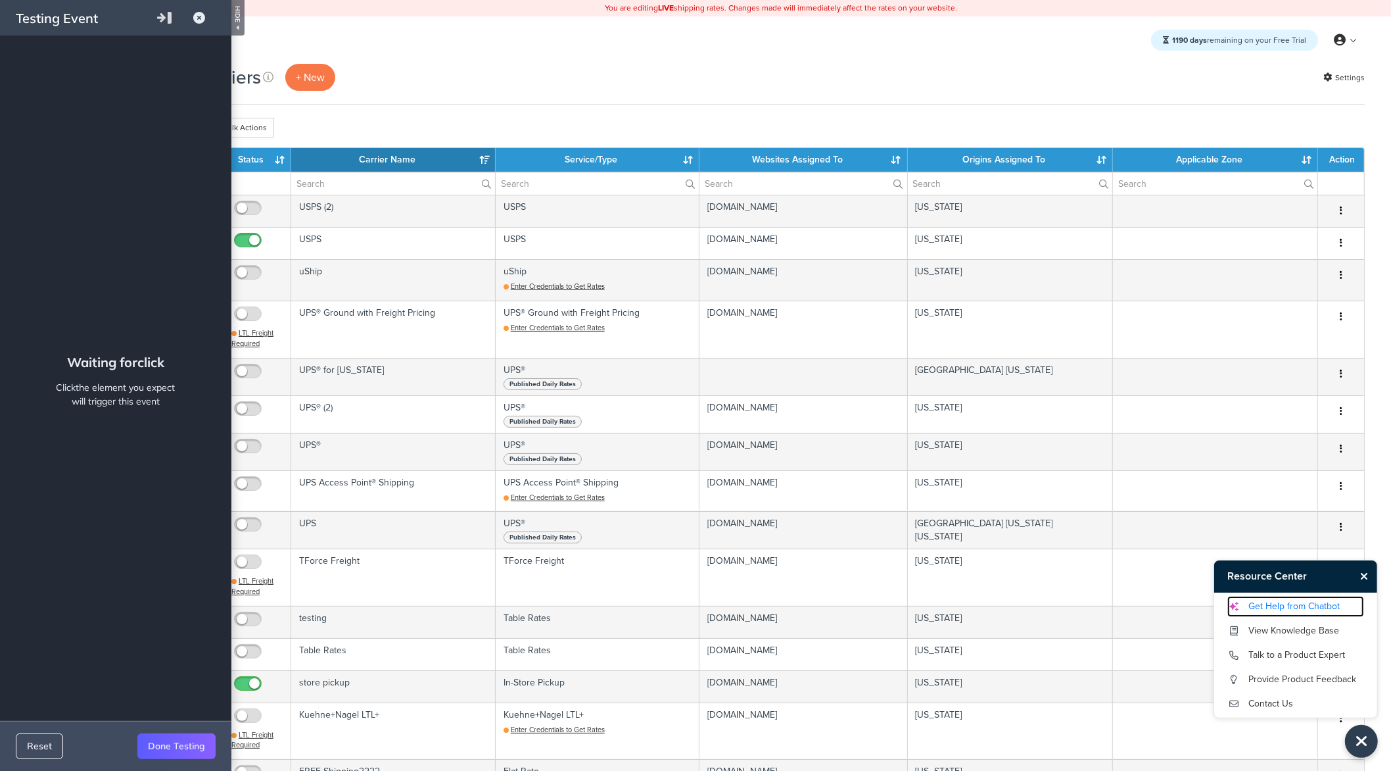
click at [1112, 608] on link "Get Help from Chatbot" at bounding box center [1295, 606] width 137 height 21
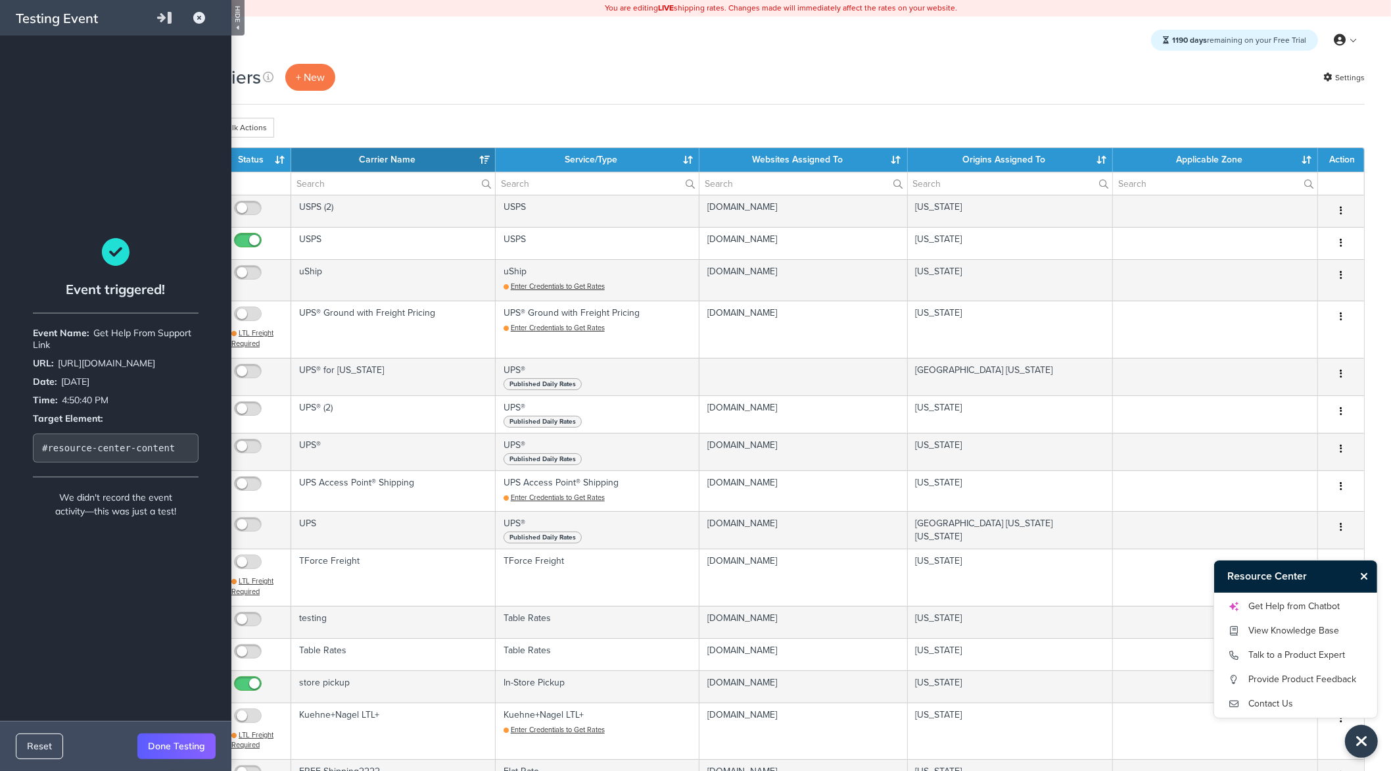
click at [185, 616] on button "Done Testing" at bounding box center [176, 746] width 78 height 26
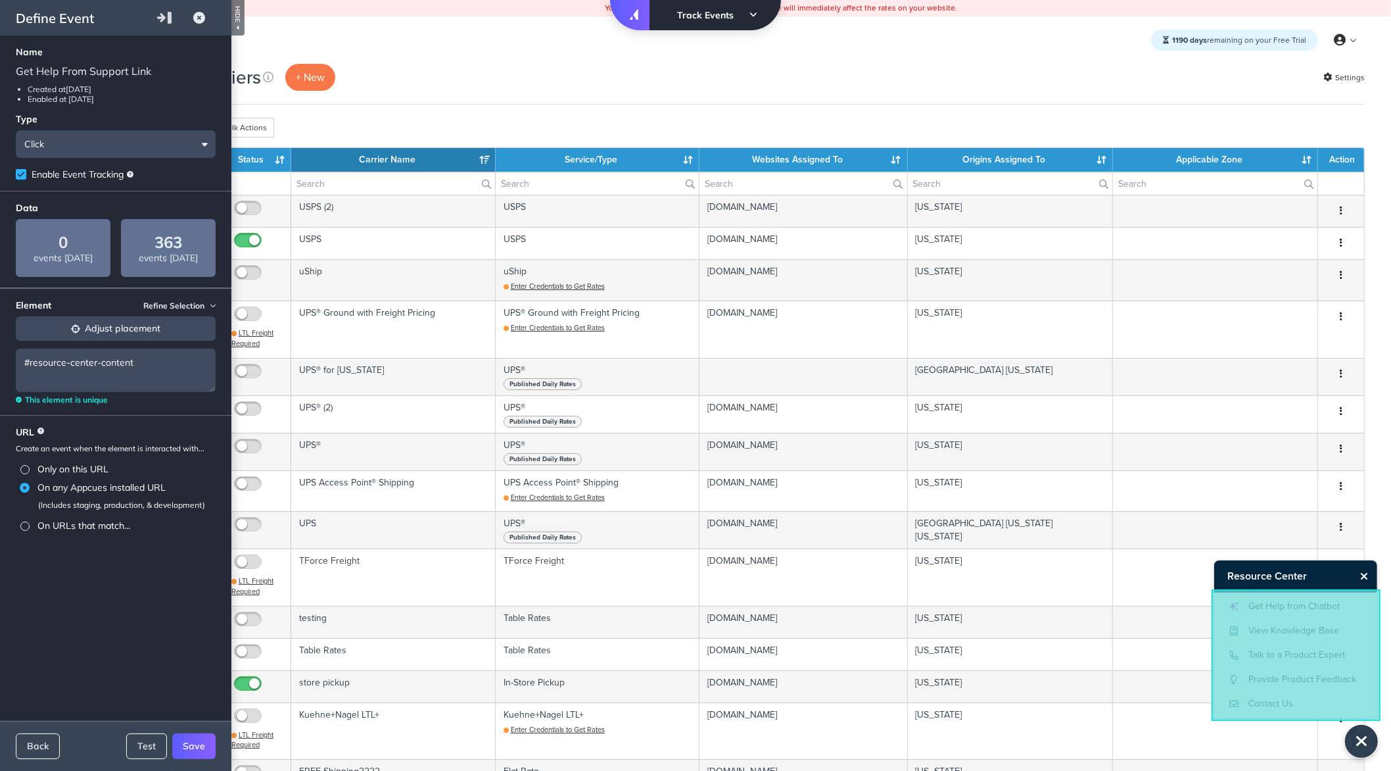
click at [187, 616] on button "Save" at bounding box center [193, 746] width 43 height 26
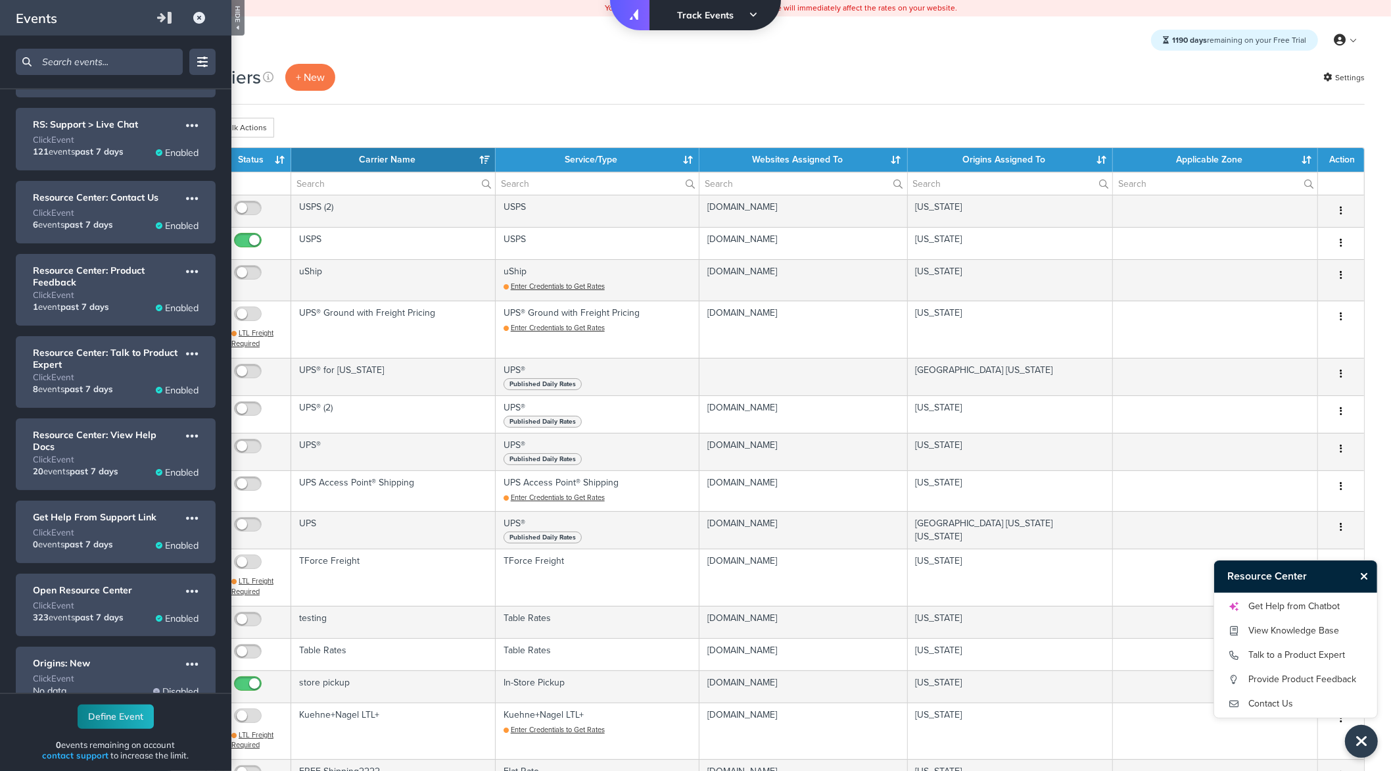
scroll to position [240, 0]
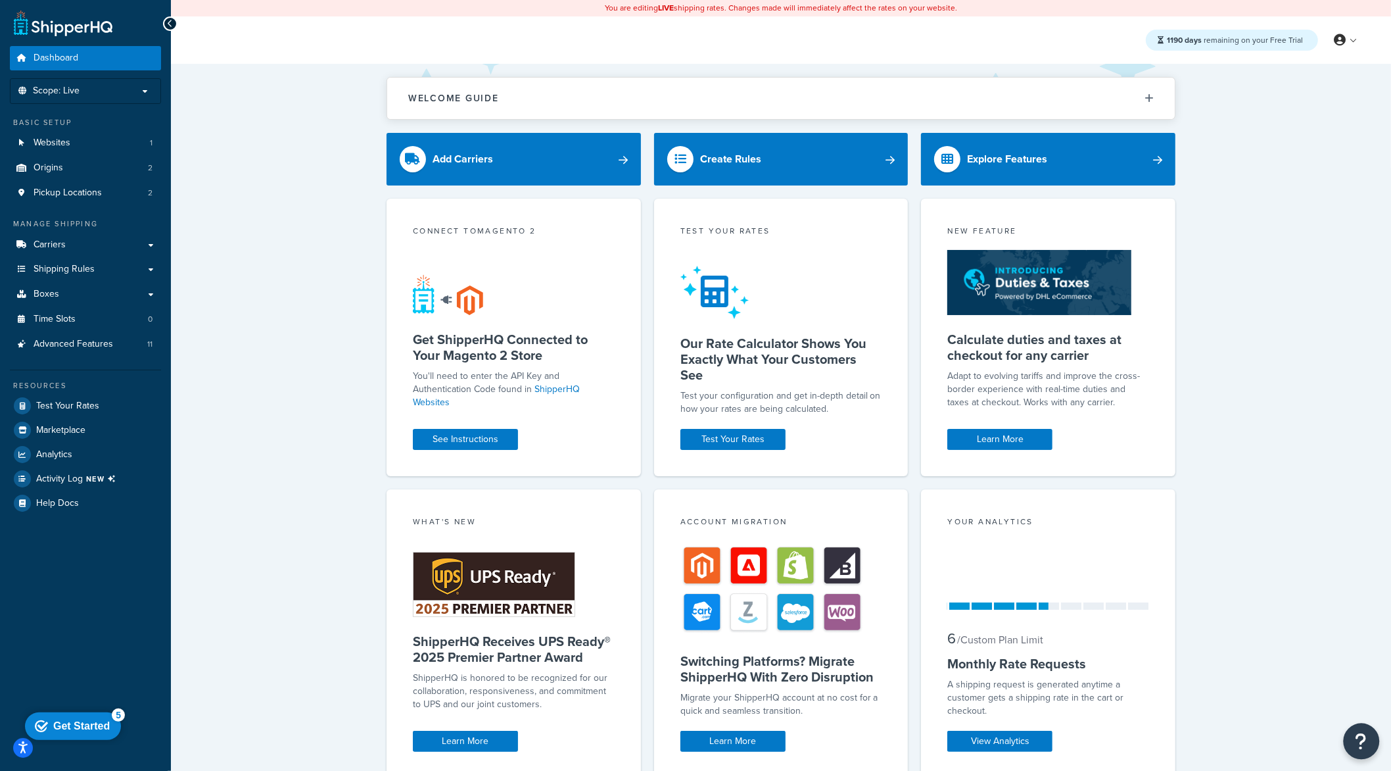
click at [1367, 746] on icon "Open Resource Center" at bounding box center [1362, 741] width 12 height 18
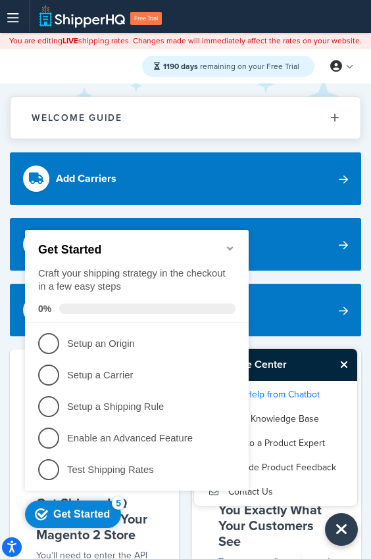
click at [231, 243] on icon "Minimize checklist" at bounding box center [230, 248] width 11 height 11
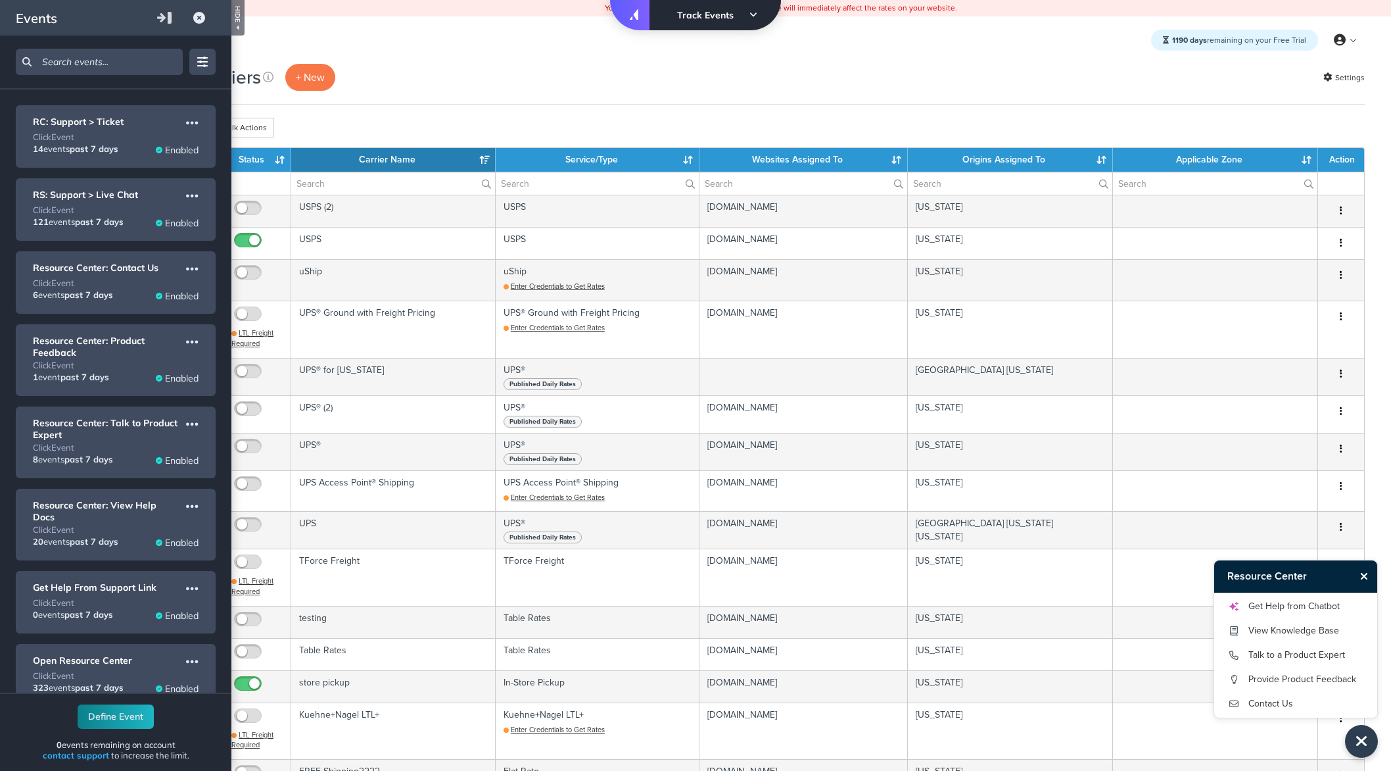
select select "15"
